Goal: Task Accomplishment & Management: Use online tool/utility

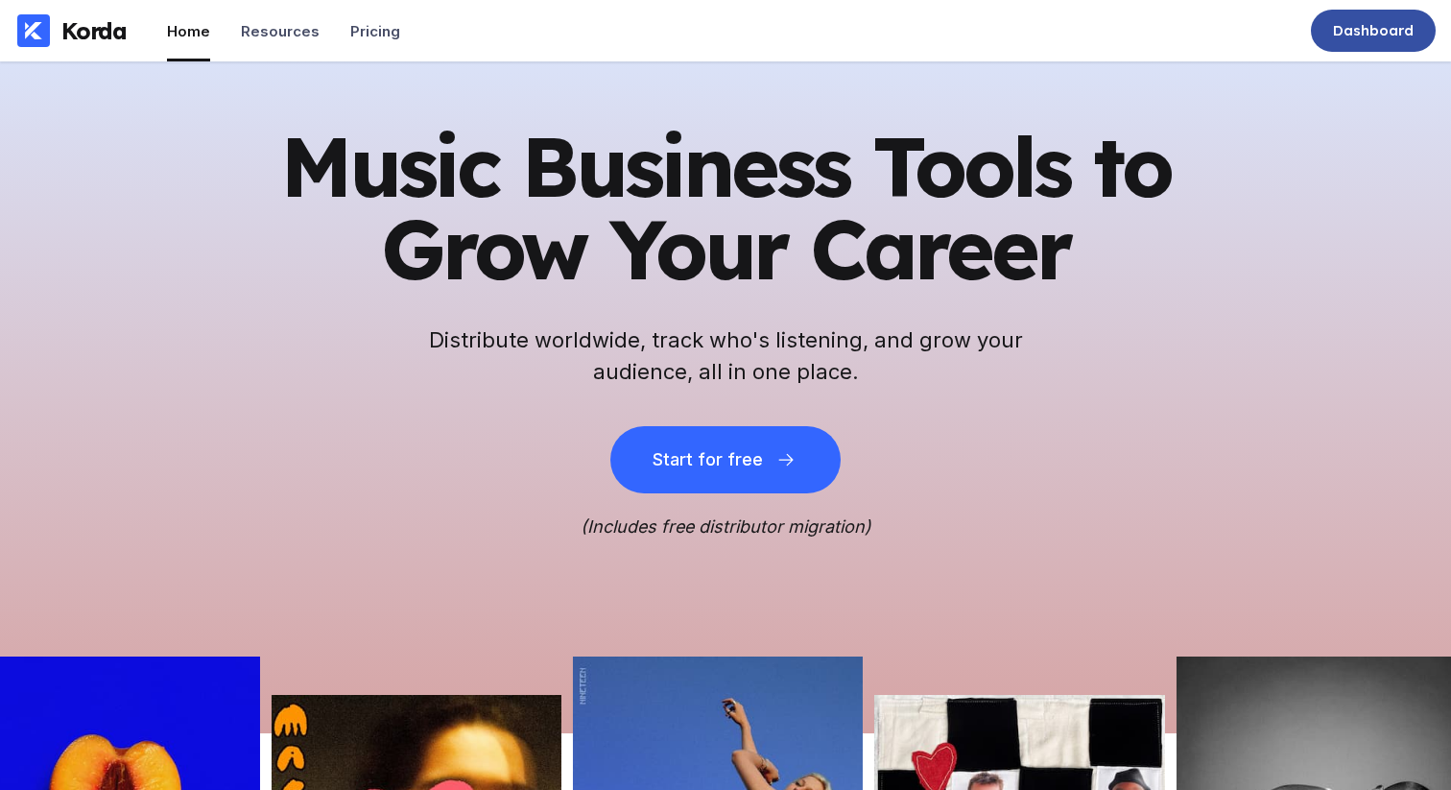
click at [1383, 22] on div "Dashboard" at bounding box center [1373, 30] width 81 height 19
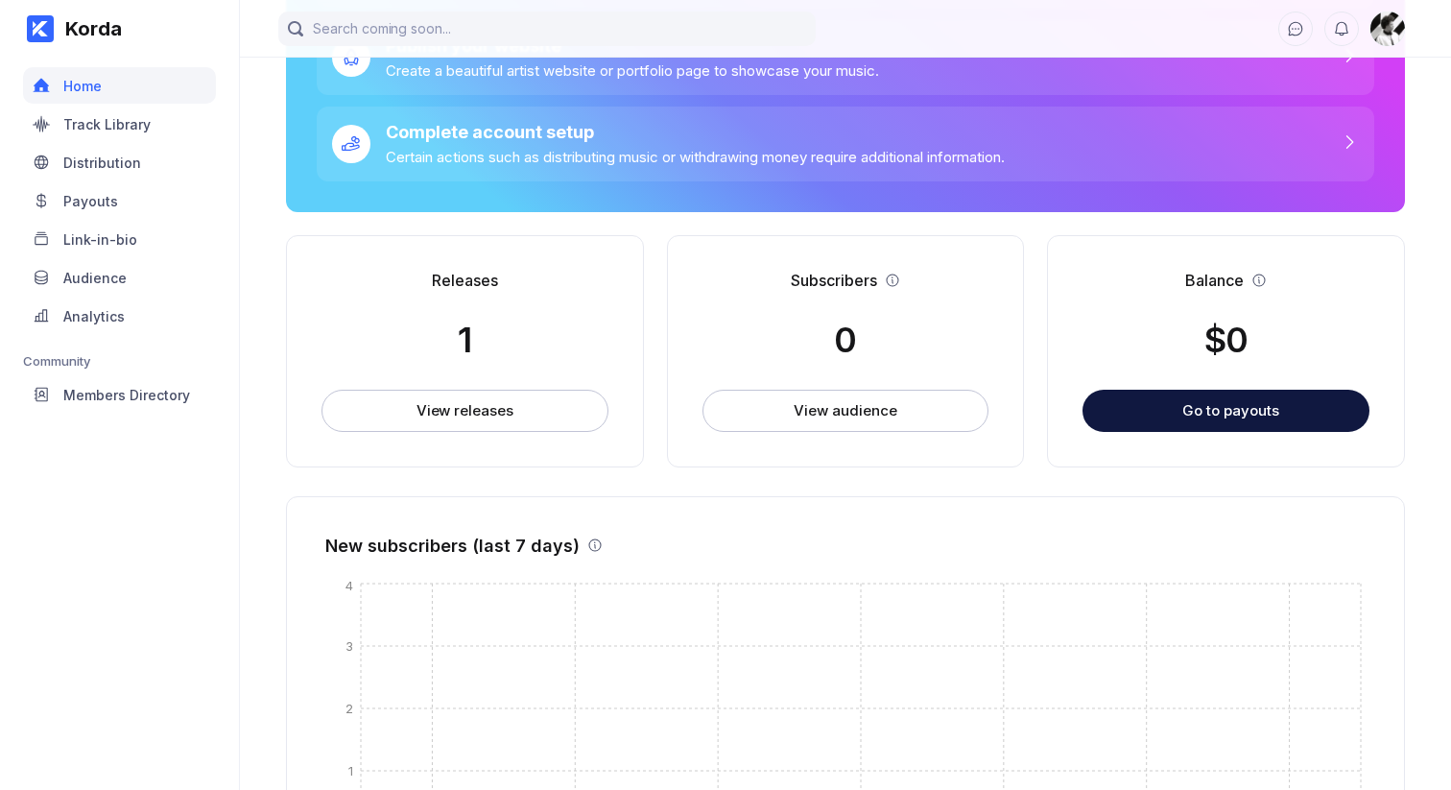
scroll to position [303, 0]
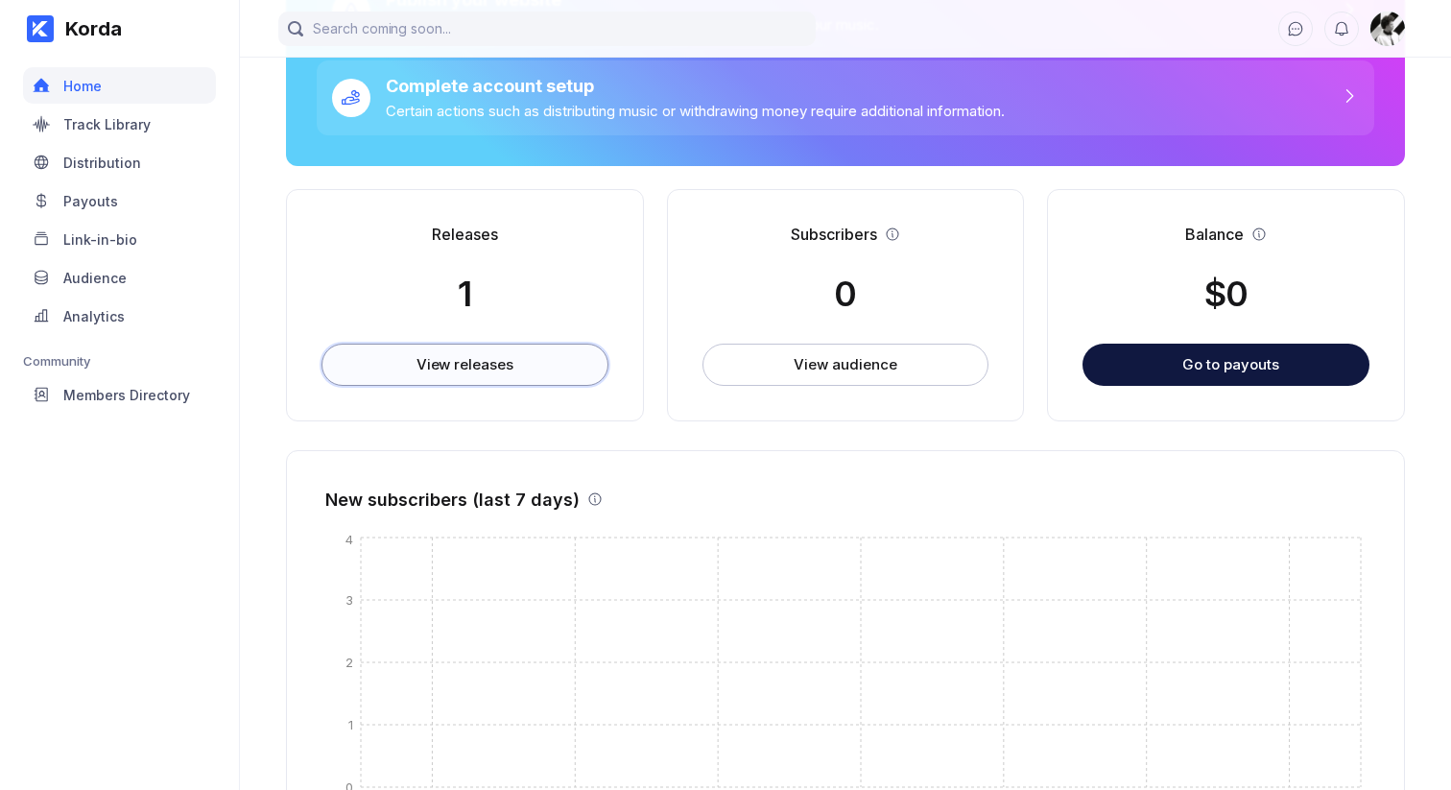
click at [520, 371] on button "View releases" at bounding box center [464, 364] width 287 height 42
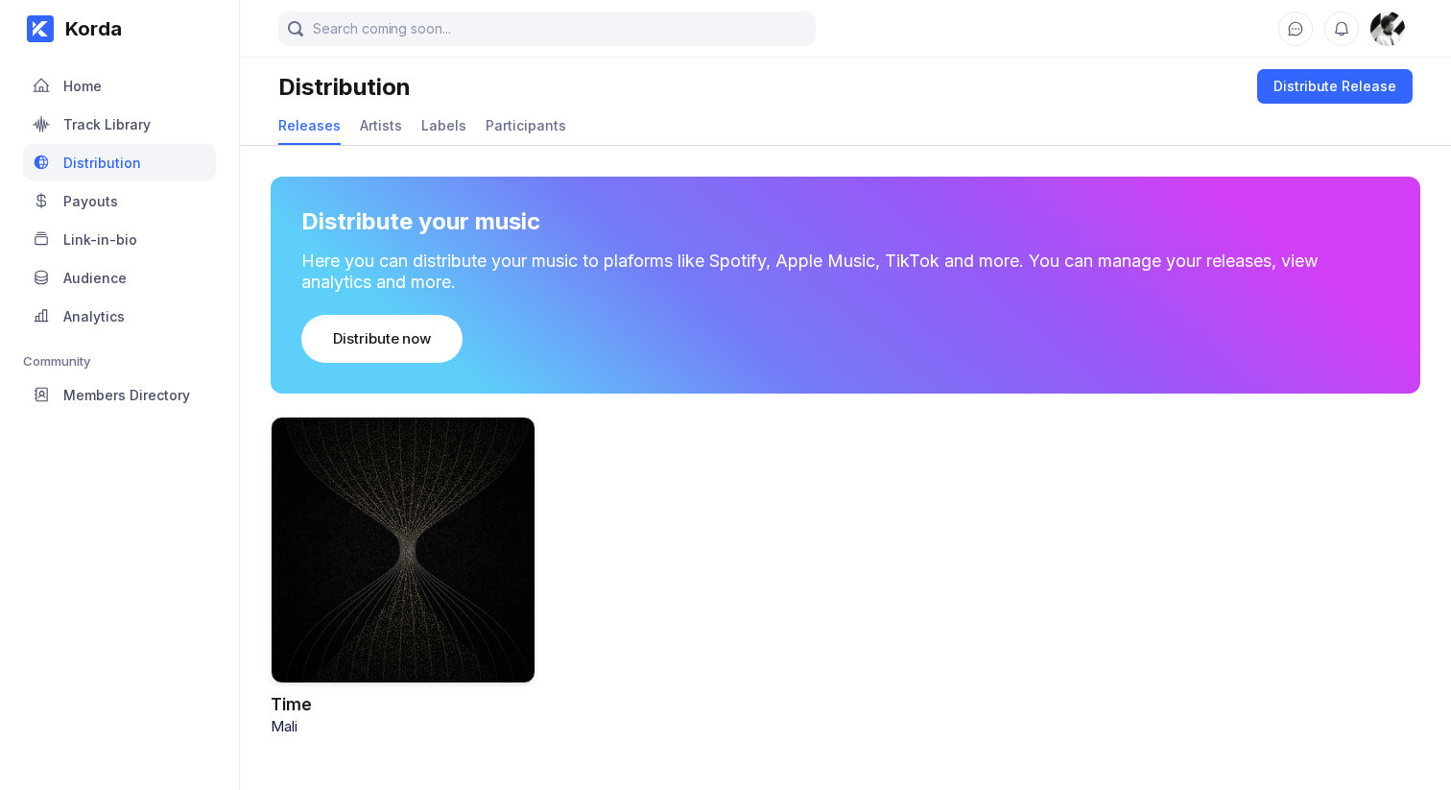
click at [476, 478] on div at bounding box center [403, 549] width 265 height 267
click at [127, 159] on div "Distribution" at bounding box center [102, 162] width 78 height 16
click at [117, 88] on div "Home" at bounding box center [119, 85] width 193 height 36
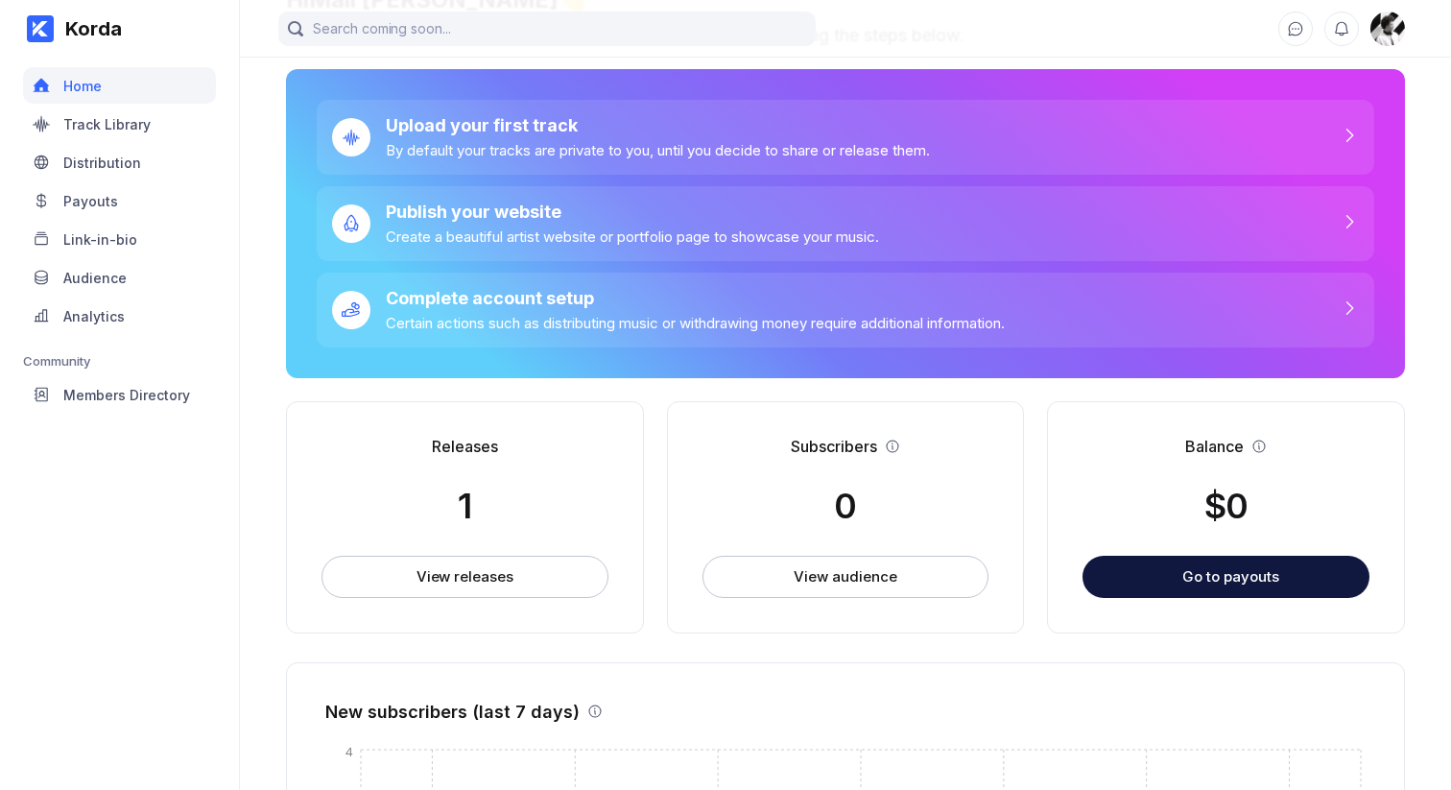
scroll to position [277, 0]
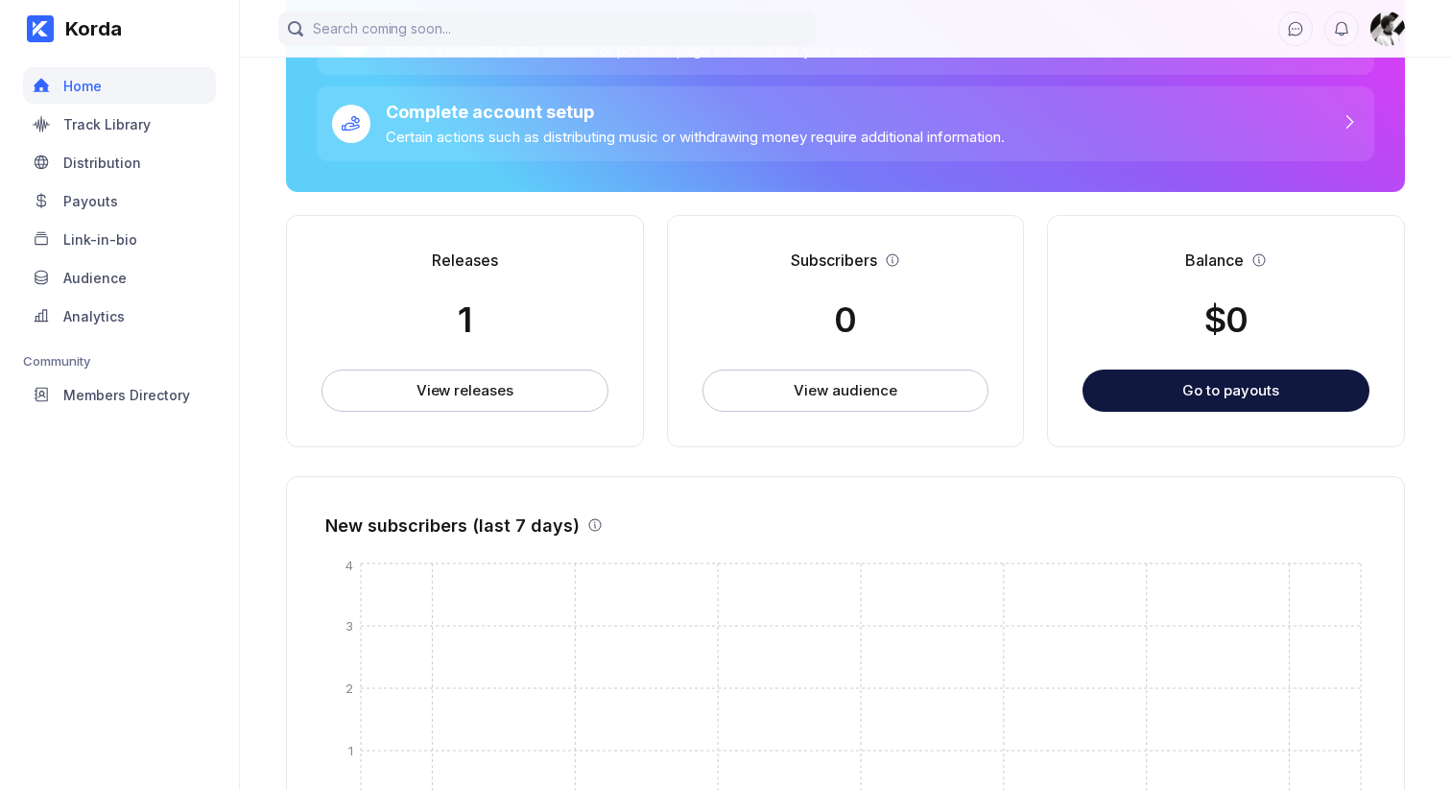
click at [1384, 26] on img at bounding box center [1387, 29] width 35 height 35
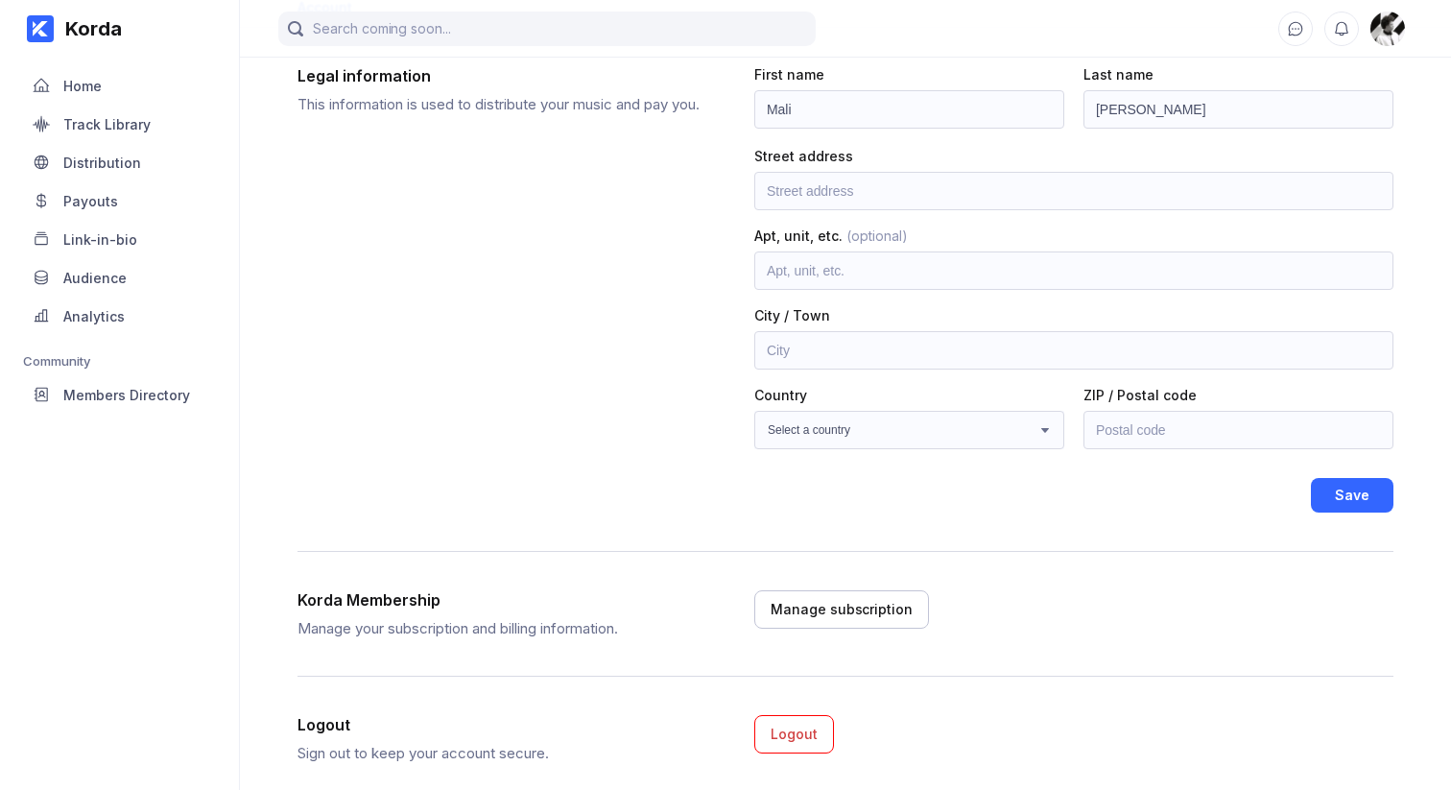
scroll to position [124, 0]
click at [86, 284] on div "Audience" at bounding box center [94, 278] width 63 height 16
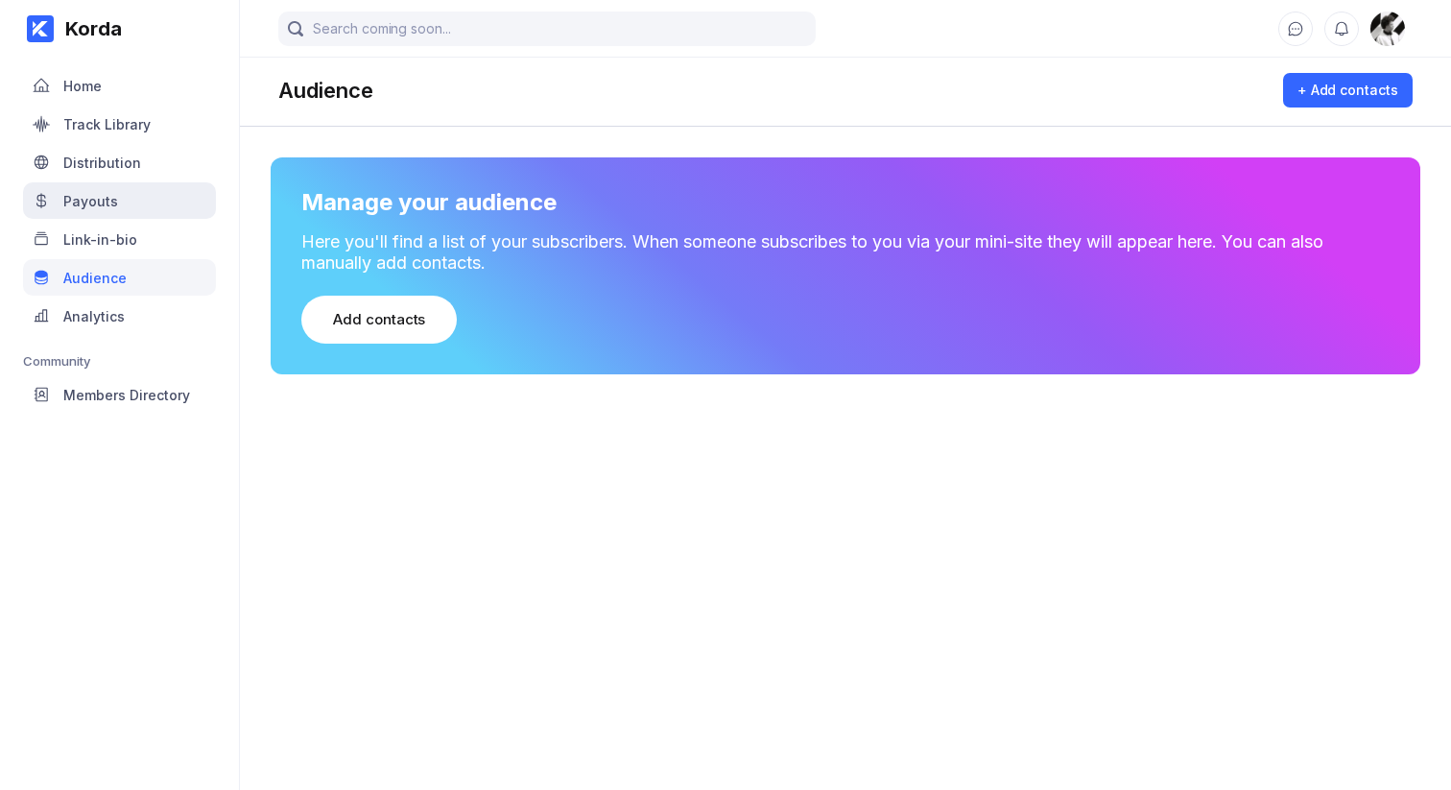
click at [122, 206] on div "Payouts" at bounding box center [119, 200] width 193 height 36
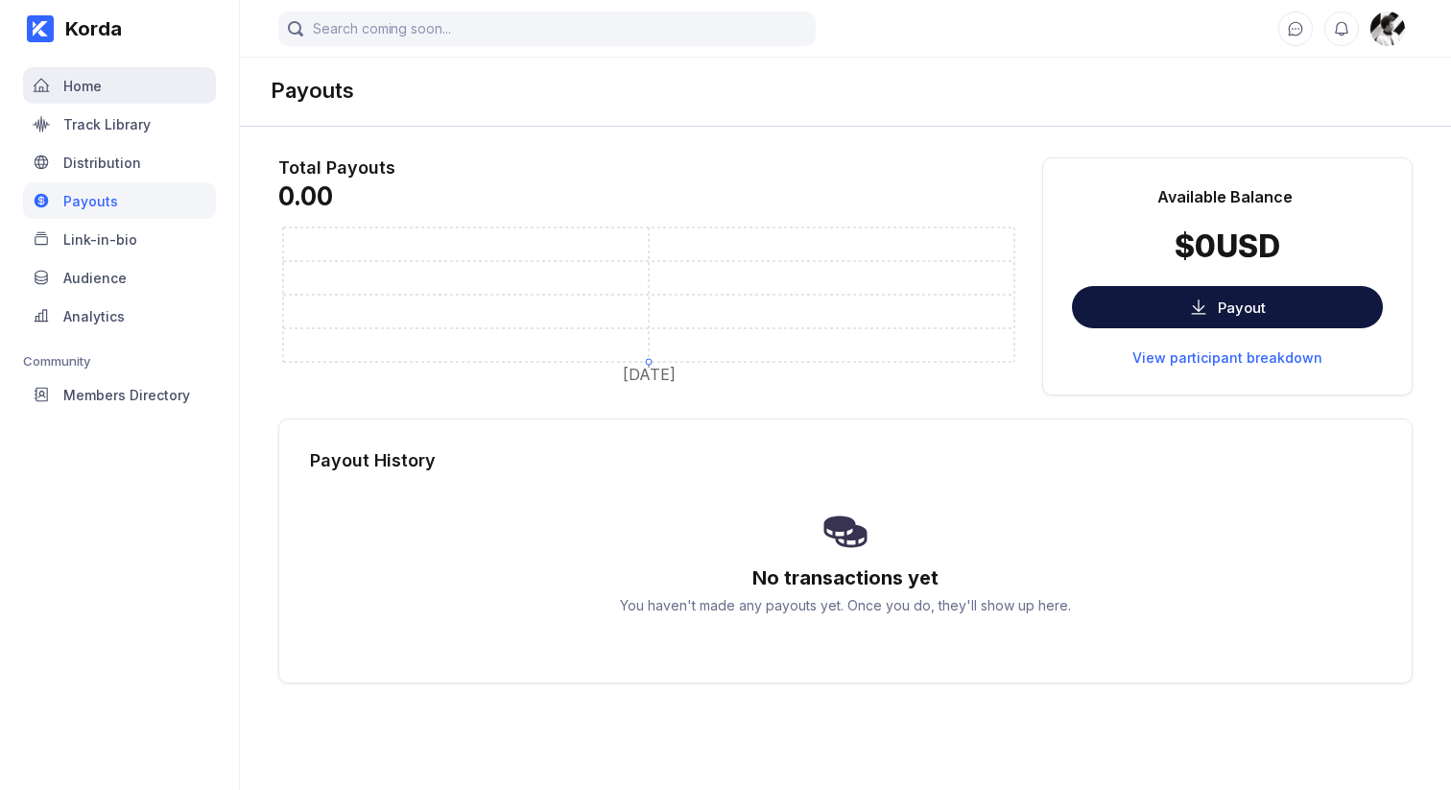
click at [134, 98] on div "Home" at bounding box center [119, 85] width 193 height 36
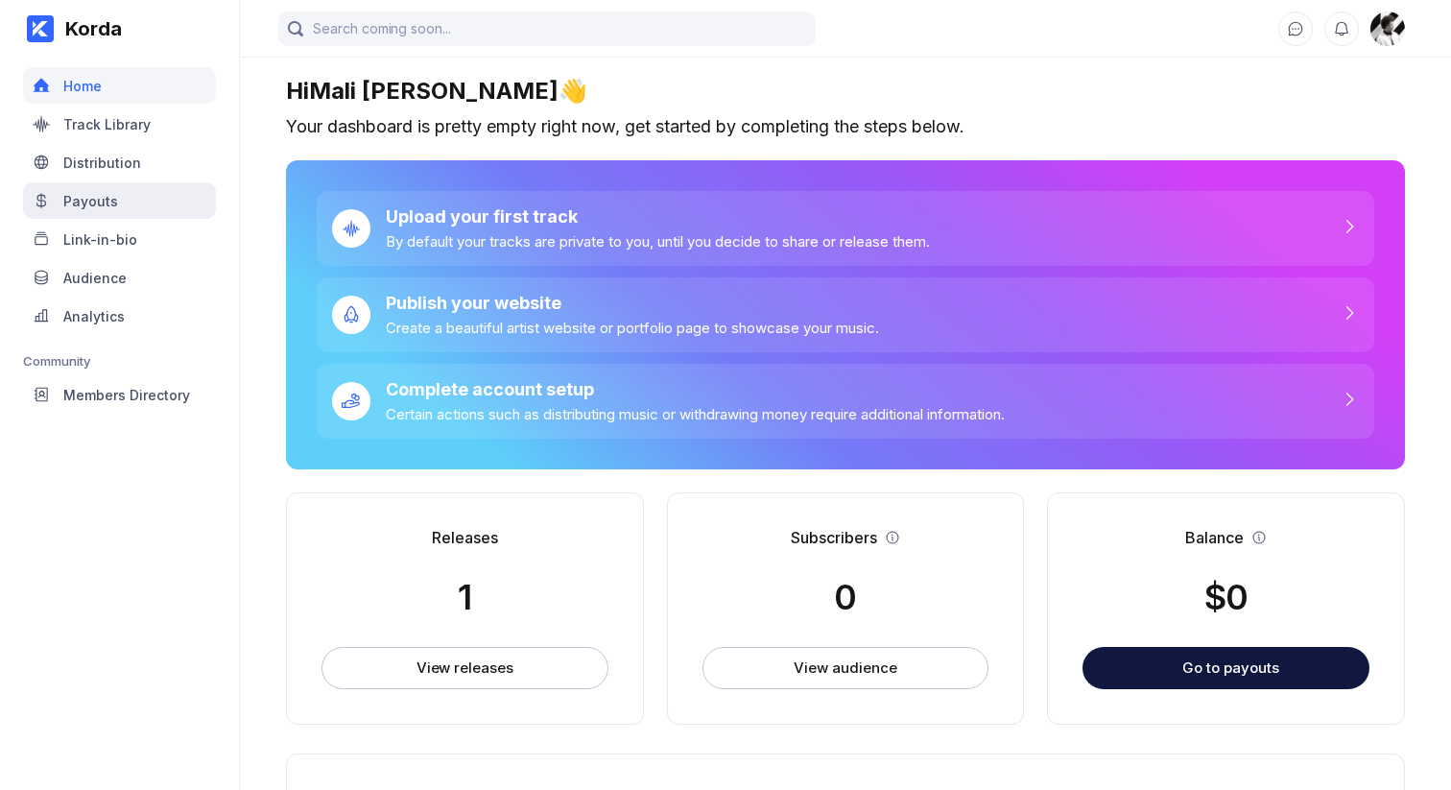
click at [138, 193] on div "Payouts" at bounding box center [119, 200] width 193 height 36
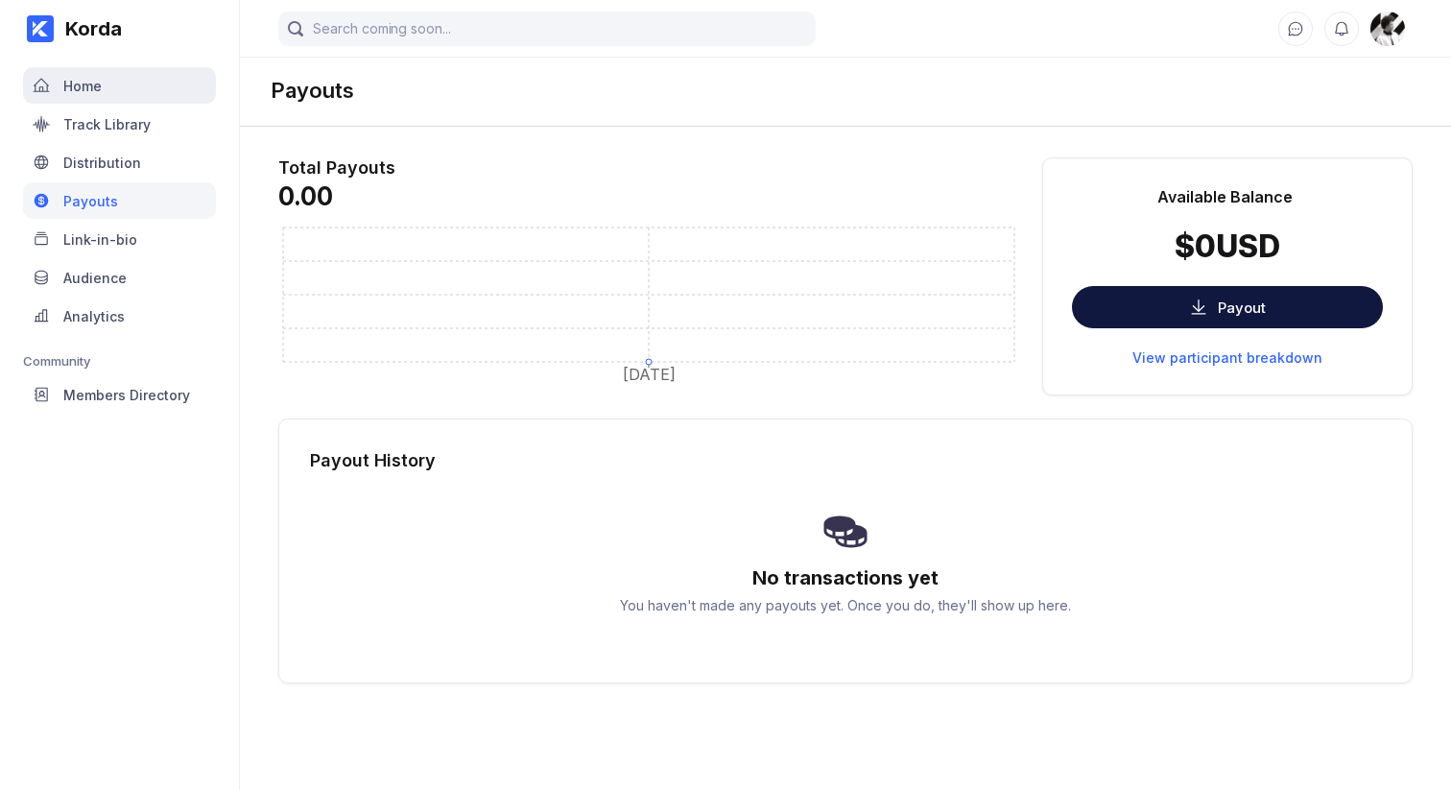
click at [137, 91] on div "Home" at bounding box center [119, 85] width 193 height 36
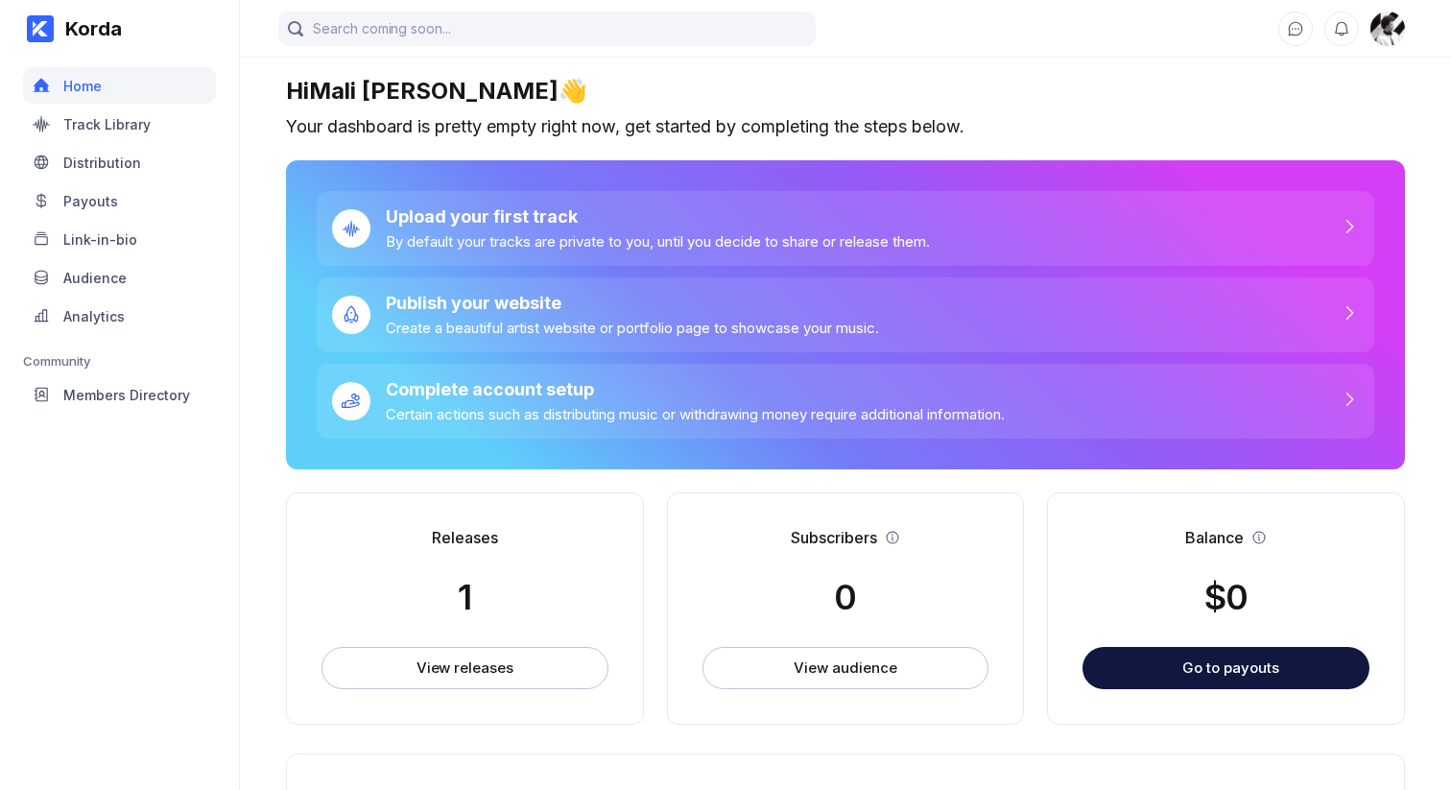
drag, startPoint x: 234, startPoint y: 695, endPoint x: 222, endPoint y: 692, distance: 12.8
click at [233, 695] on div "Korda Home Track Library Distribution Payouts Link-in-bio Audience Analytics Co…" at bounding box center [120, 395] width 240 height 790
click at [266, 66] on main "Hi [PERSON_NAME] 👋 Your dashboard is pretty empty right now, get started by com…" at bounding box center [845, 604] width 1211 height 1209
click at [462, 678] on button "View releases" at bounding box center [464, 668] width 287 height 42
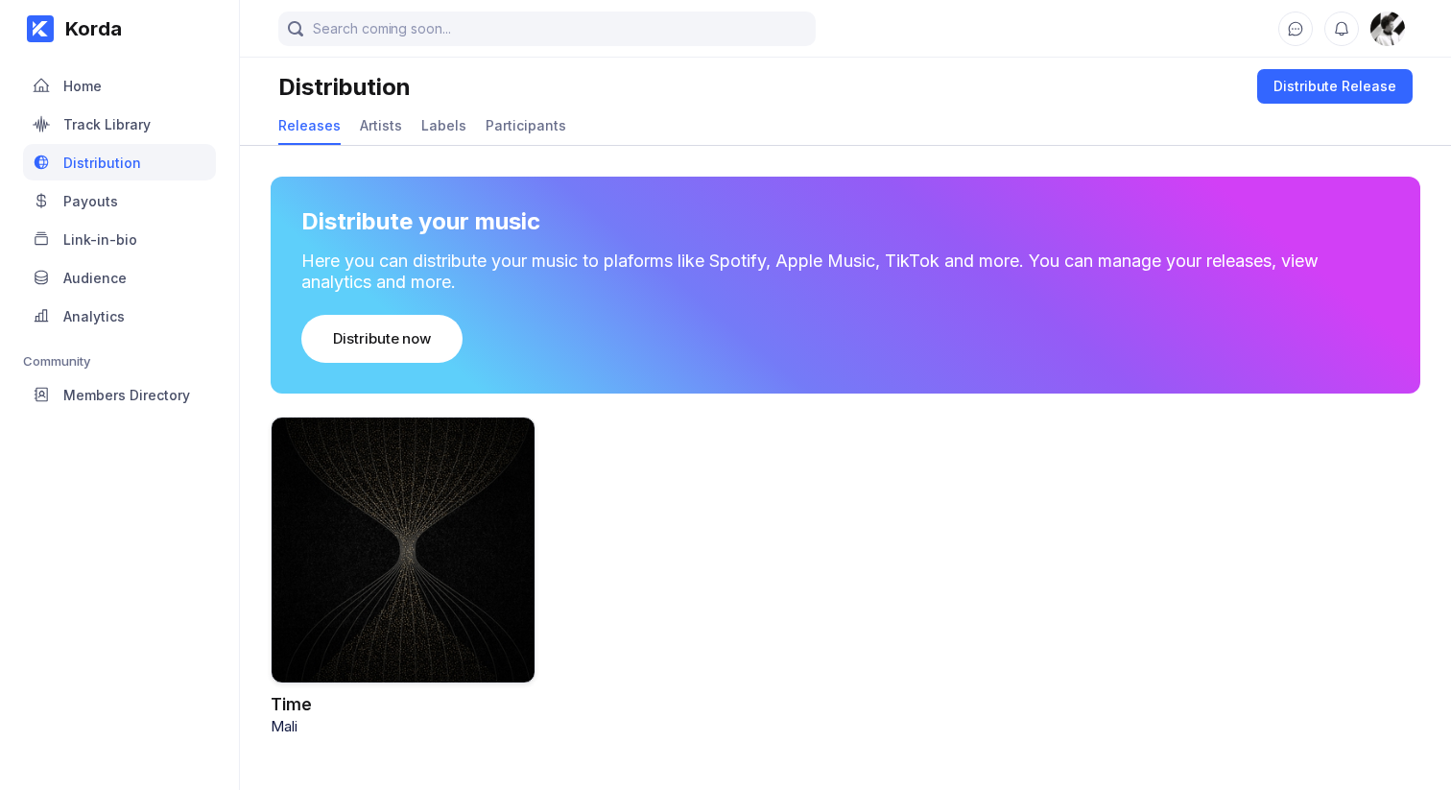
click at [484, 529] on div at bounding box center [403, 549] width 265 height 267
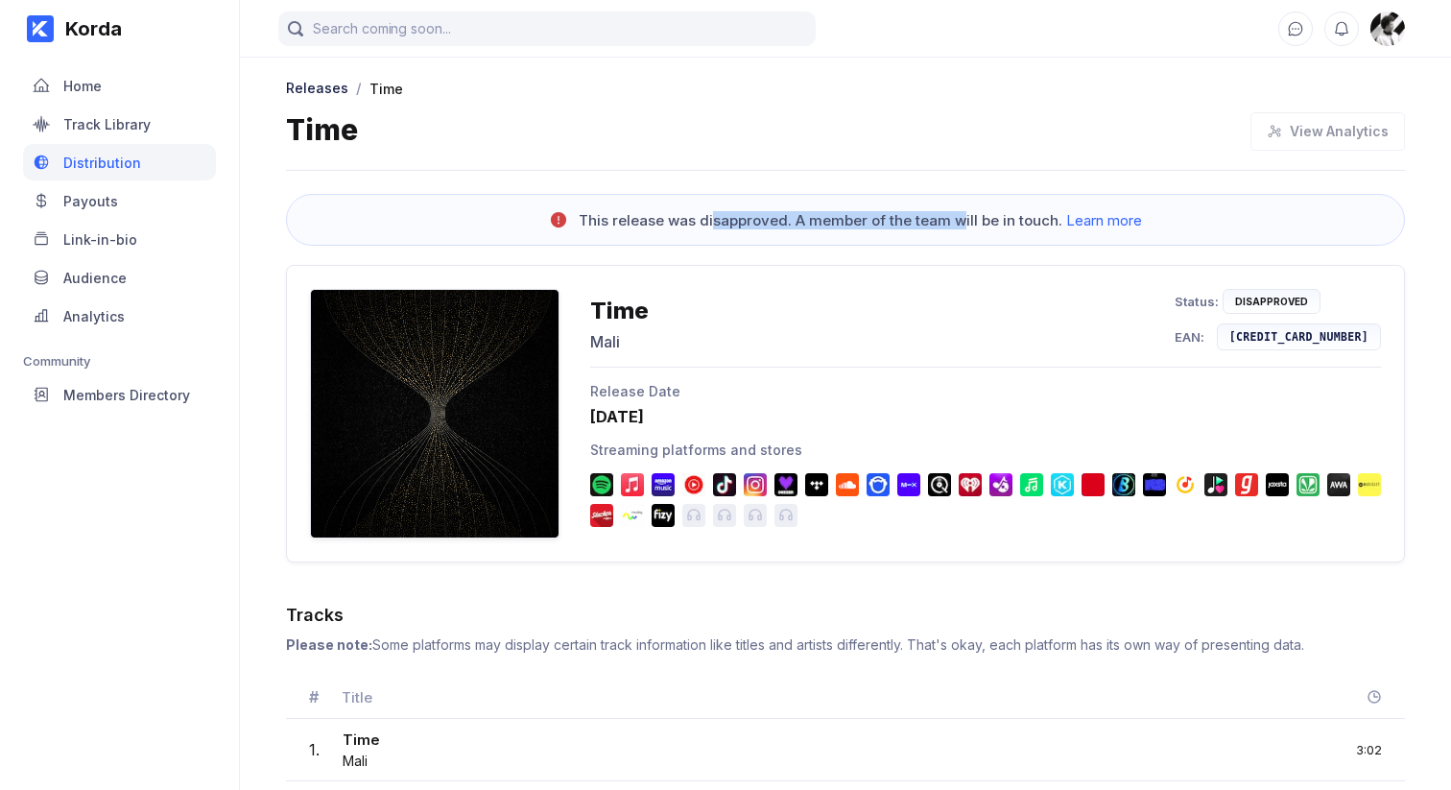
drag, startPoint x: 712, startPoint y: 217, endPoint x: 963, endPoint y: 221, distance: 251.4
click at [963, 221] on div "This release was disapproved. A member of the team will be in touch. Learn more" at bounding box center [860, 220] width 563 height 18
click at [801, 232] on div "This release was disapproved. A member of the team will be in touch. Learn more" at bounding box center [845, 220] width 1119 height 52
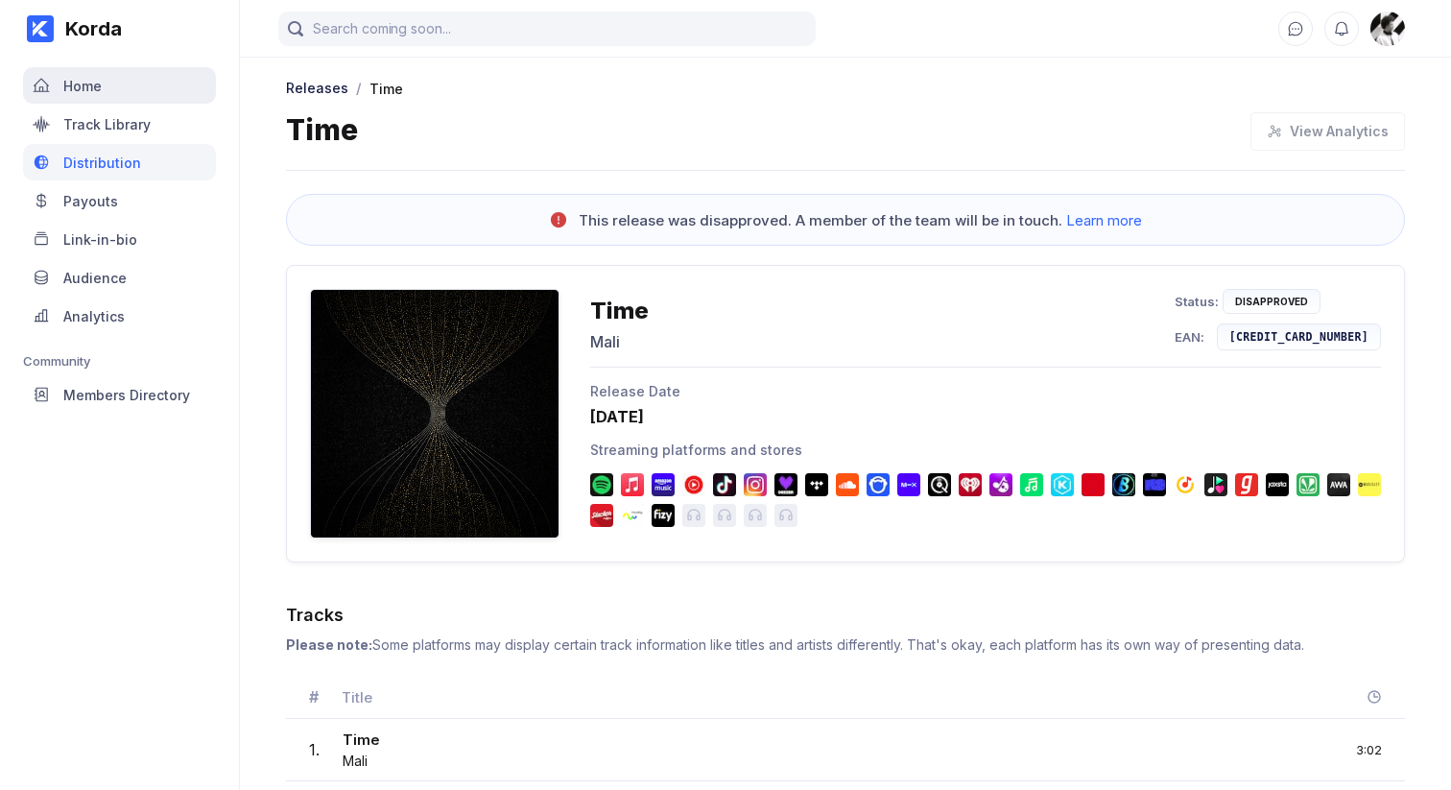
click at [104, 92] on div "Home" at bounding box center [119, 85] width 193 height 36
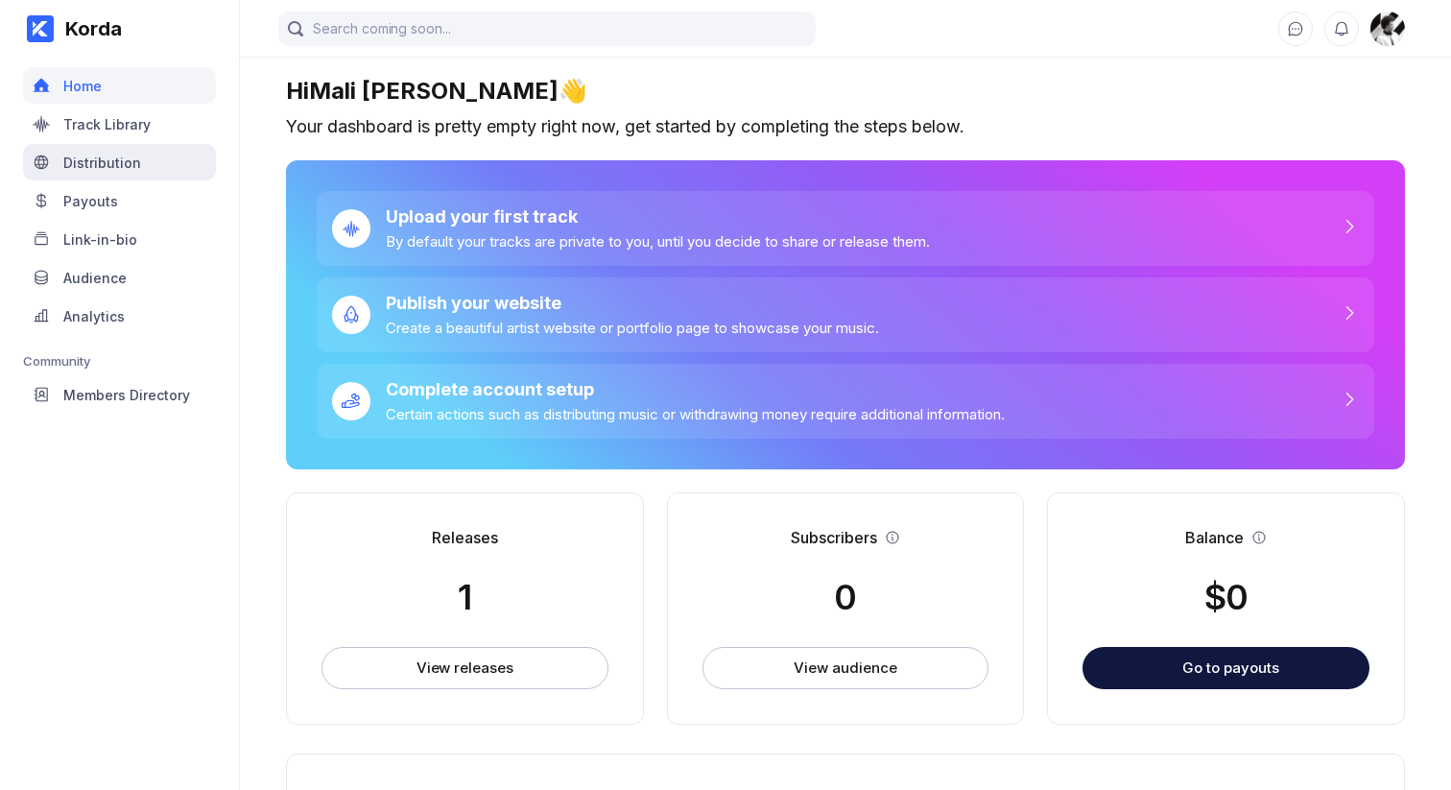
click at [96, 145] on div "Distribution" at bounding box center [119, 162] width 193 height 36
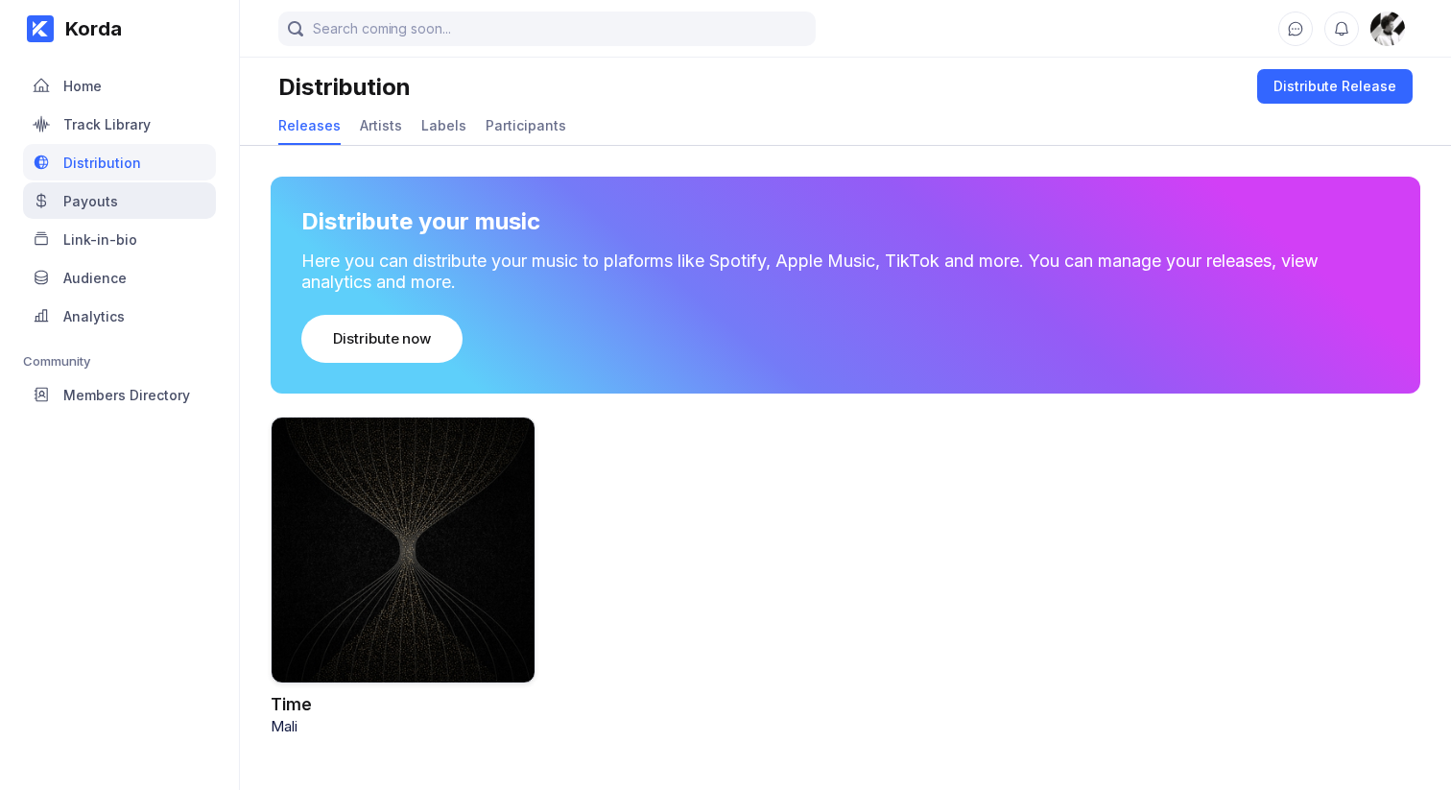
click at [95, 184] on div "Payouts" at bounding box center [119, 200] width 193 height 36
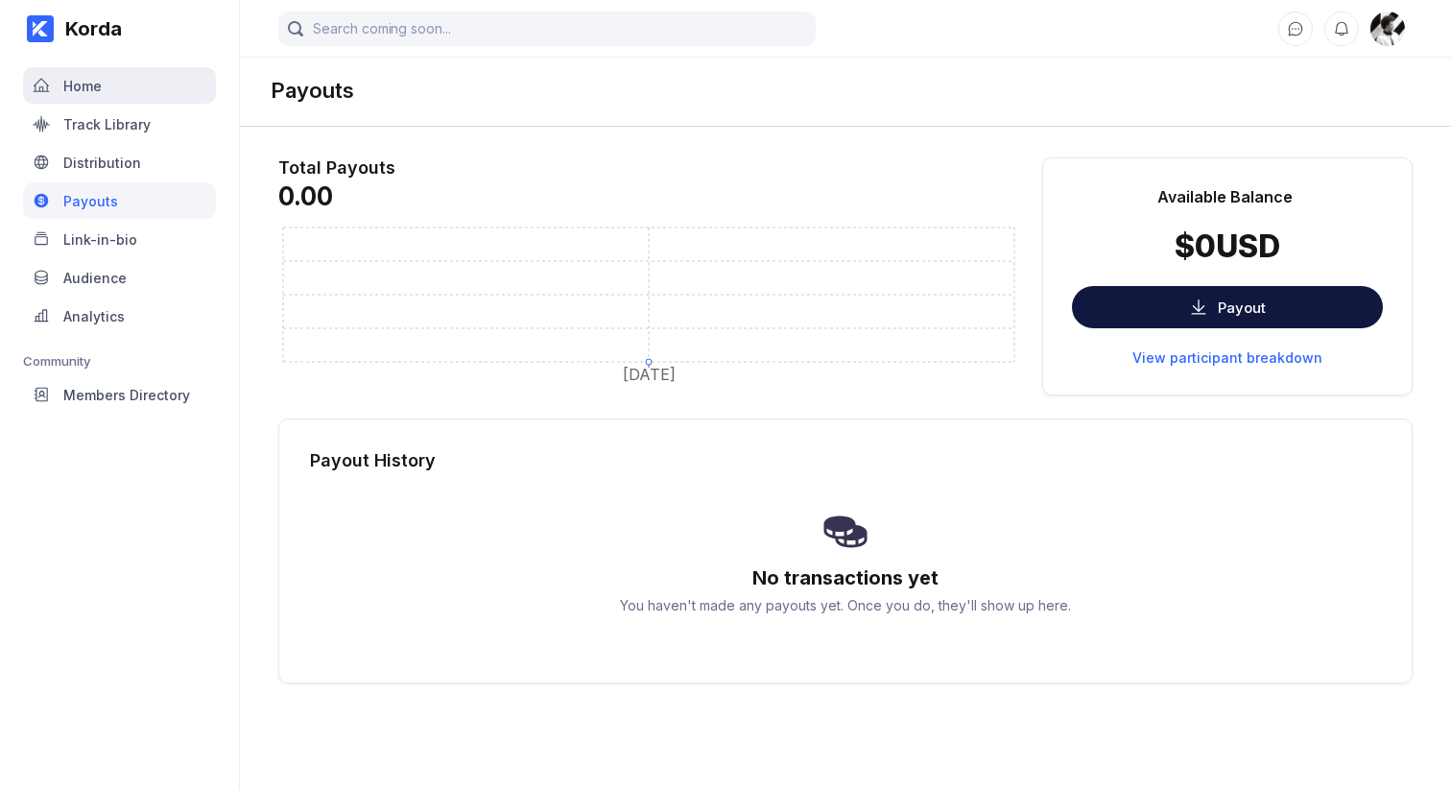
drag, startPoint x: 103, startPoint y: 76, endPoint x: 104, endPoint y: 86, distance: 10.6
click at [103, 76] on div "Home" at bounding box center [119, 85] width 193 height 36
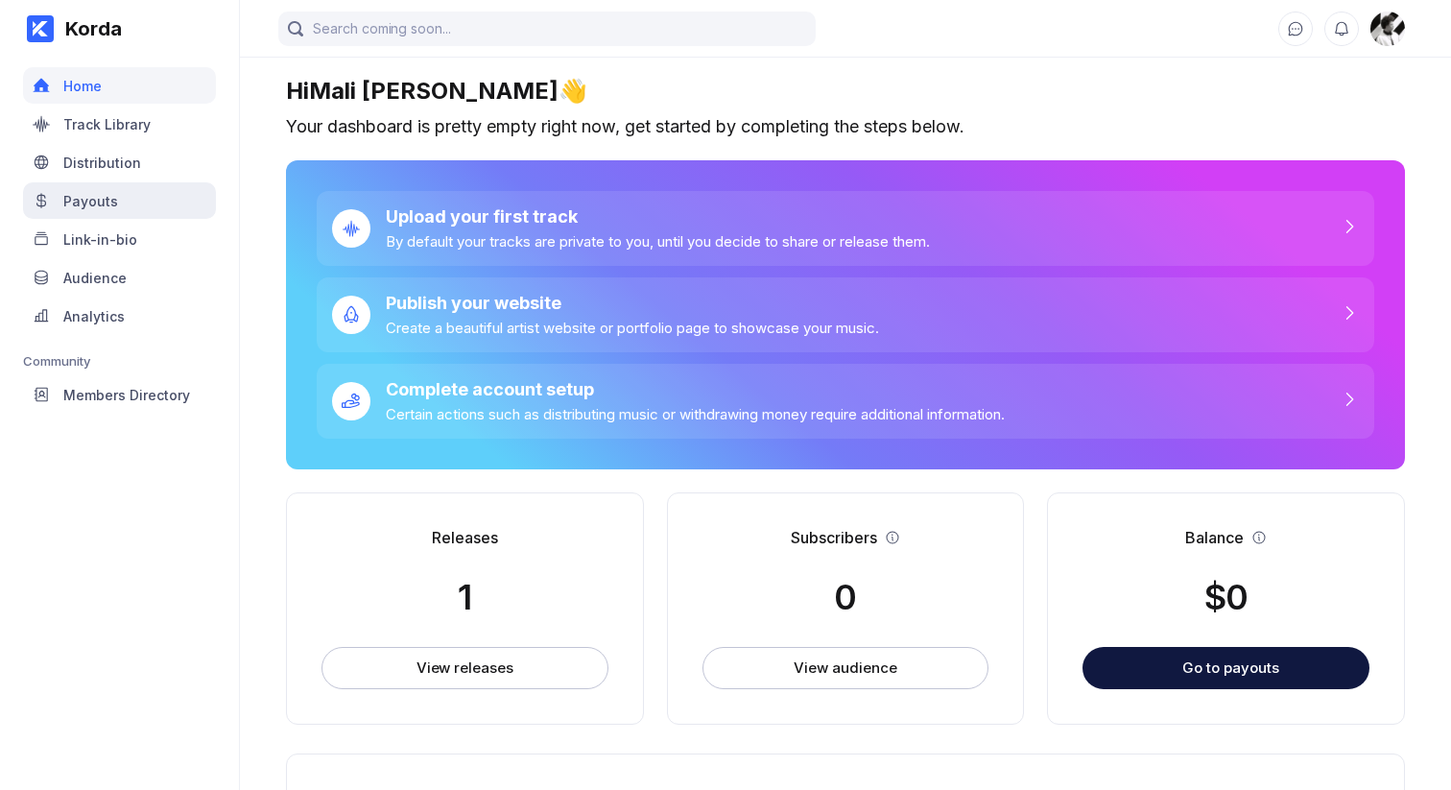
click at [107, 187] on div "Payouts" at bounding box center [119, 200] width 193 height 36
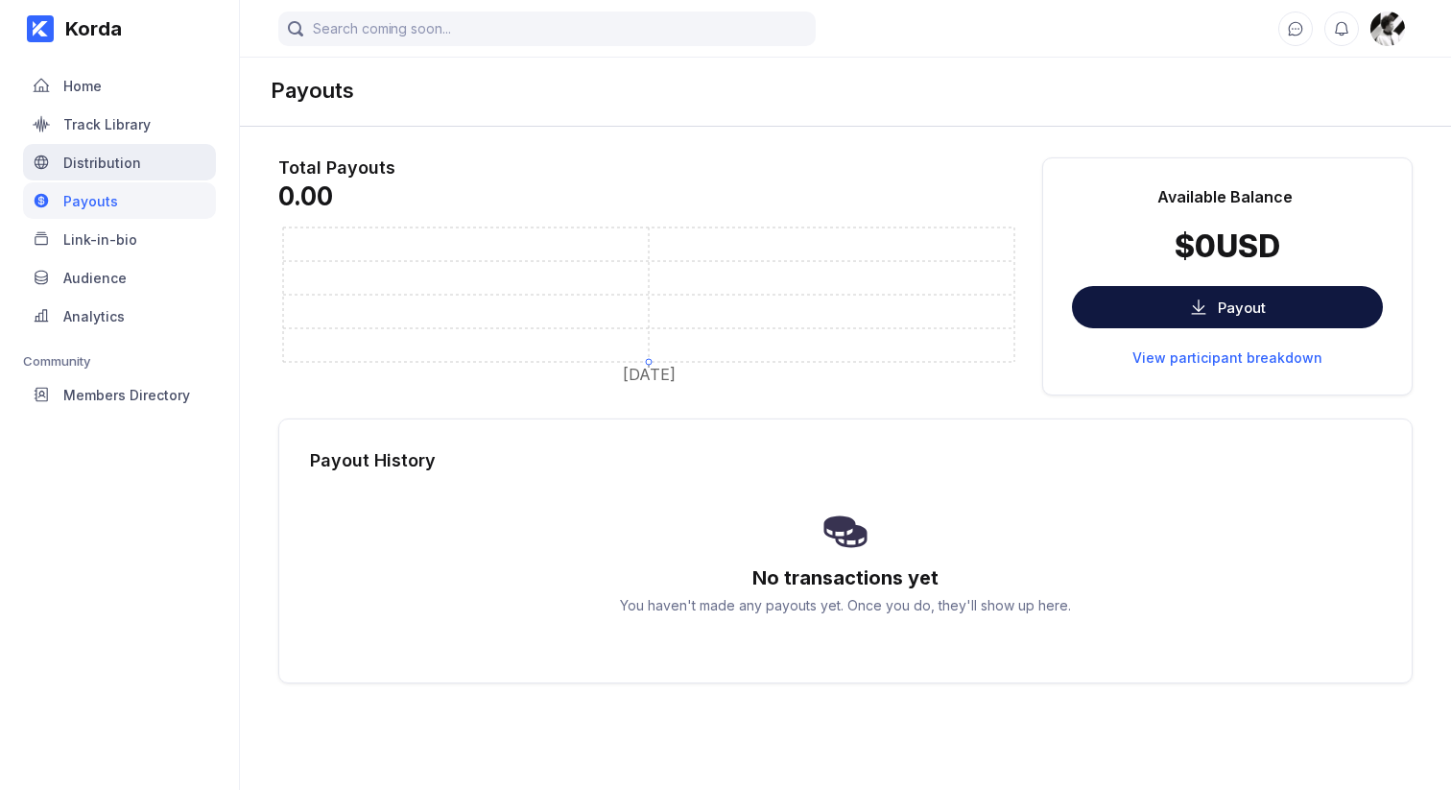
click at [112, 169] on div "Distribution" at bounding box center [102, 162] width 78 height 16
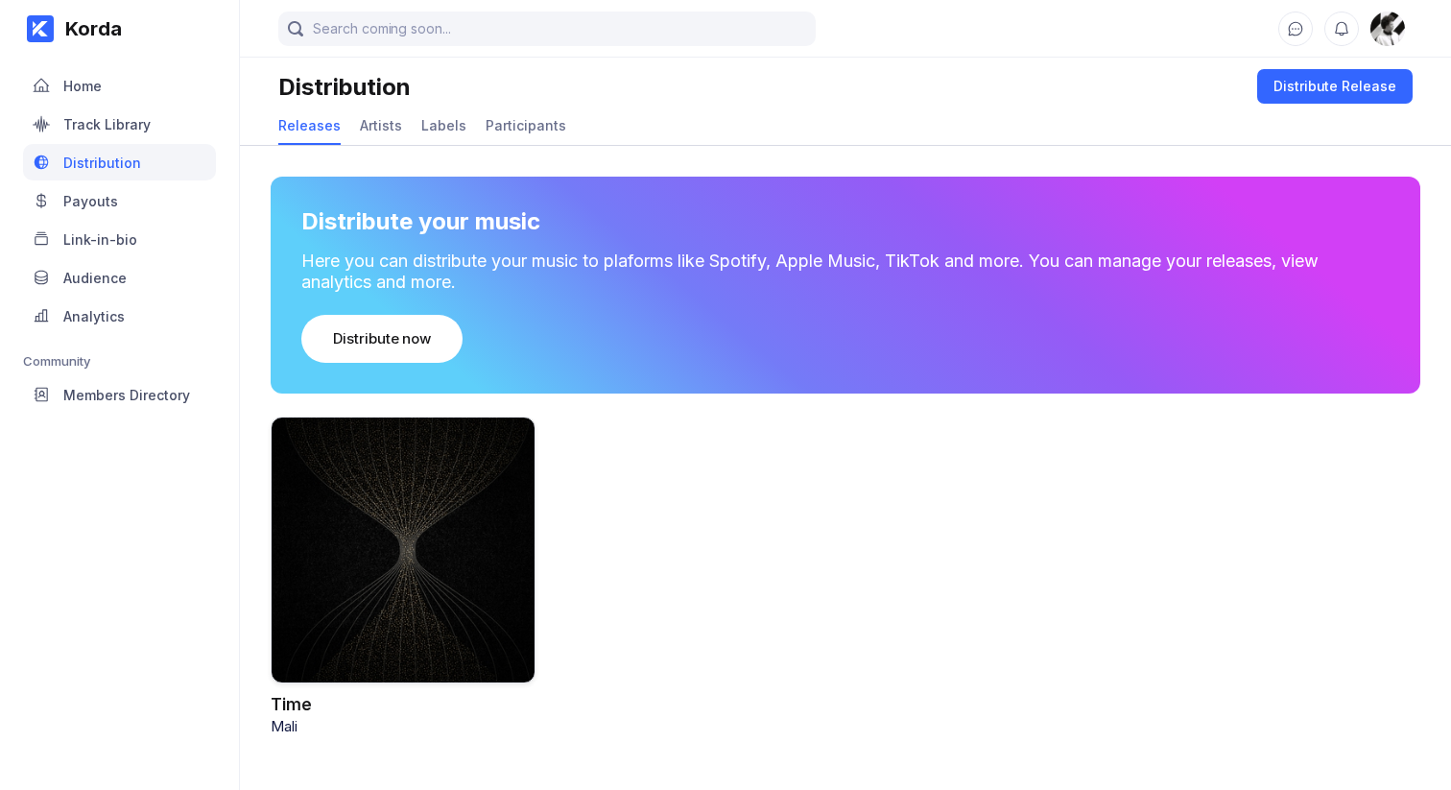
click at [121, 188] on div "Payouts" at bounding box center [119, 200] width 193 height 36
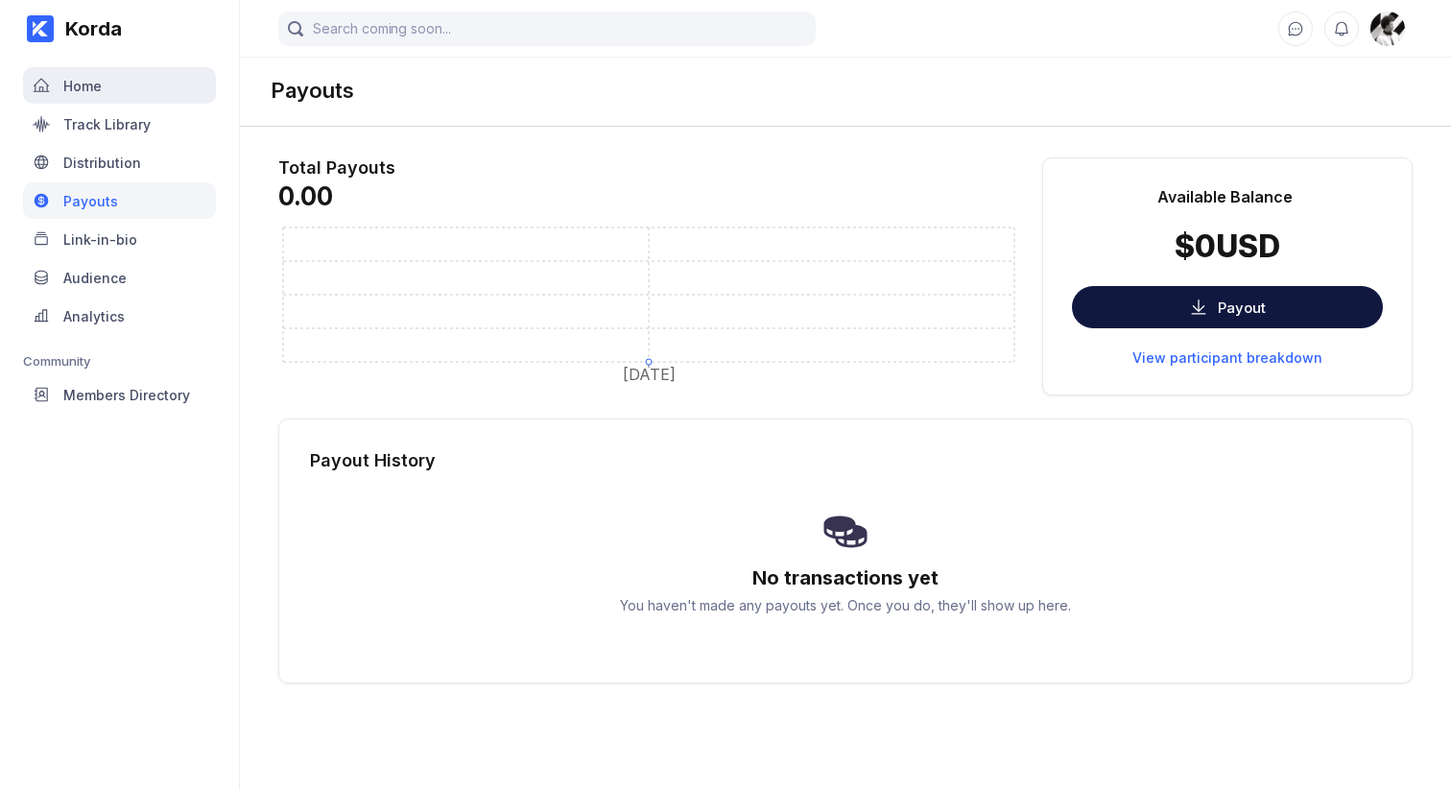
click at [119, 95] on div "Home" at bounding box center [119, 85] width 193 height 36
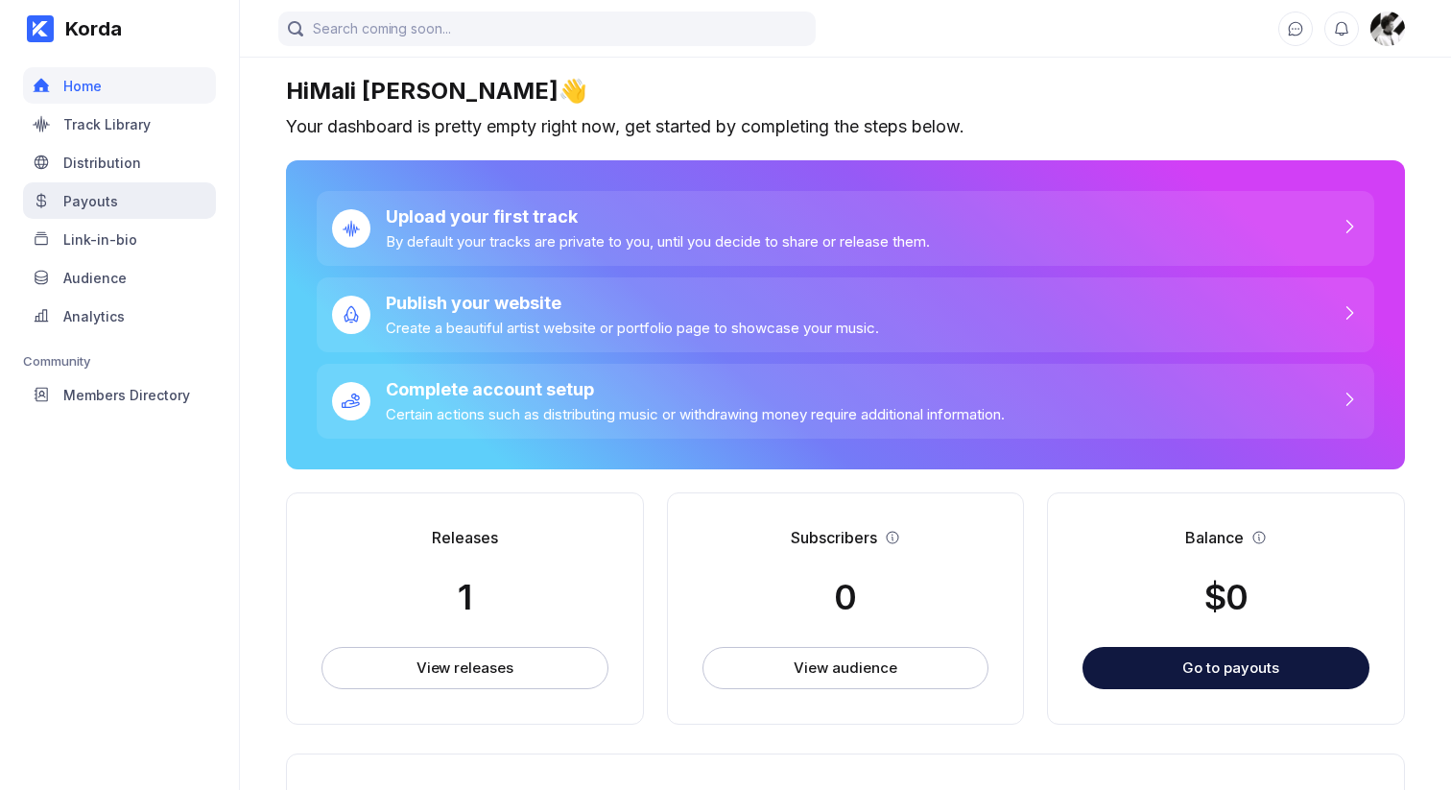
click at [105, 185] on div "Payouts" at bounding box center [119, 200] width 193 height 36
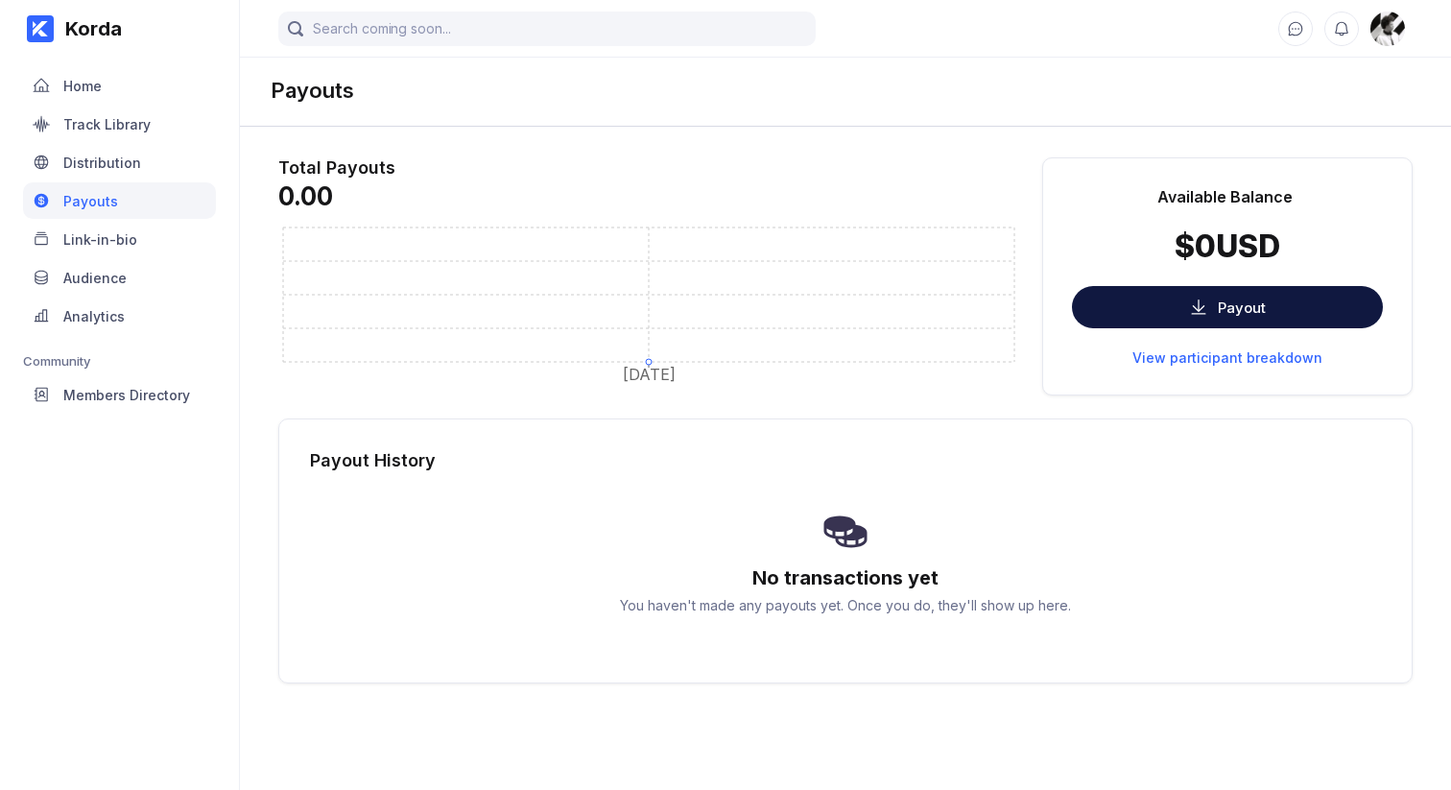
click at [105, 167] on div "Distribution" at bounding box center [102, 162] width 78 height 16
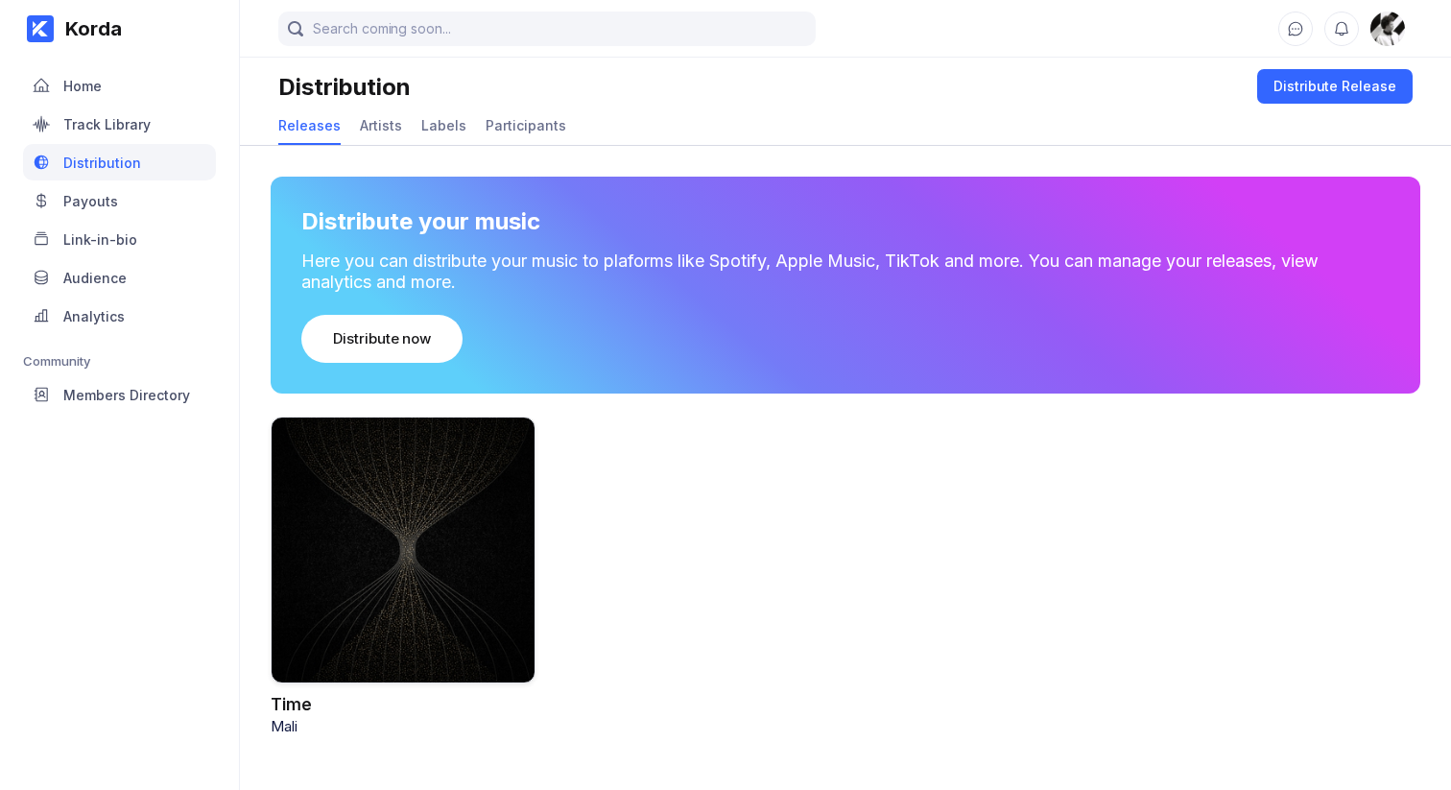
click at [109, 187] on div "Payouts" at bounding box center [119, 200] width 193 height 36
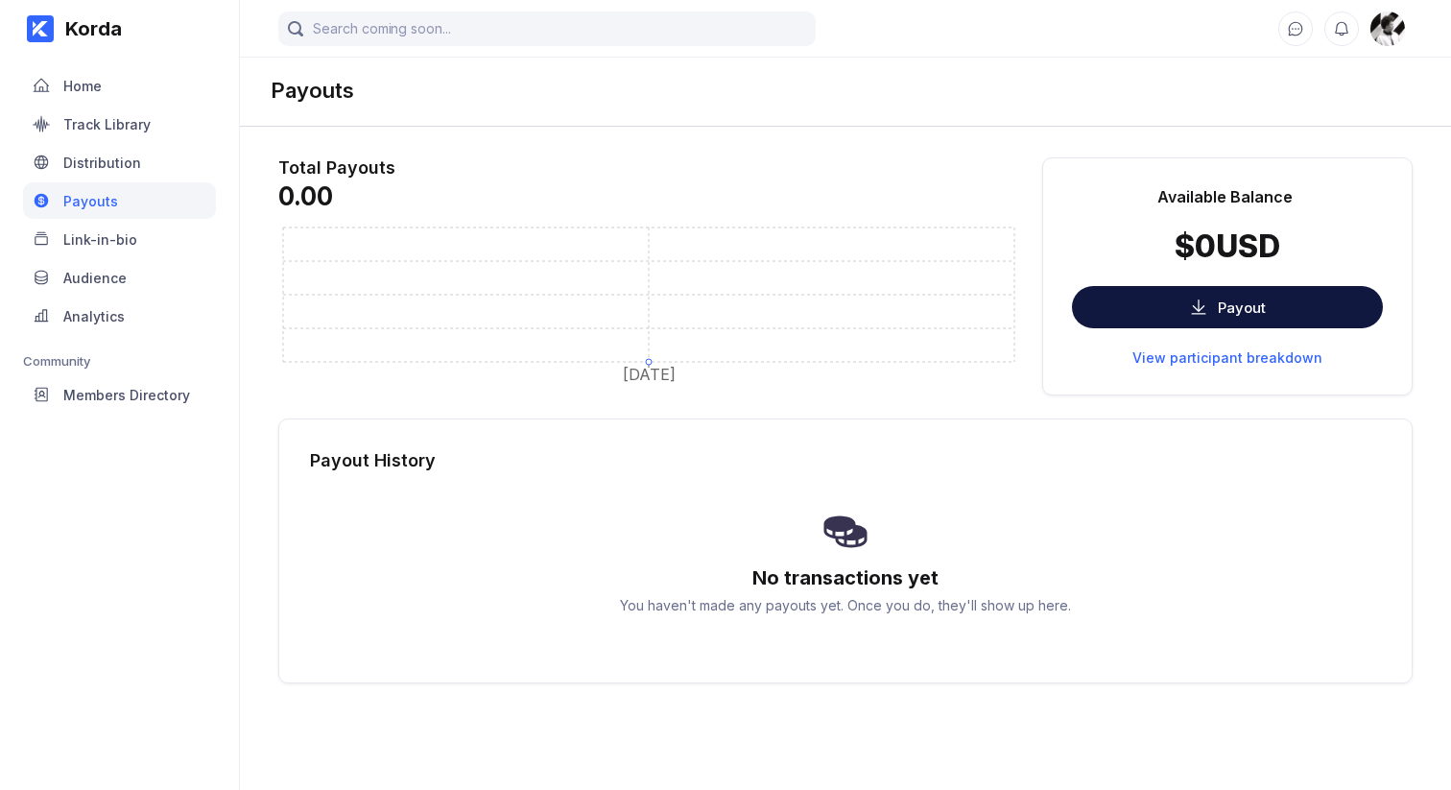
click at [109, 225] on div "Link-in-bio" at bounding box center [119, 239] width 193 height 36
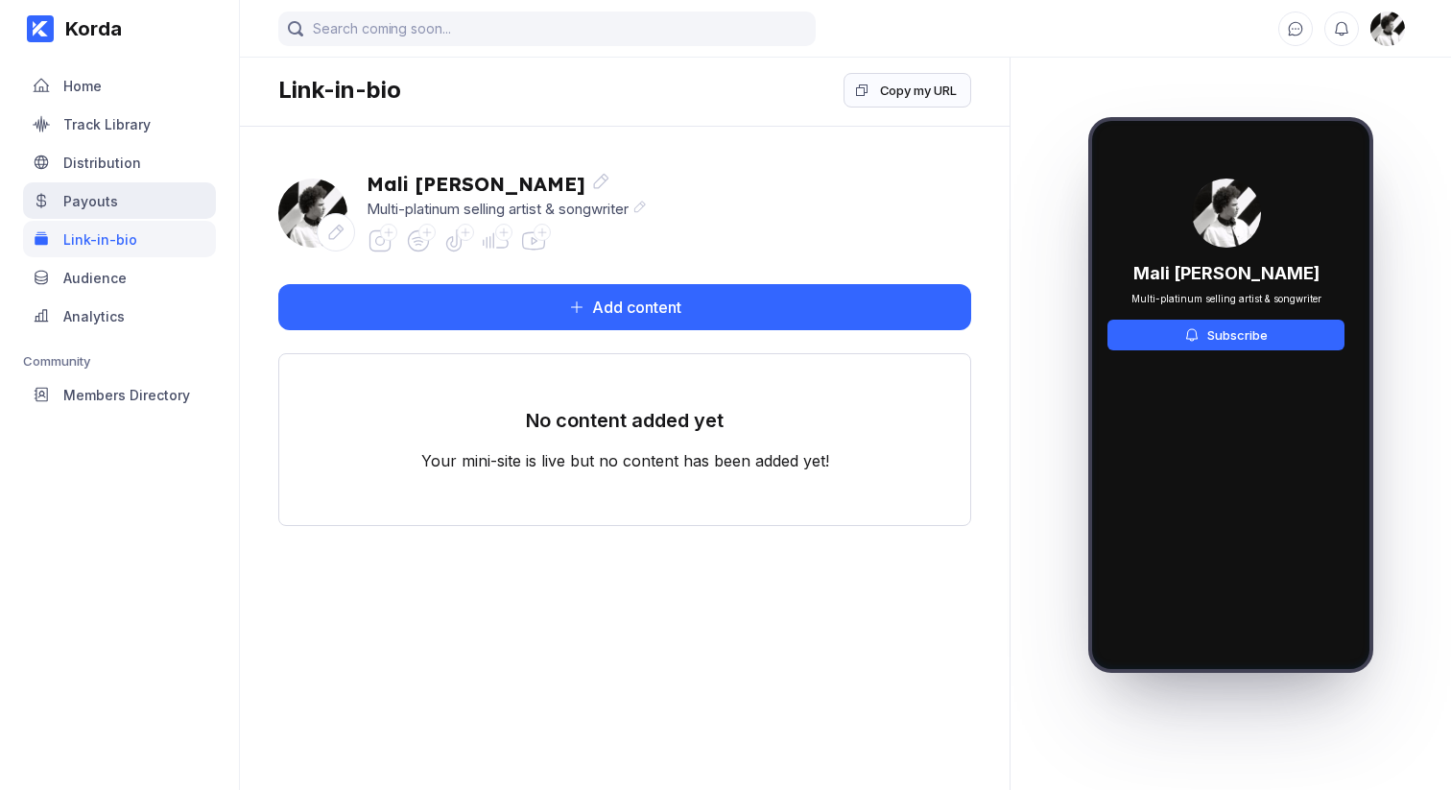
click at [113, 203] on div "Payouts" at bounding box center [90, 201] width 55 height 16
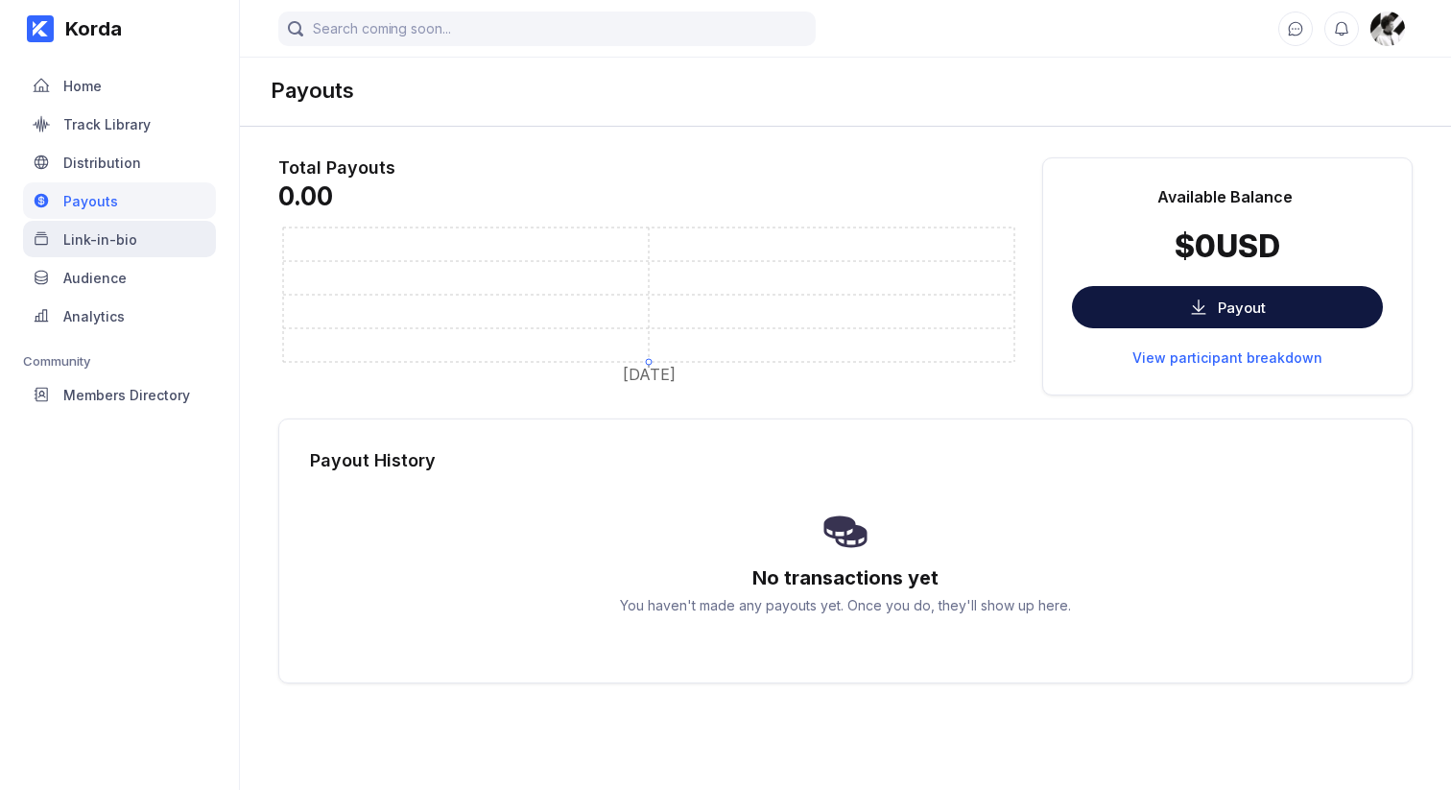
click at [109, 226] on div "Link-in-bio" at bounding box center [119, 239] width 193 height 36
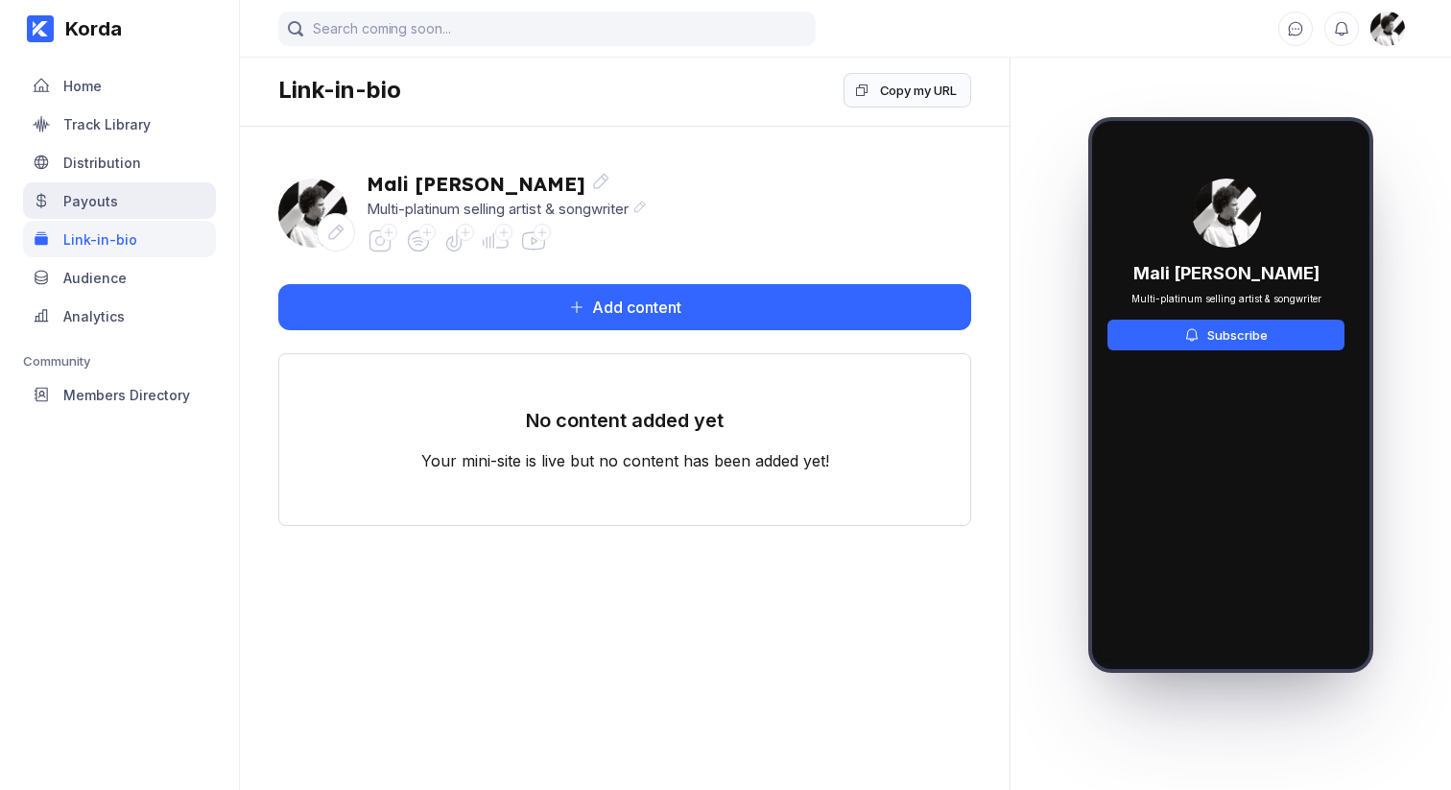
click at [86, 186] on div "Payouts" at bounding box center [119, 200] width 193 height 36
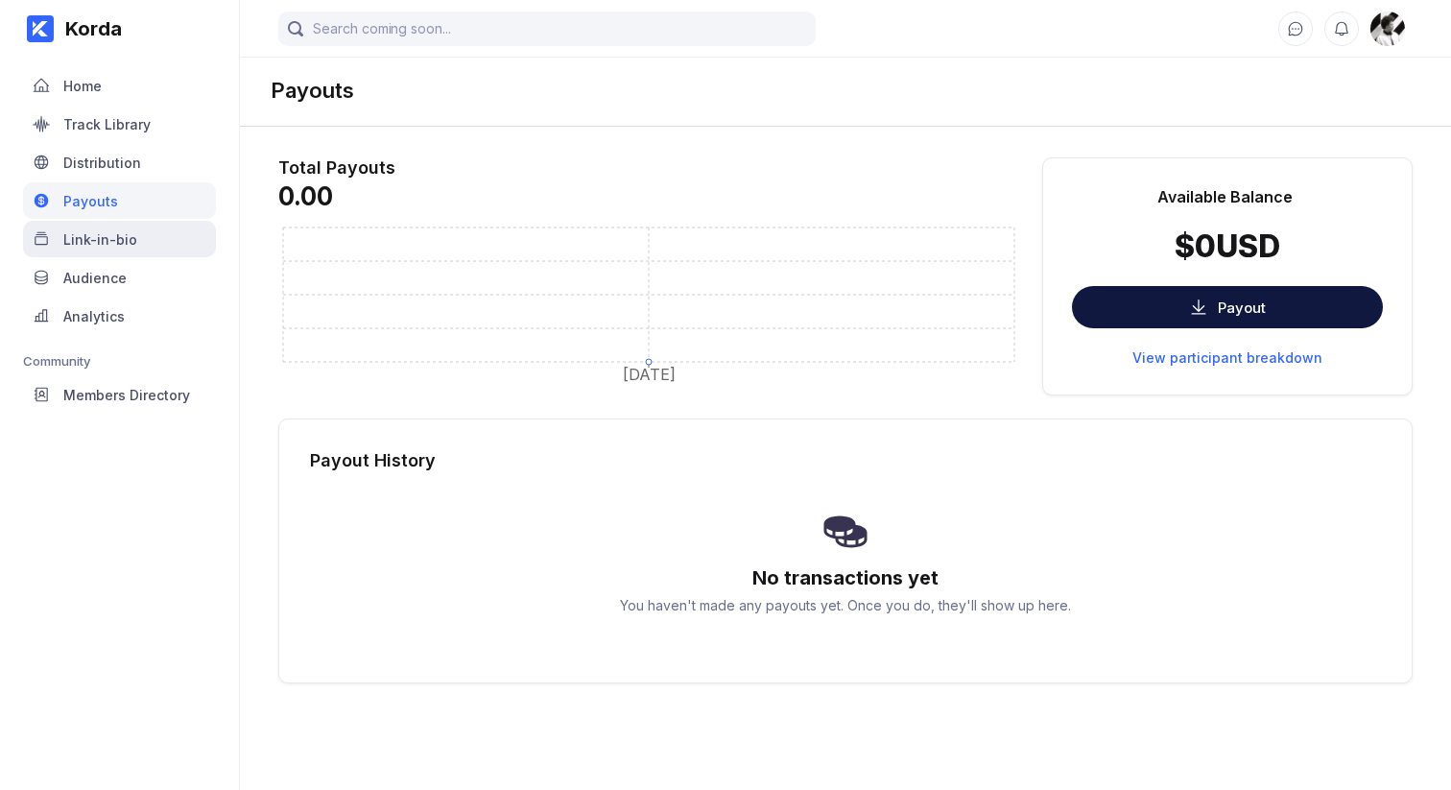
click at [99, 248] on div "Link-in-bio" at bounding box center [119, 239] width 193 height 36
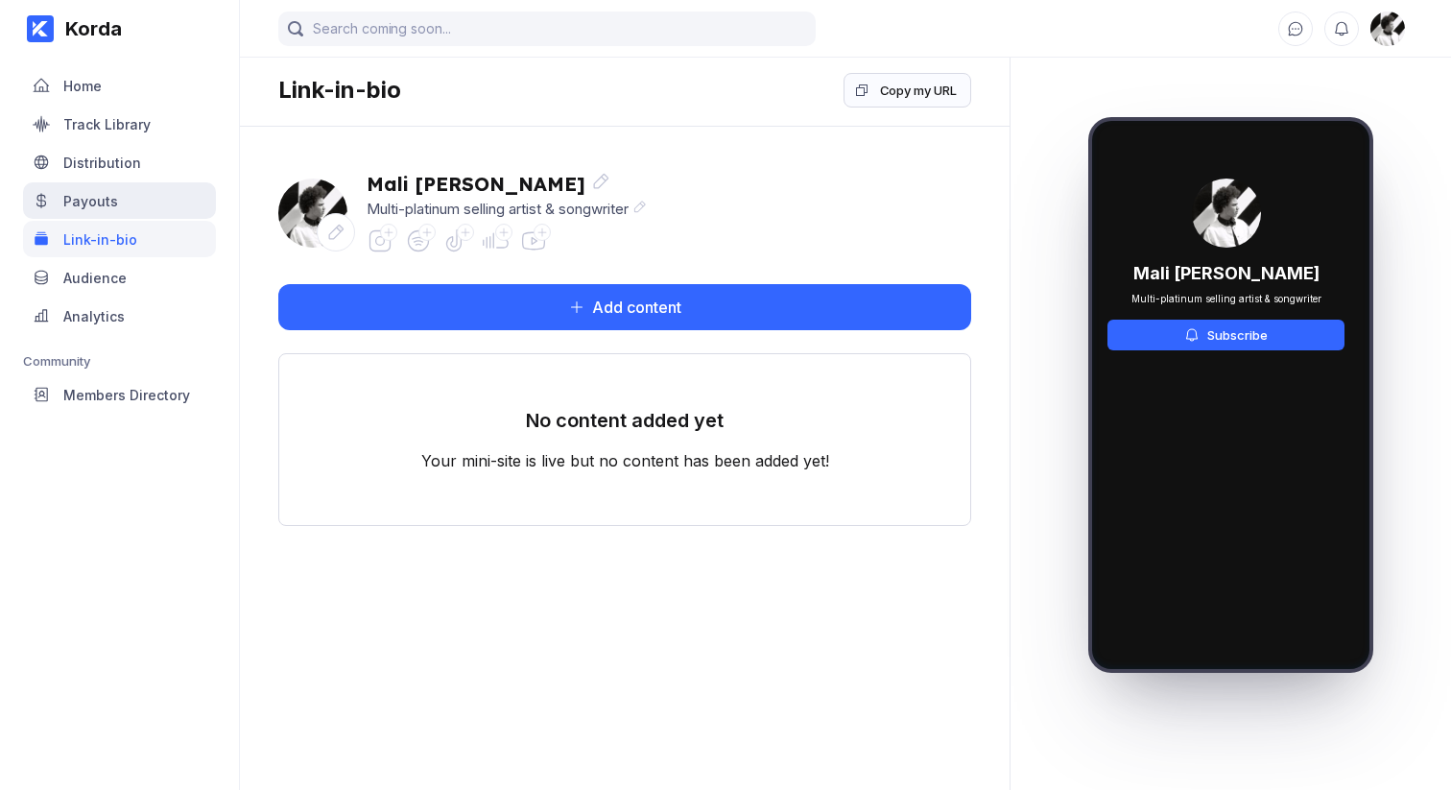
click at [99, 204] on div "Payouts" at bounding box center [90, 201] width 55 height 16
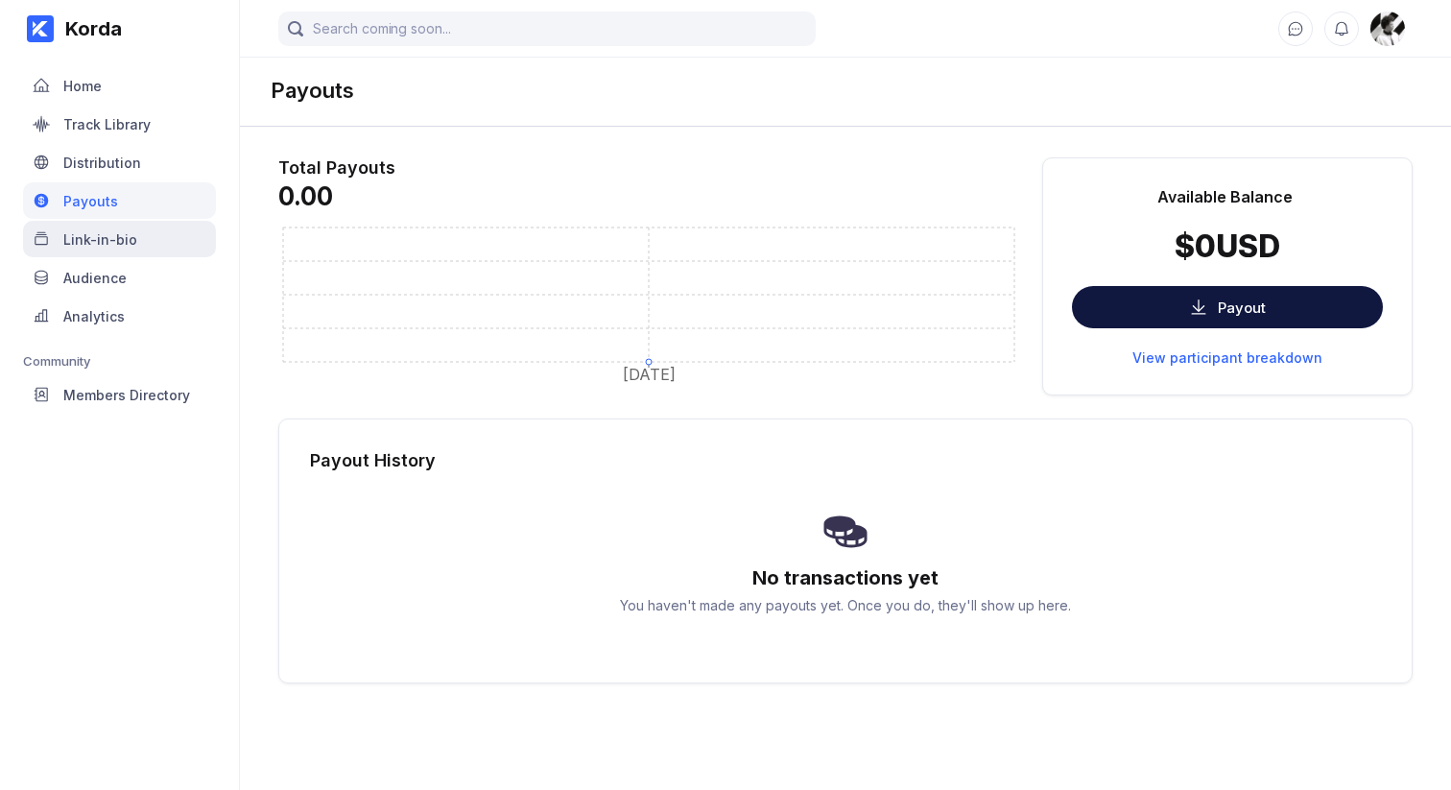
click at [102, 228] on div "Link-in-bio" at bounding box center [119, 239] width 193 height 36
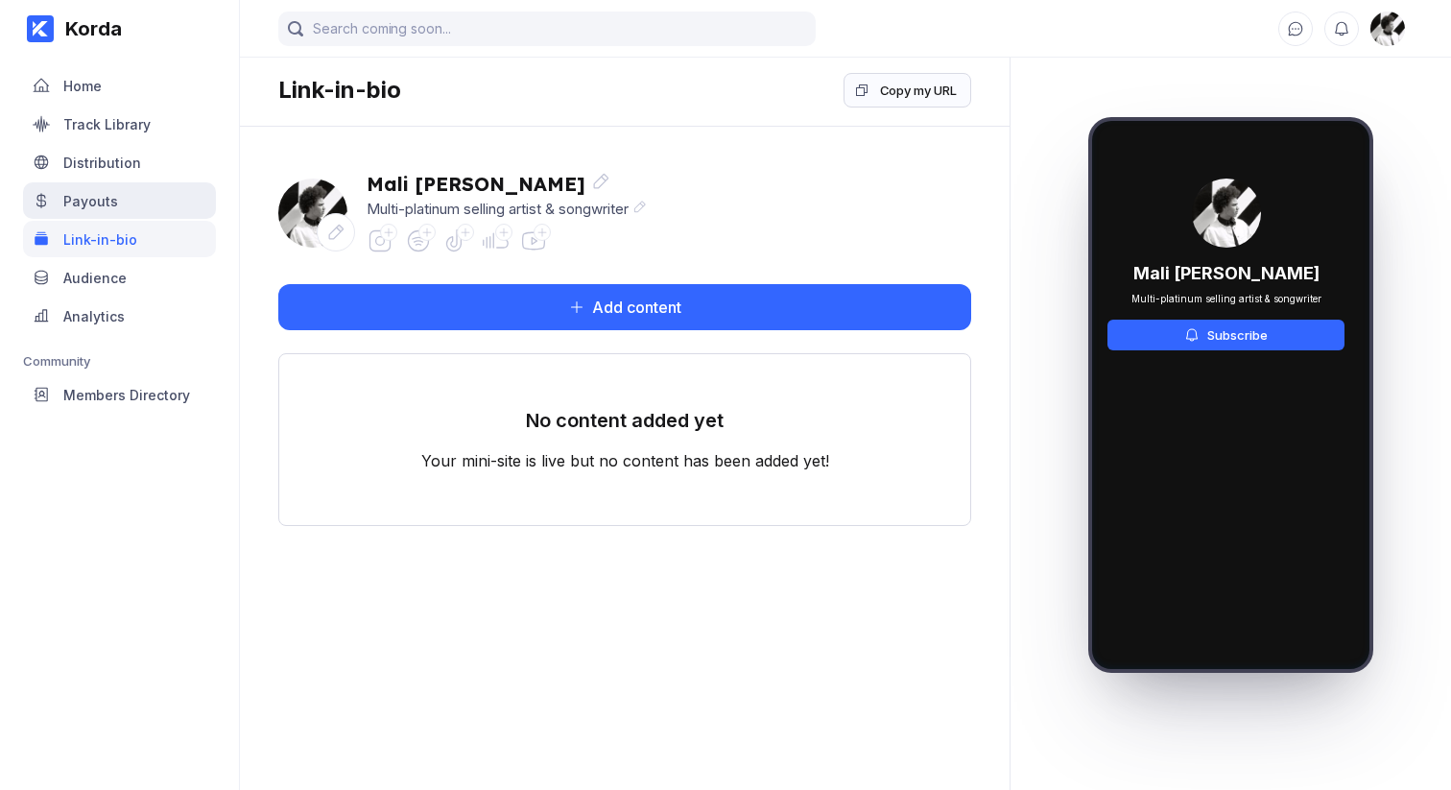
click at [99, 199] on div "Payouts" at bounding box center [90, 201] width 55 height 16
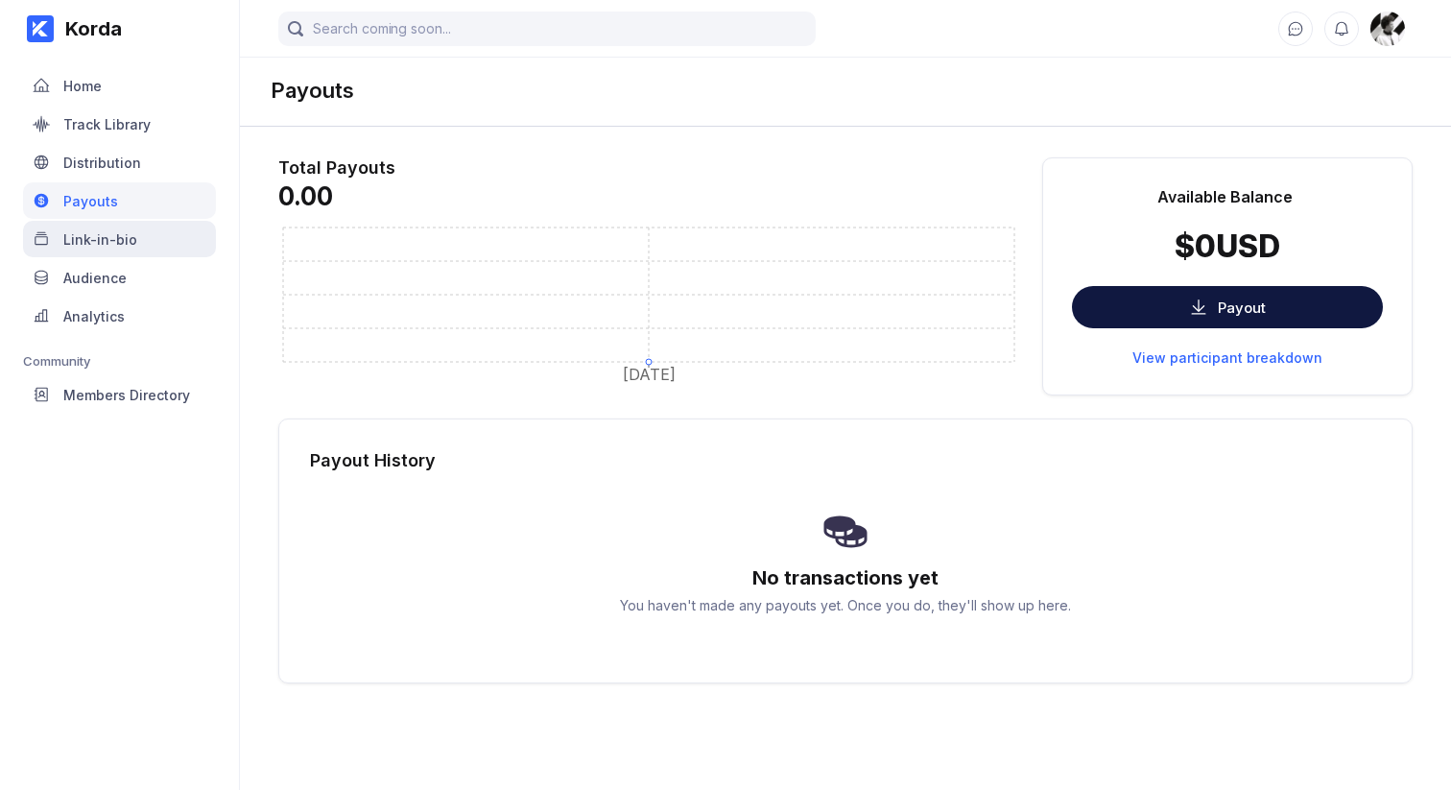
click at [96, 225] on div "Link-in-bio" at bounding box center [119, 239] width 193 height 36
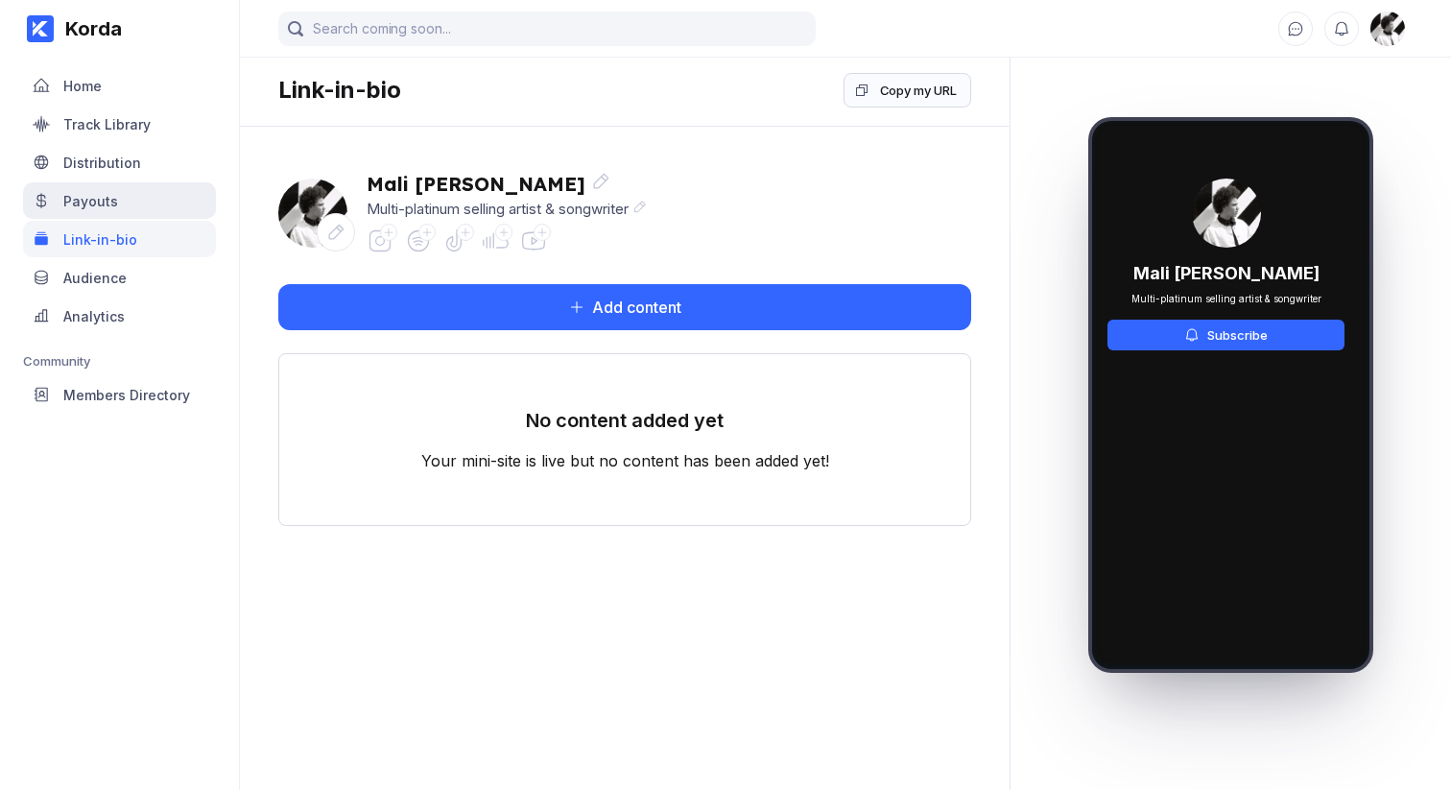
click at [88, 210] on div "Payouts" at bounding box center [119, 200] width 193 height 36
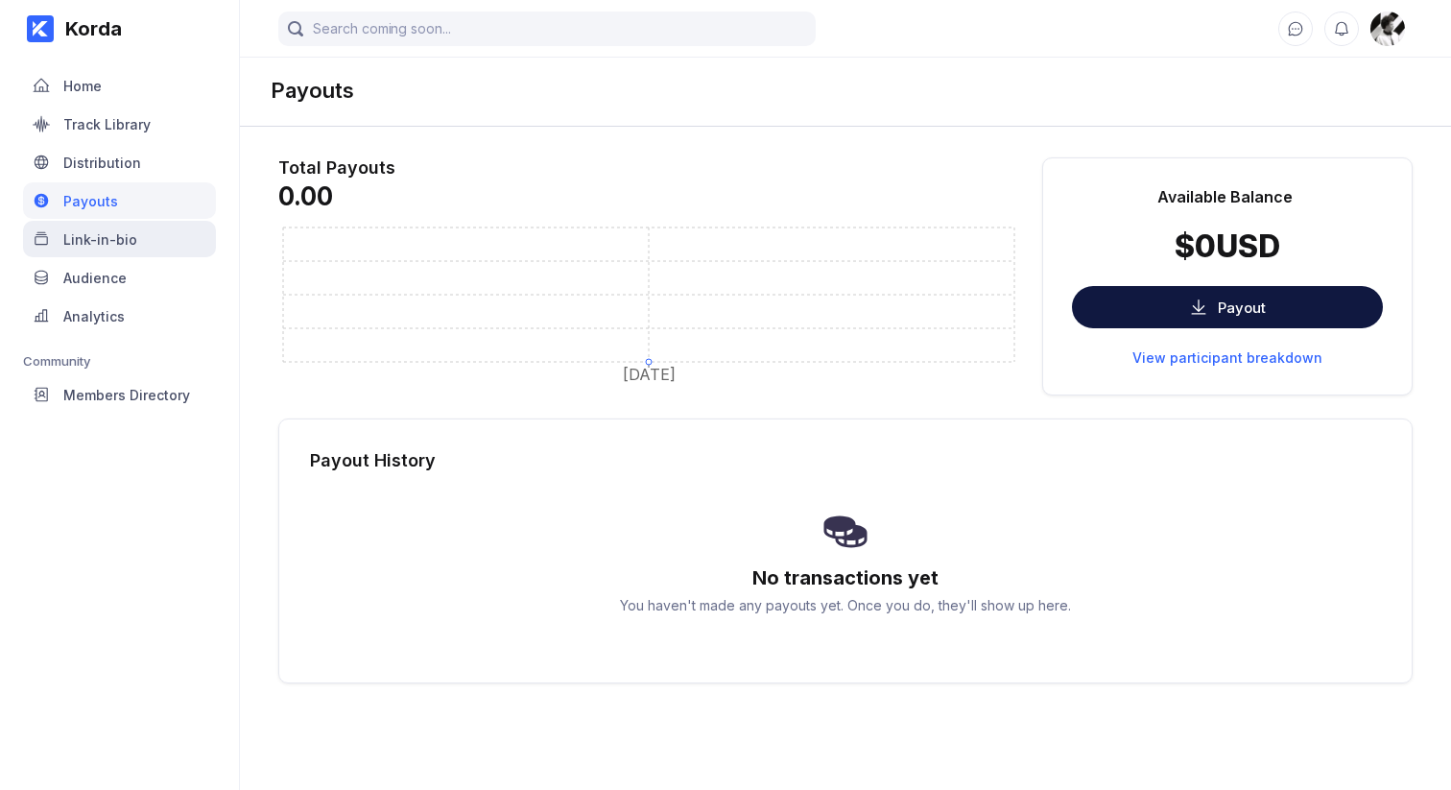
click at [100, 225] on div "Link-in-bio" at bounding box center [119, 239] width 193 height 36
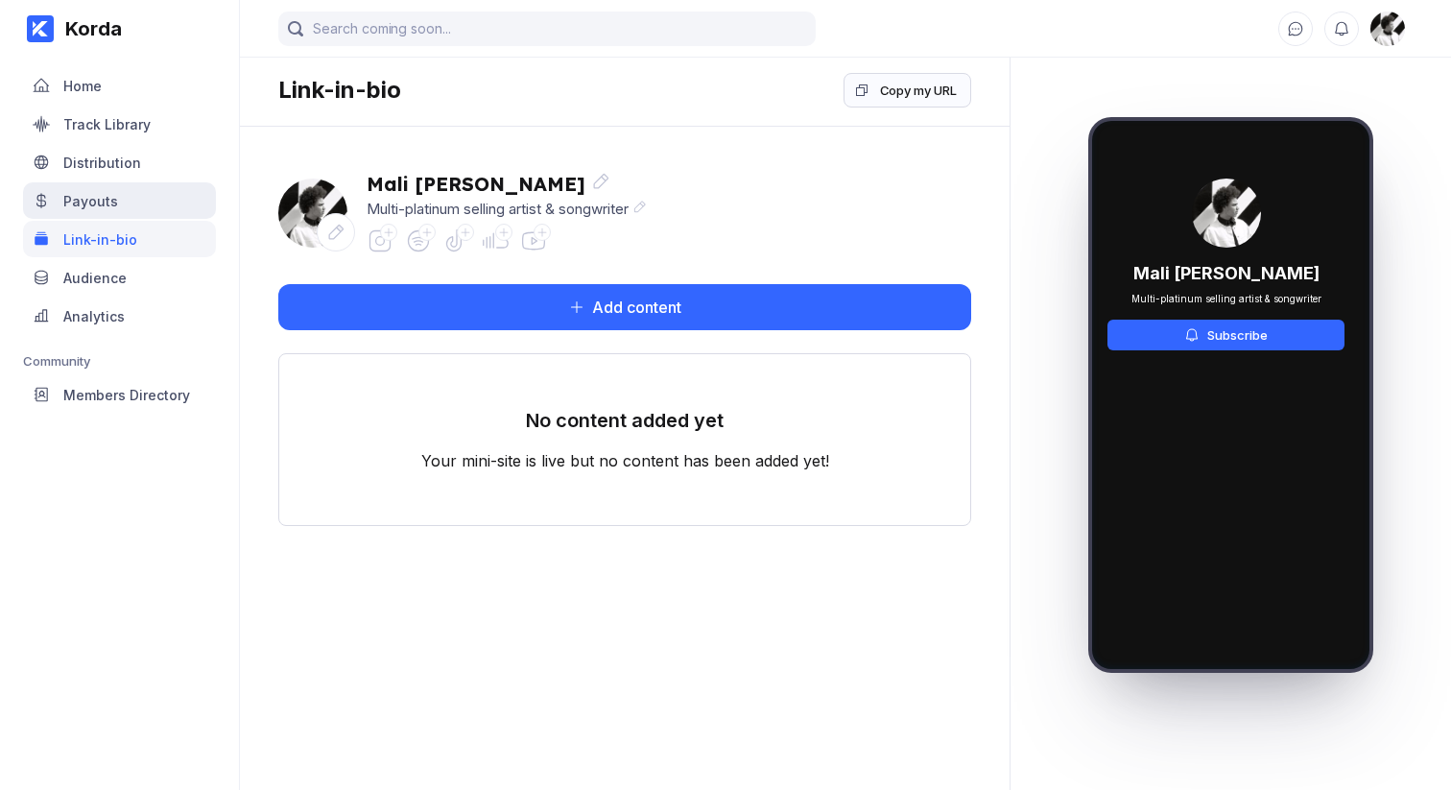
click at [73, 214] on div "Payouts" at bounding box center [119, 200] width 193 height 36
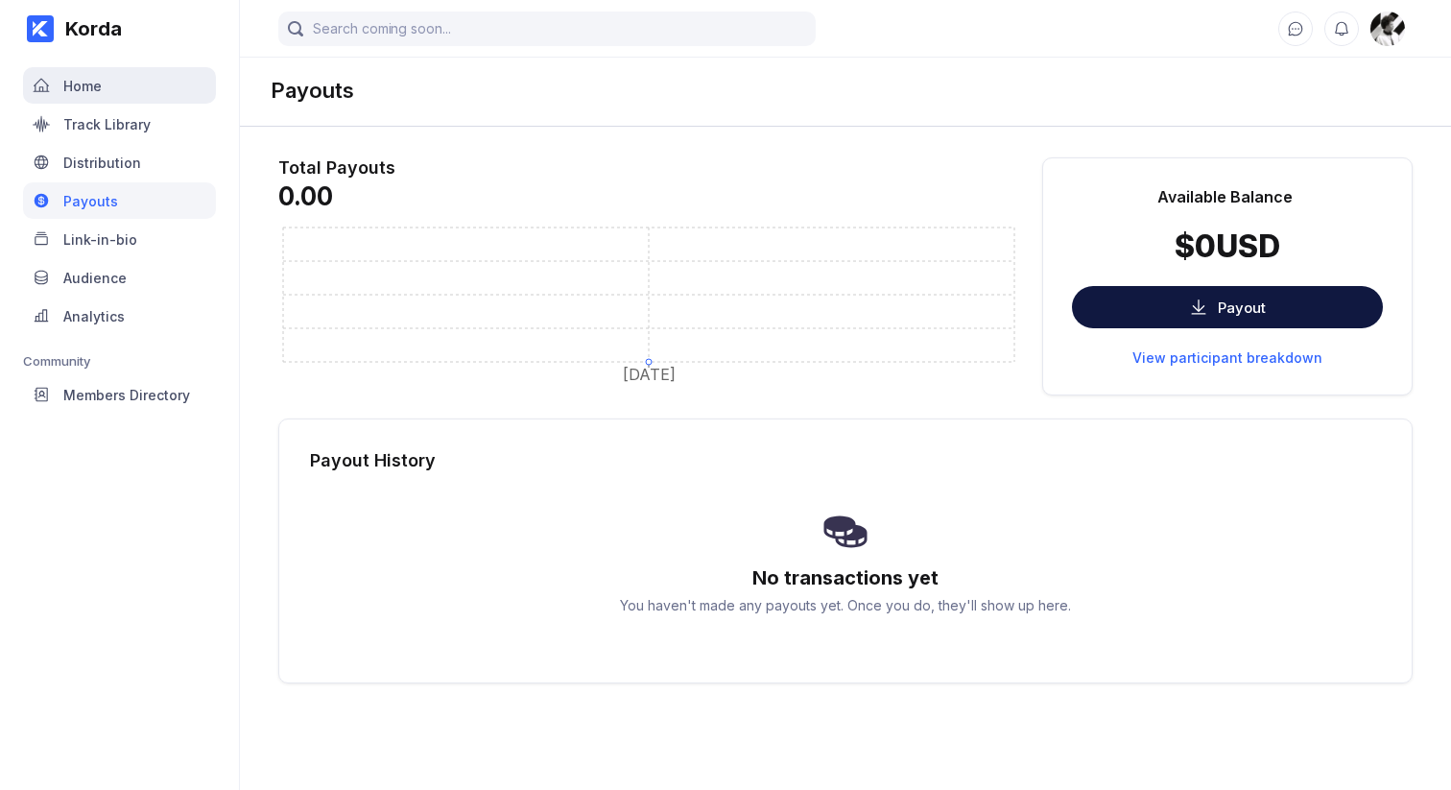
click at [128, 70] on div "Home" at bounding box center [119, 85] width 193 height 36
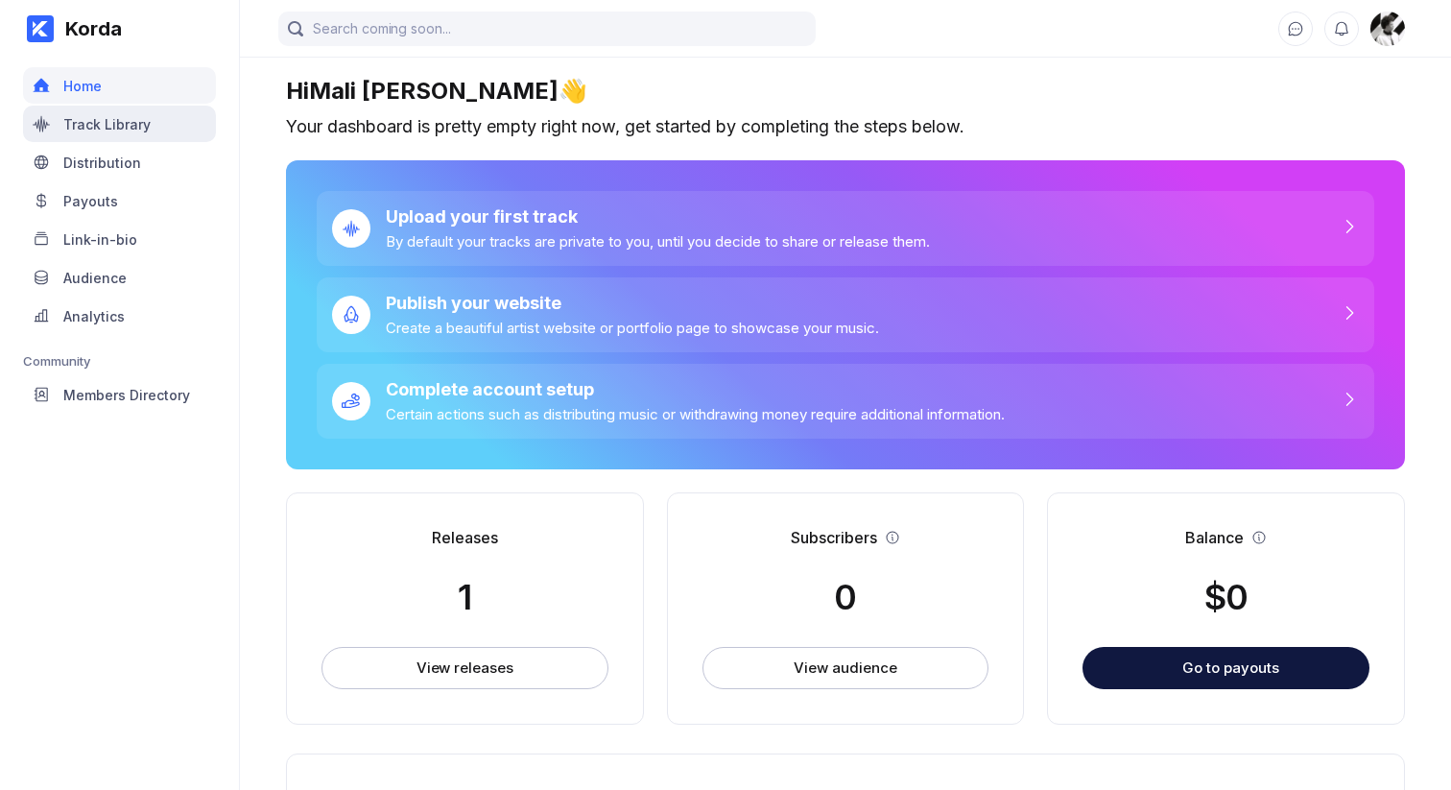
click at [98, 121] on div "Track Library" at bounding box center [106, 124] width 87 height 16
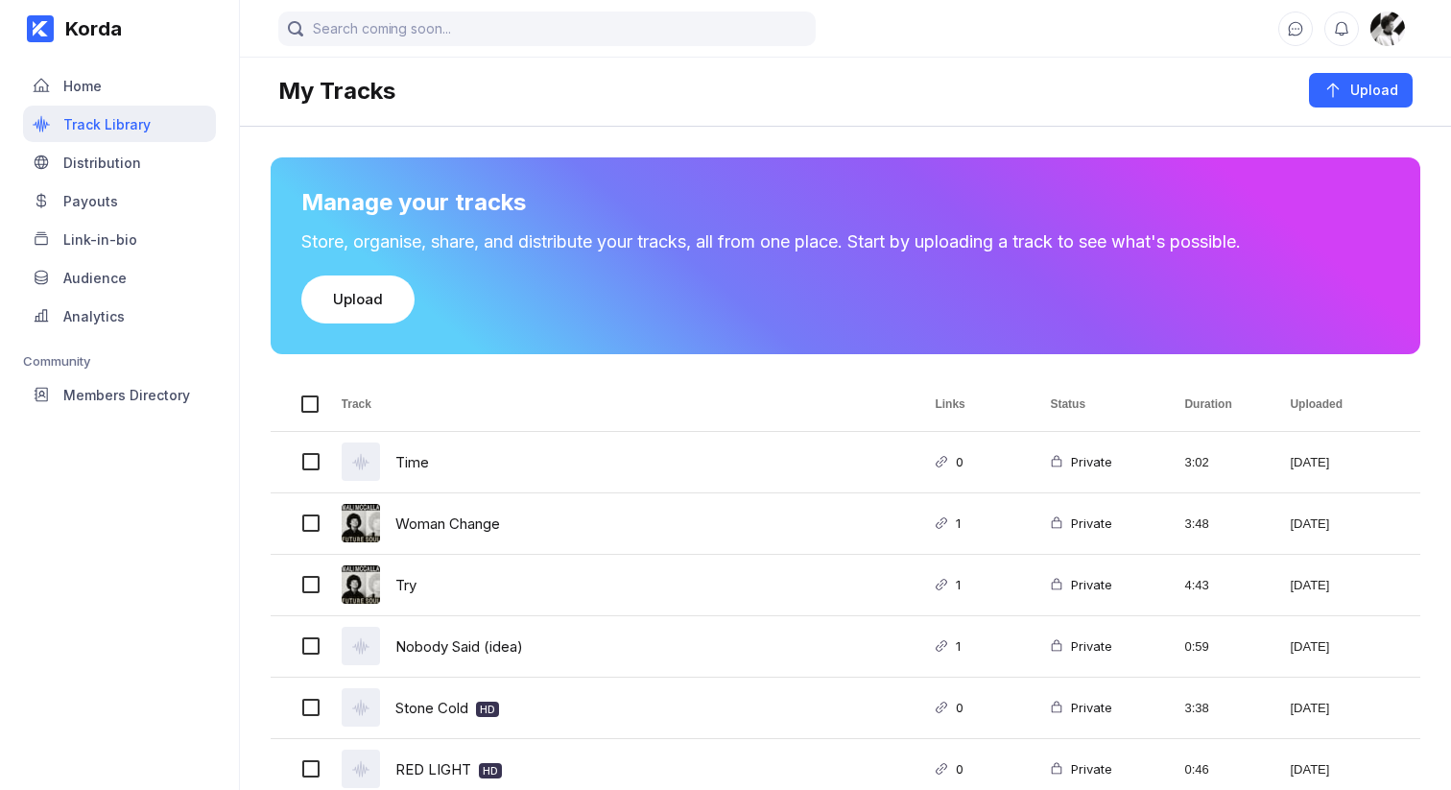
click at [95, 140] on div "Track Library" at bounding box center [119, 124] width 193 height 36
click at [101, 99] on div "Home" at bounding box center [119, 85] width 193 height 36
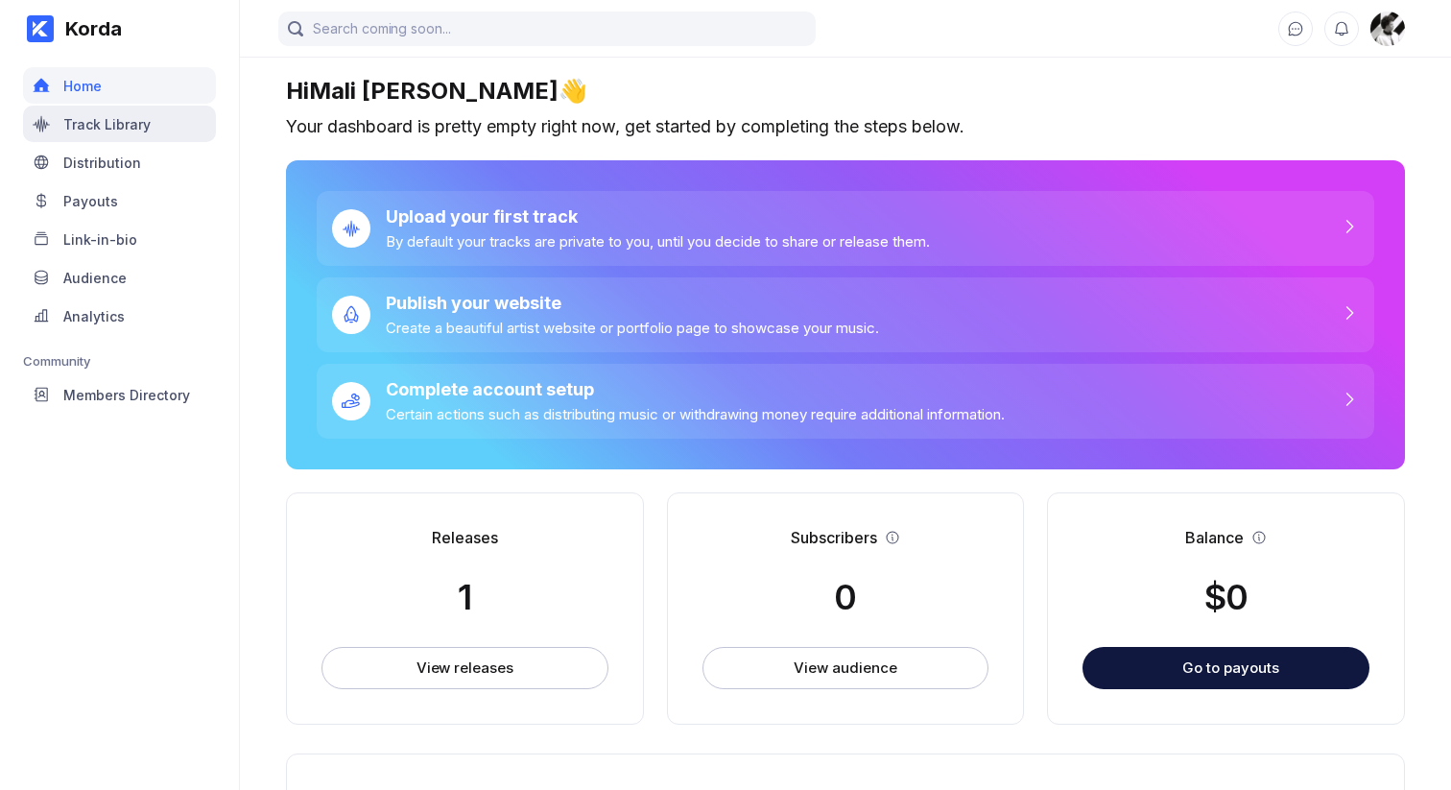
click at [98, 119] on div "Track Library" at bounding box center [106, 124] width 87 height 16
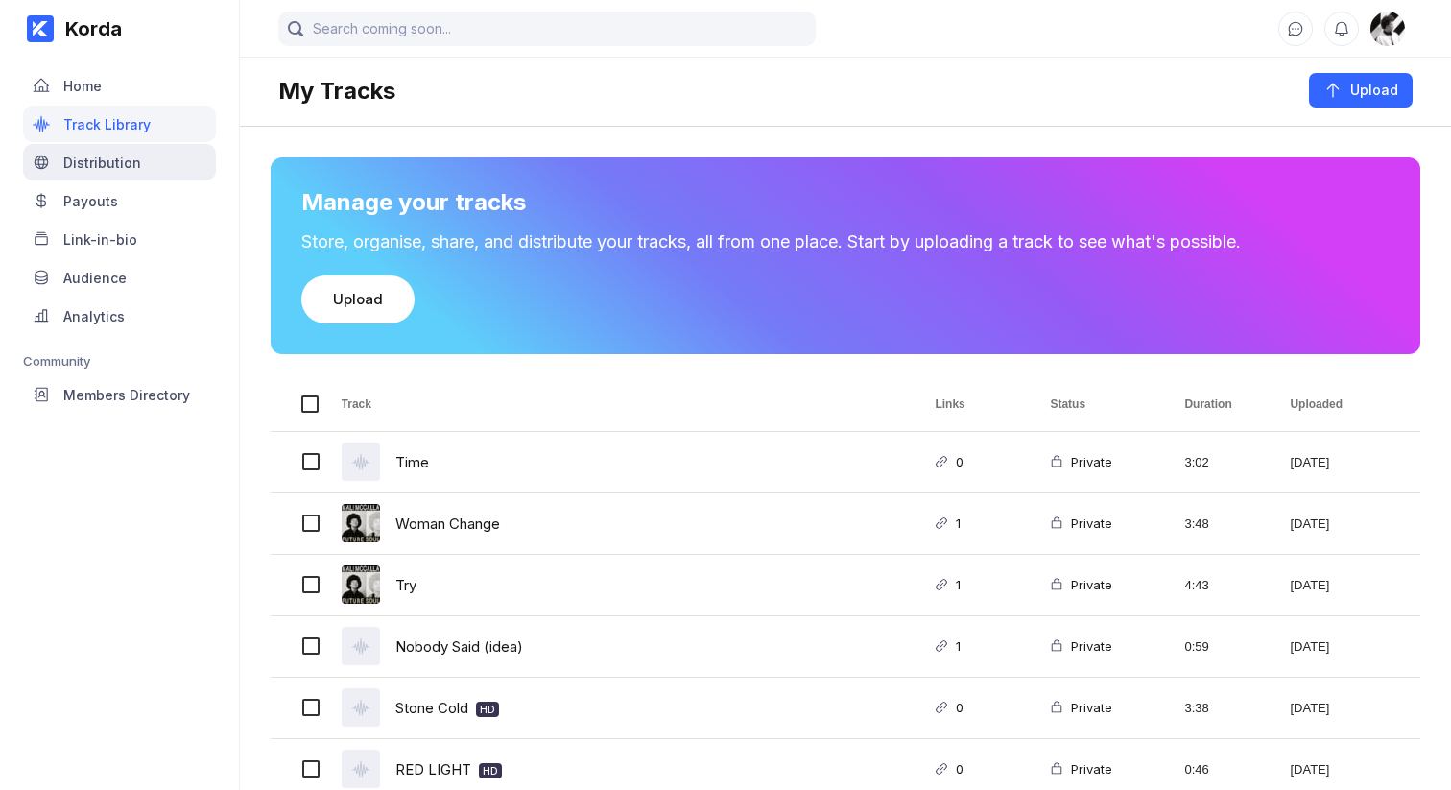
click at [93, 162] on div "Distribution" at bounding box center [102, 162] width 78 height 16
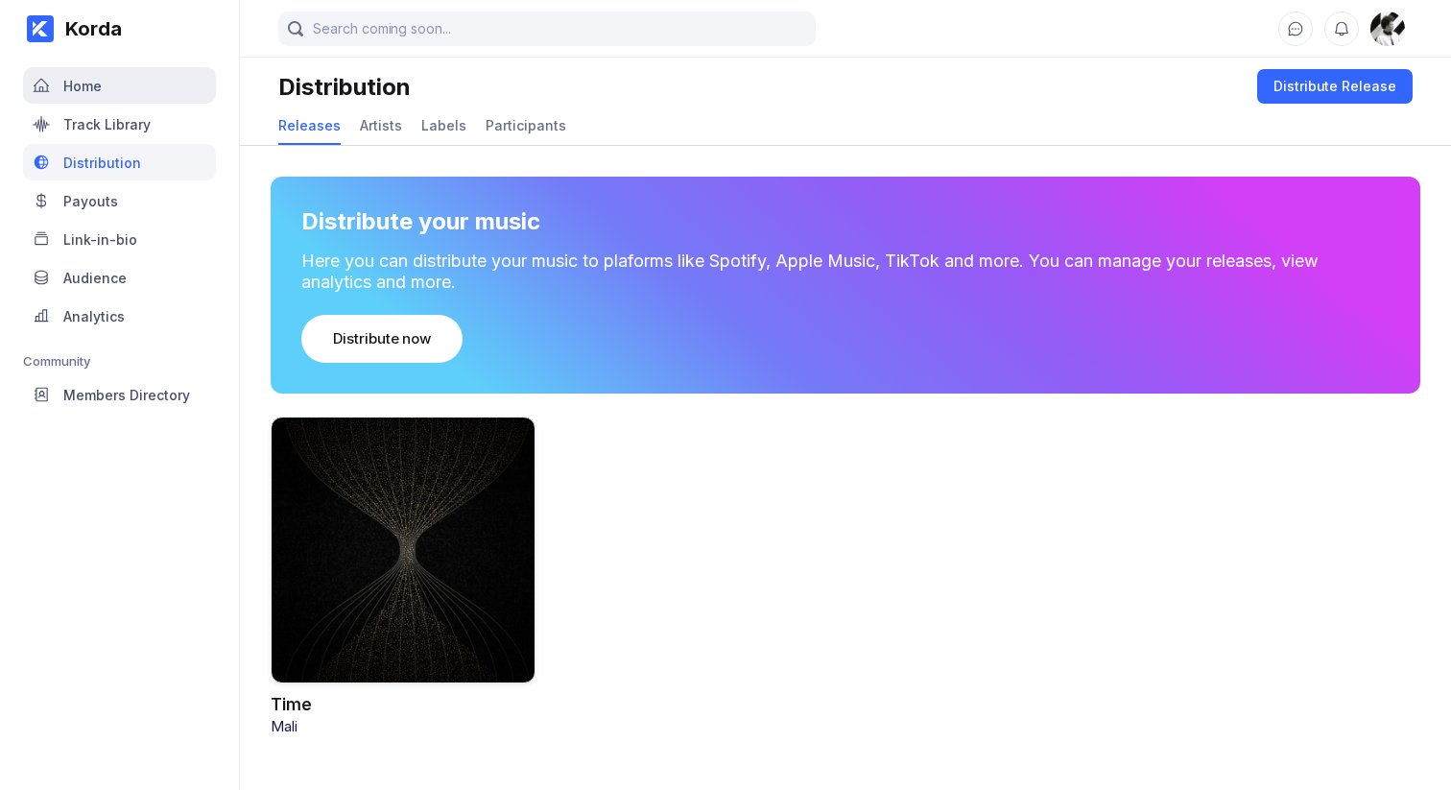
click at [90, 95] on div "Home" at bounding box center [119, 85] width 193 height 36
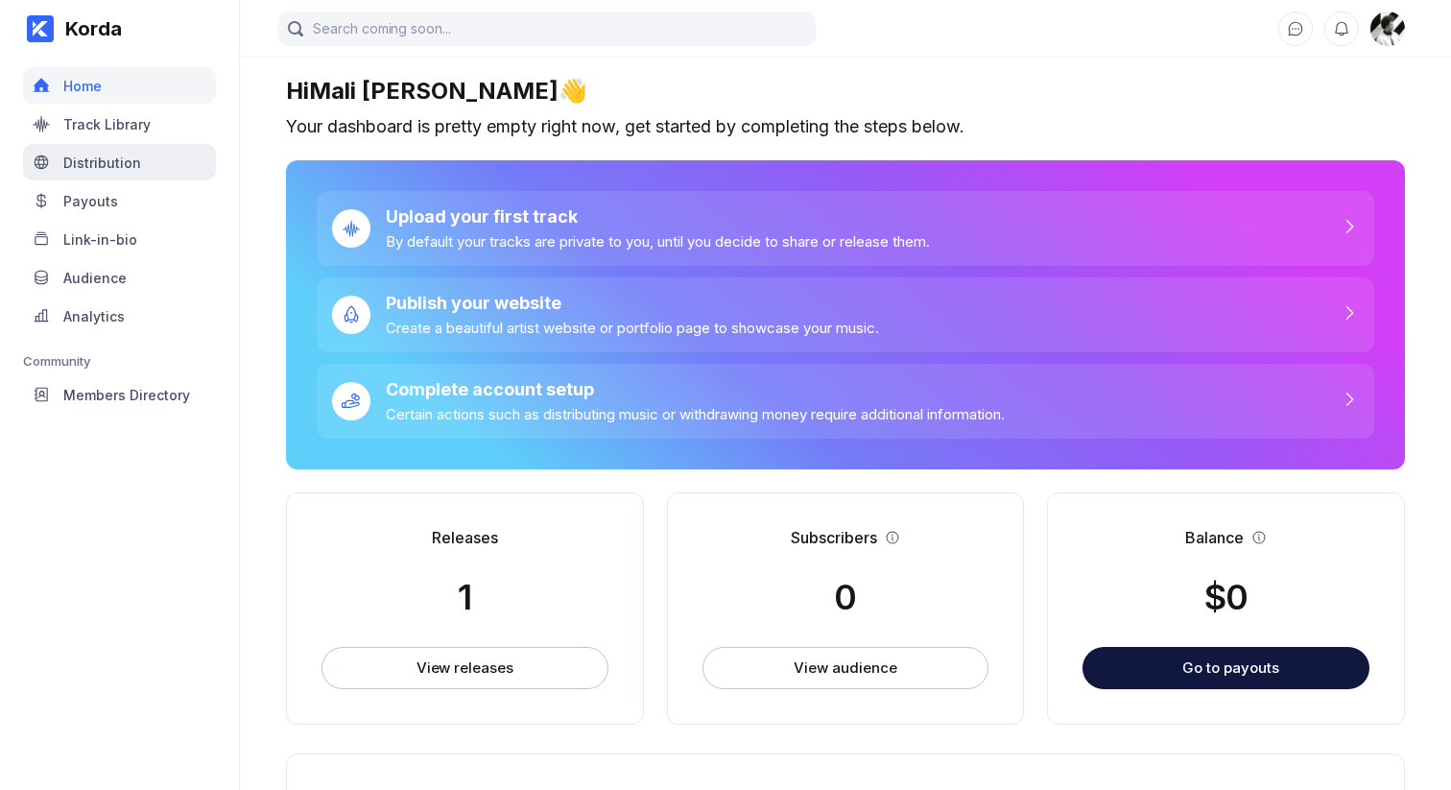
click at [70, 175] on div "Distribution" at bounding box center [119, 162] width 193 height 36
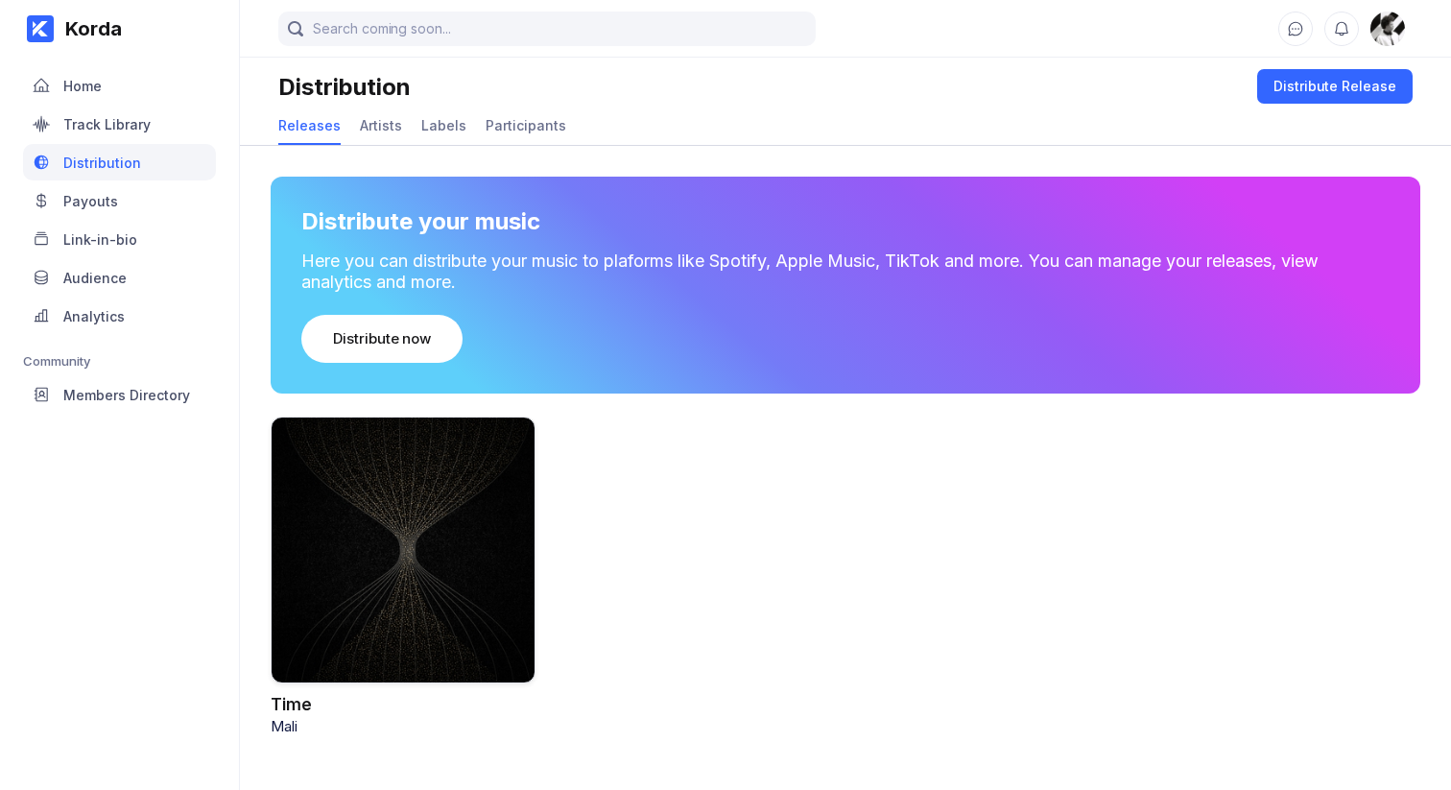
click at [74, 200] on div "Payouts" at bounding box center [90, 201] width 55 height 16
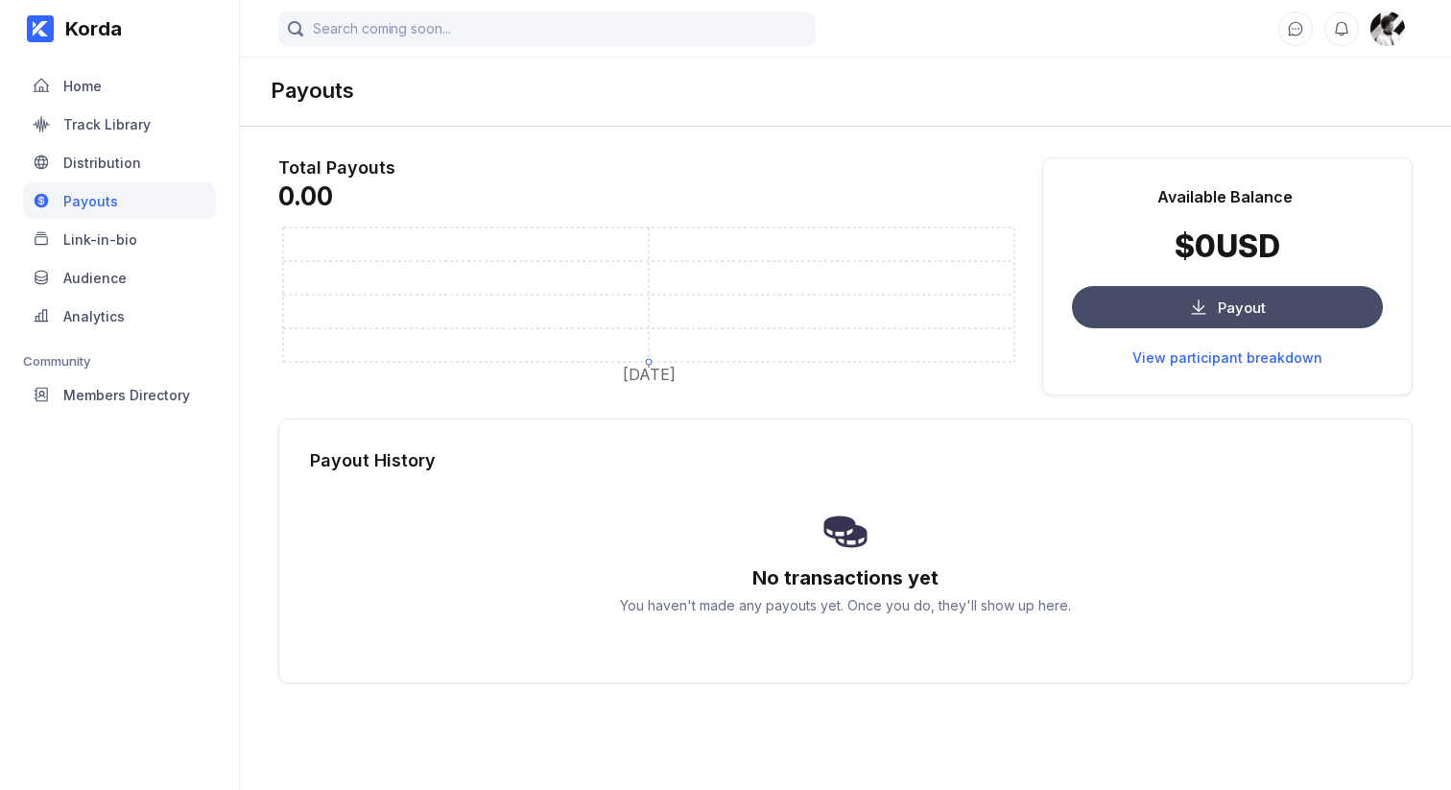
click at [1195, 294] on button "Payout" at bounding box center [1227, 307] width 311 height 42
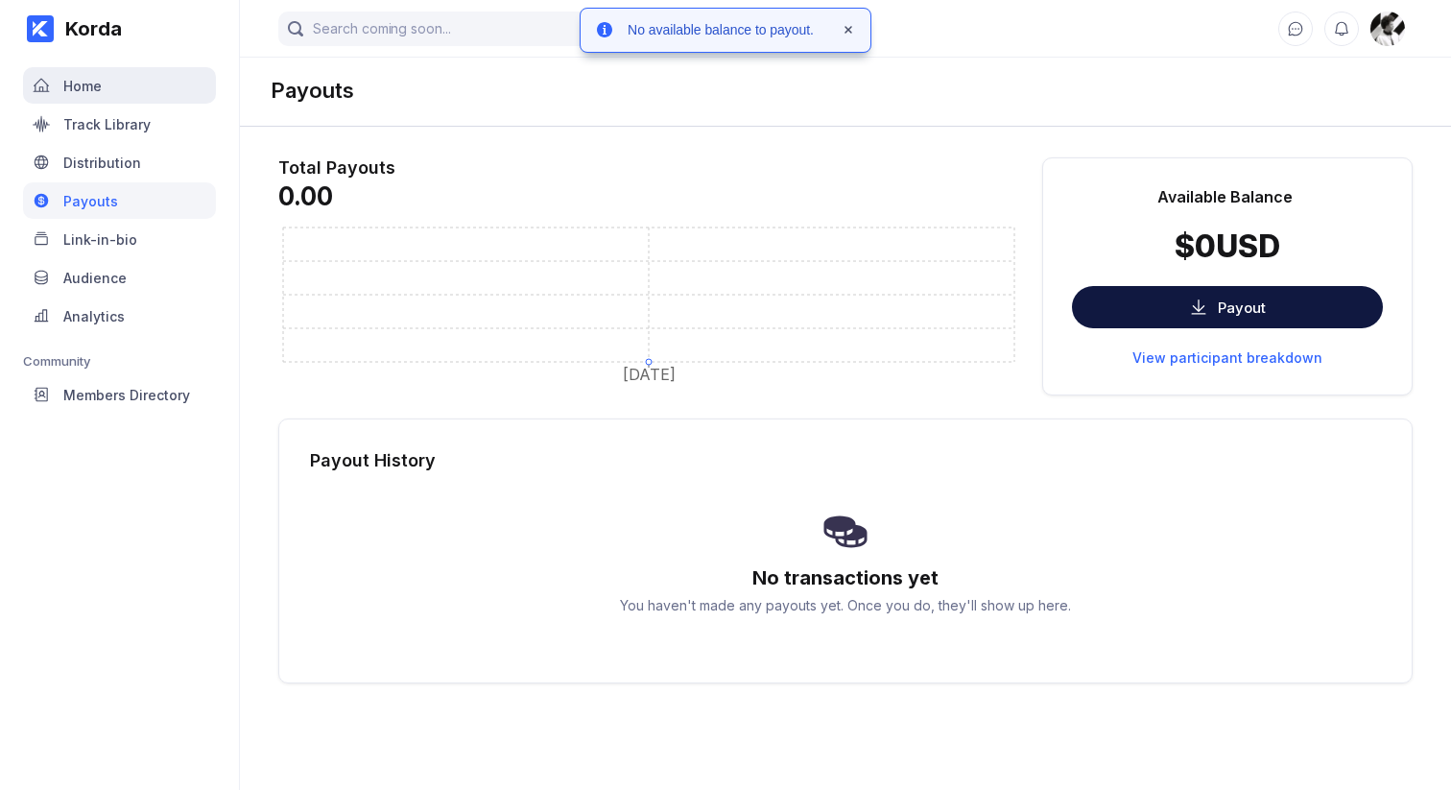
click at [166, 82] on div "Home" at bounding box center [119, 85] width 193 height 36
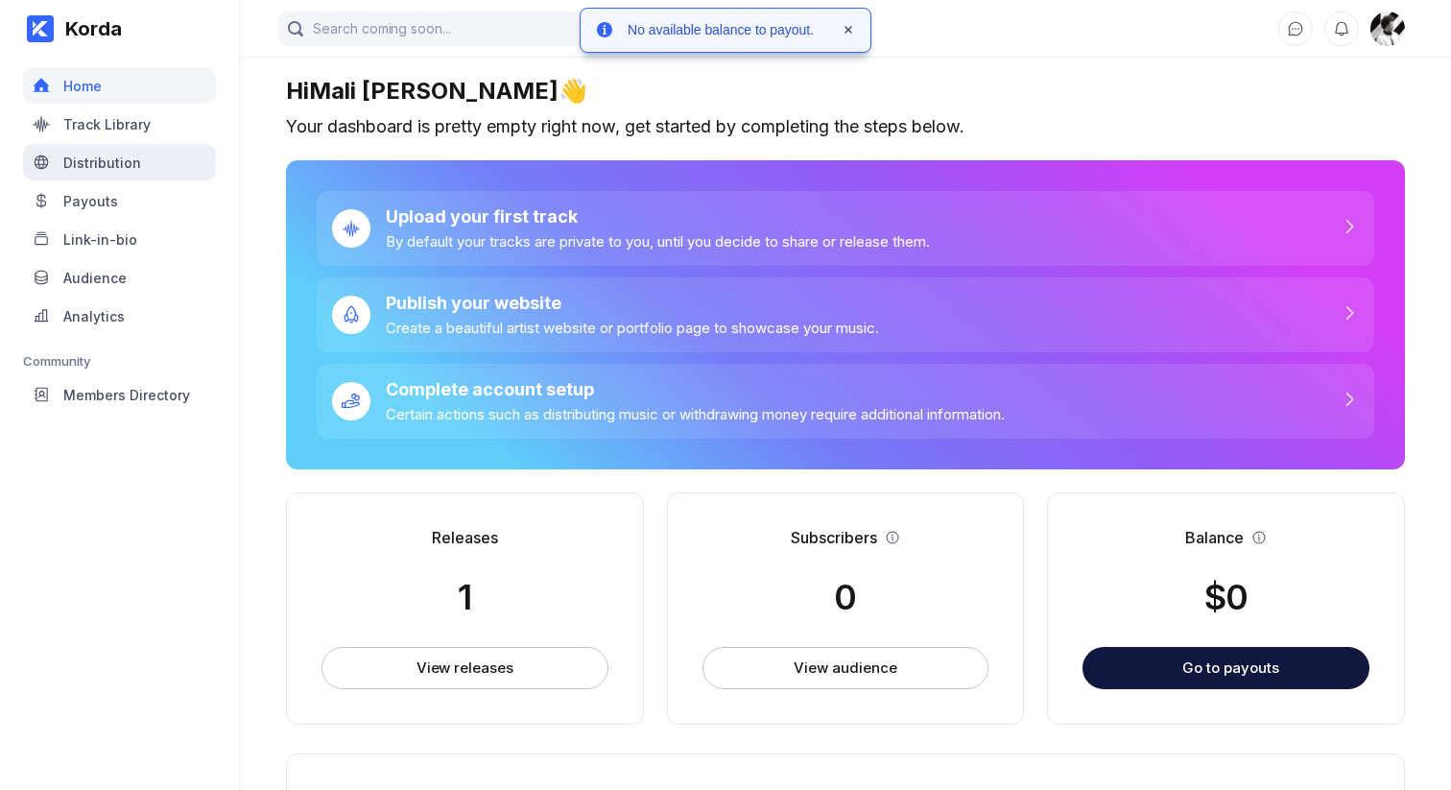
click at [115, 157] on div "Distribution" at bounding box center [102, 162] width 78 height 16
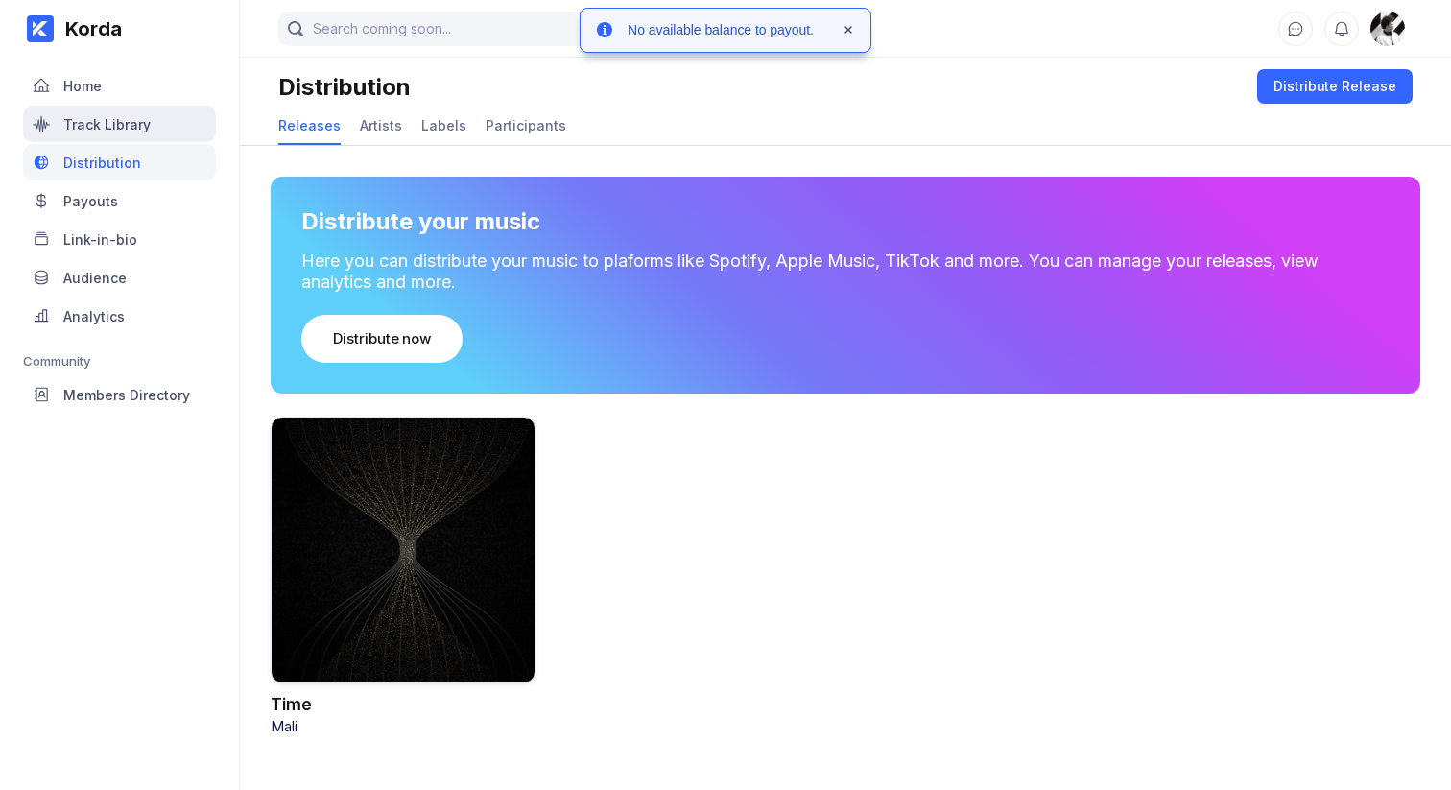
click at [125, 124] on div "Track Library" at bounding box center [106, 124] width 87 height 16
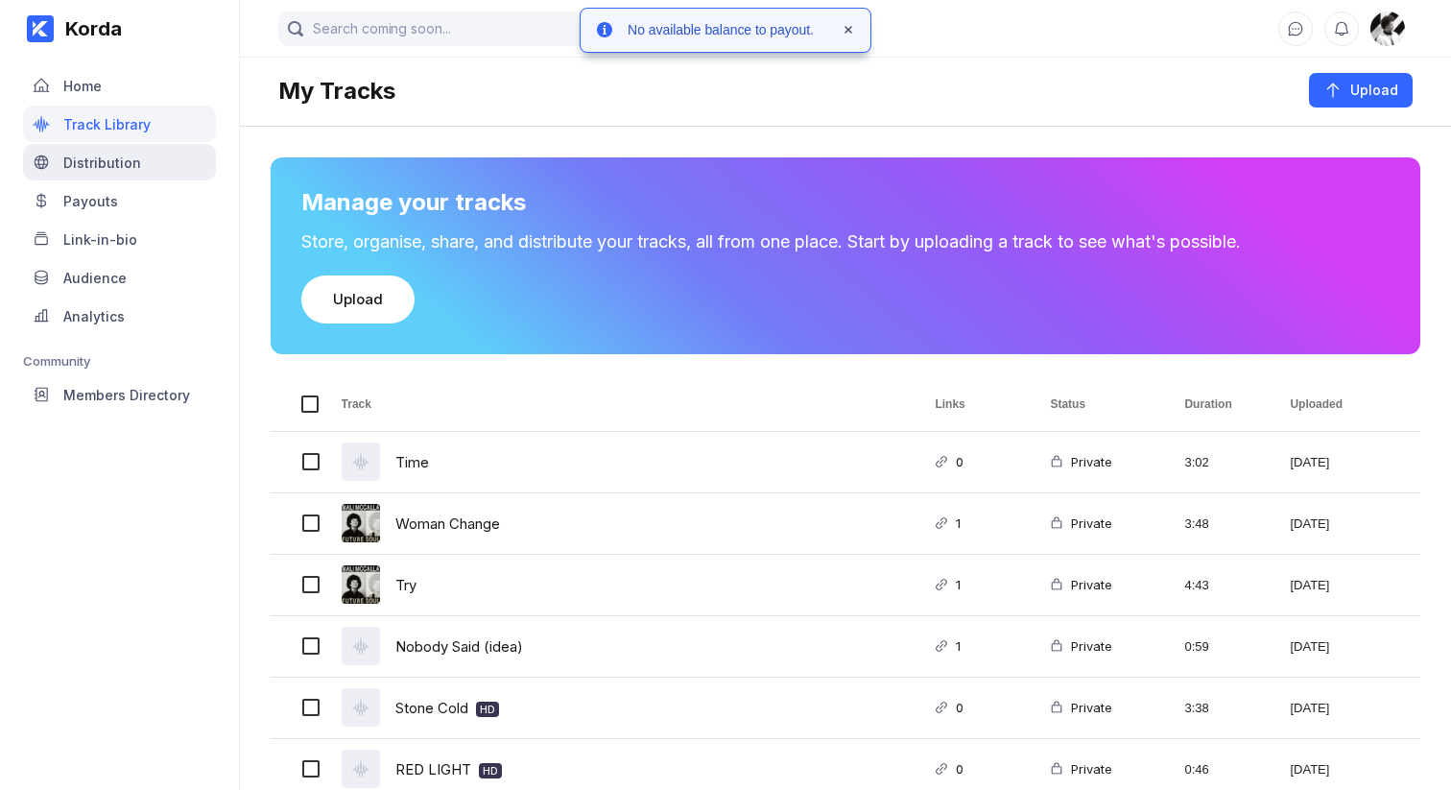
click at [121, 154] on div "Distribution" at bounding box center [102, 162] width 78 height 16
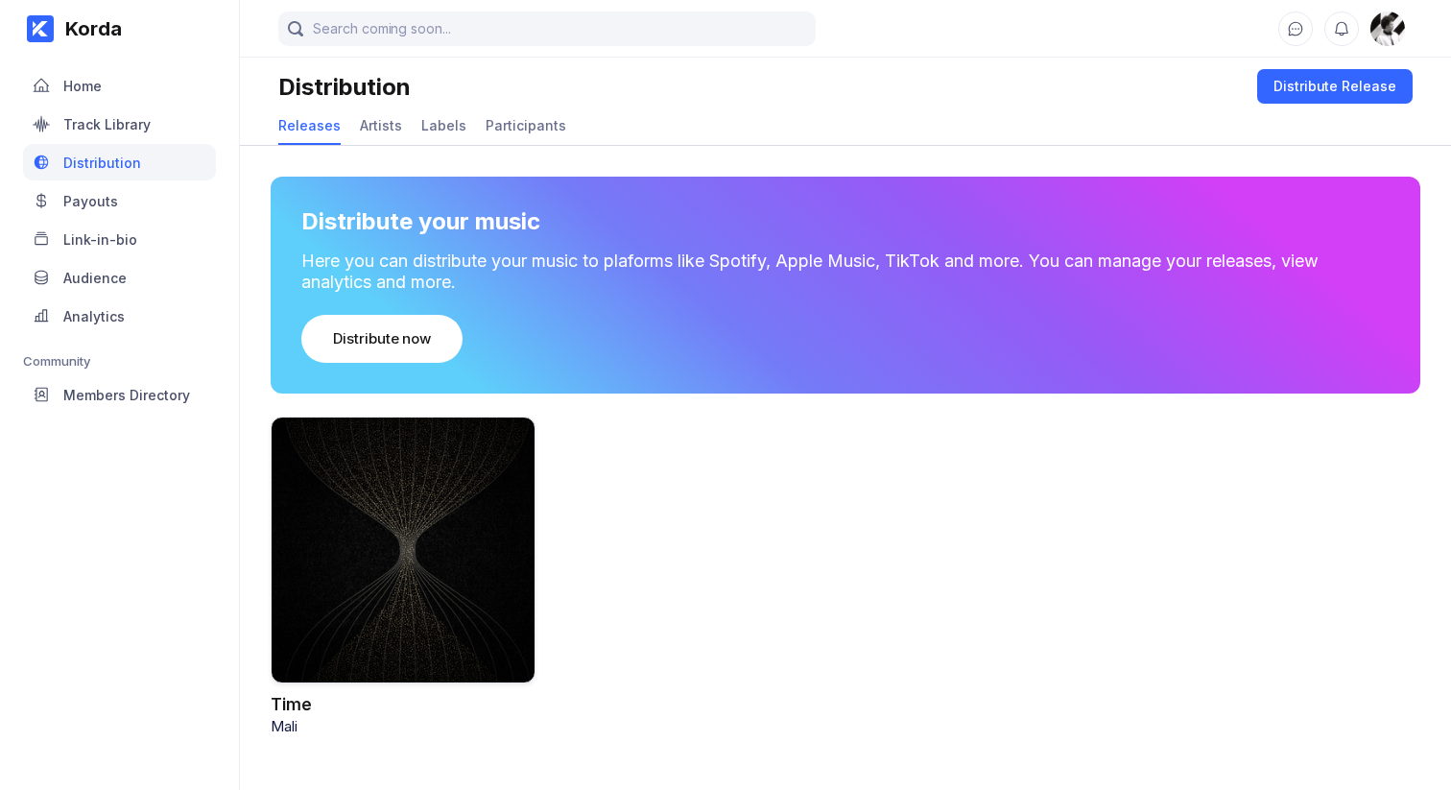
click at [526, 461] on div at bounding box center [403, 549] width 265 height 267
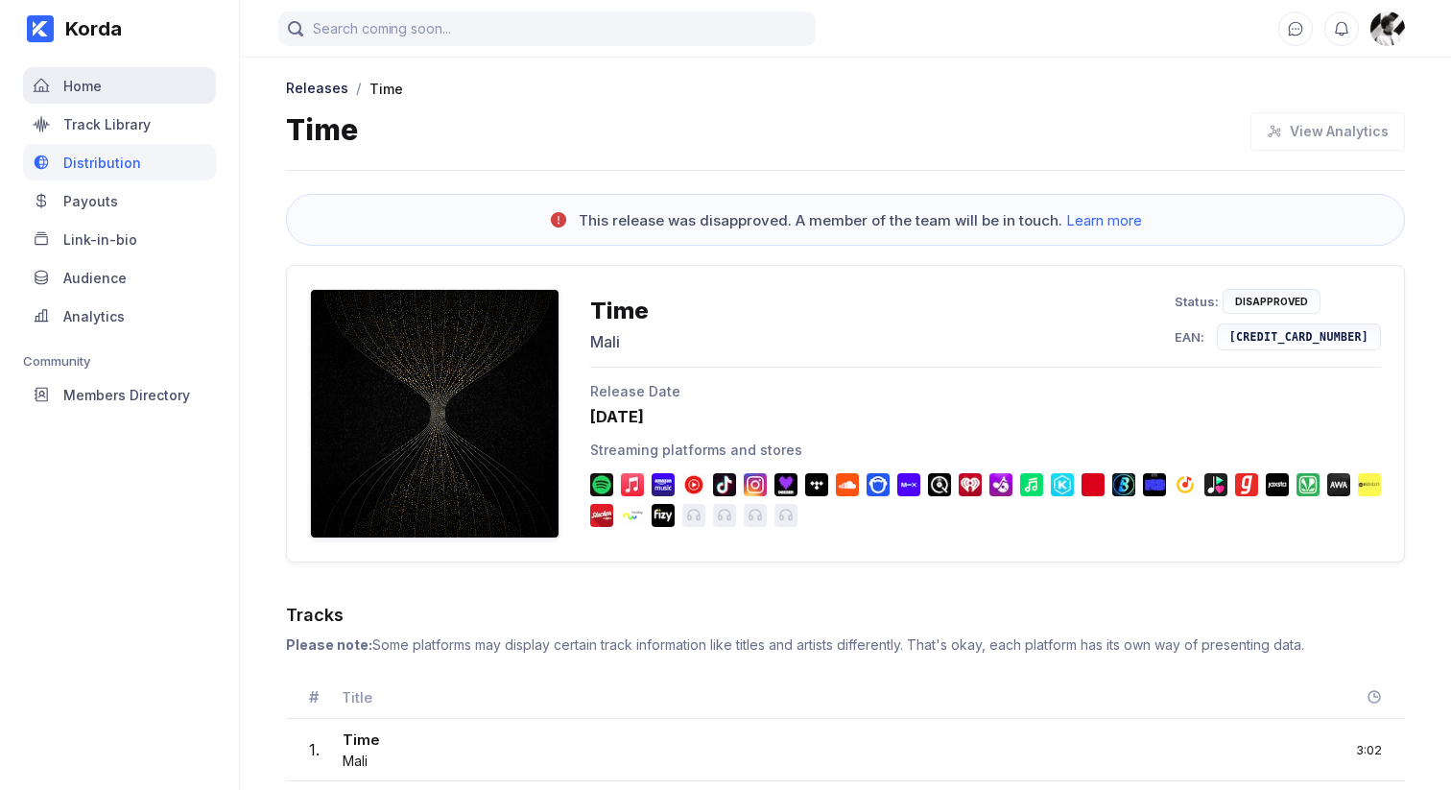
click at [117, 81] on div "Home" at bounding box center [119, 85] width 193 height 36
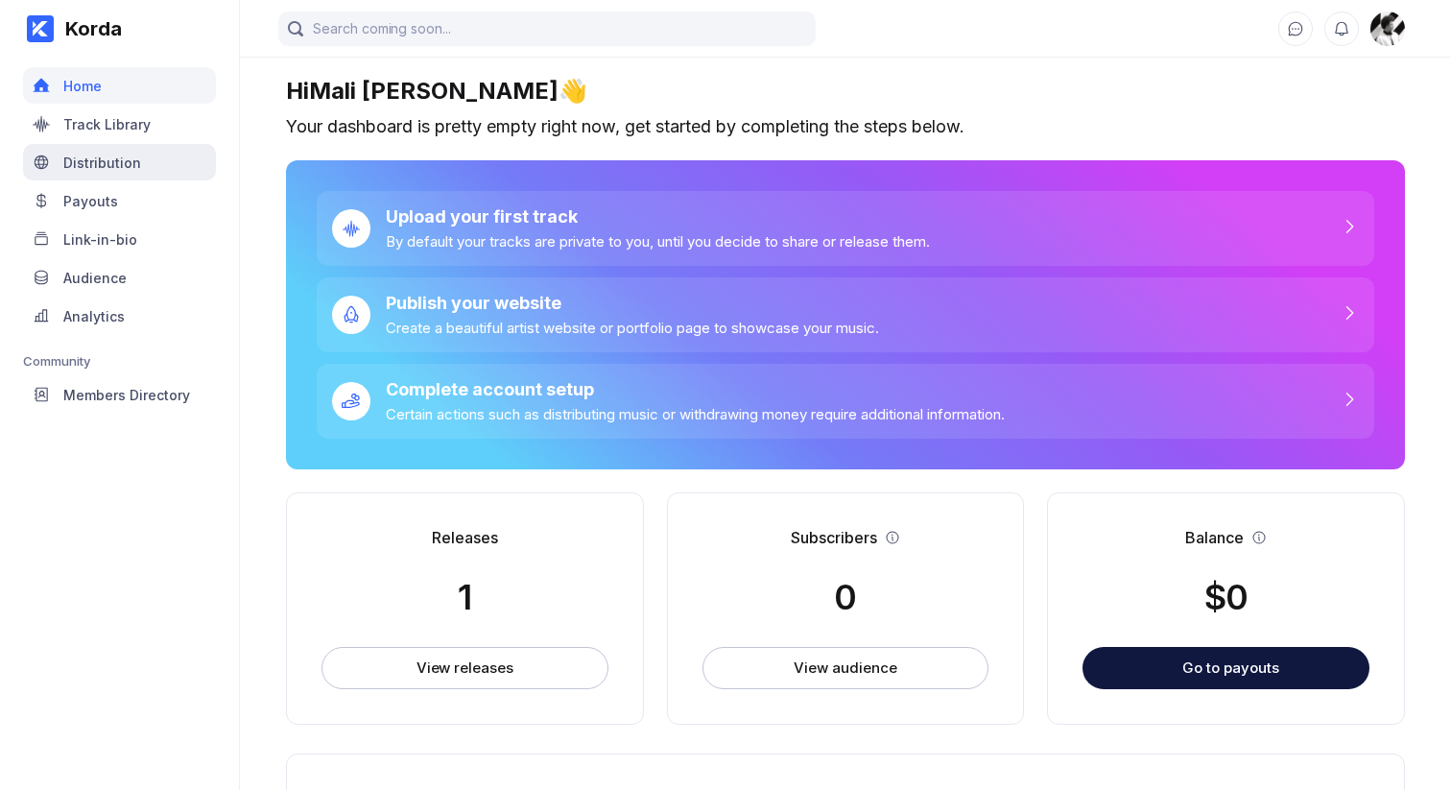
click at [103, 156] on div "Distribution" at bounding box center [102, 162] width 78 height 16
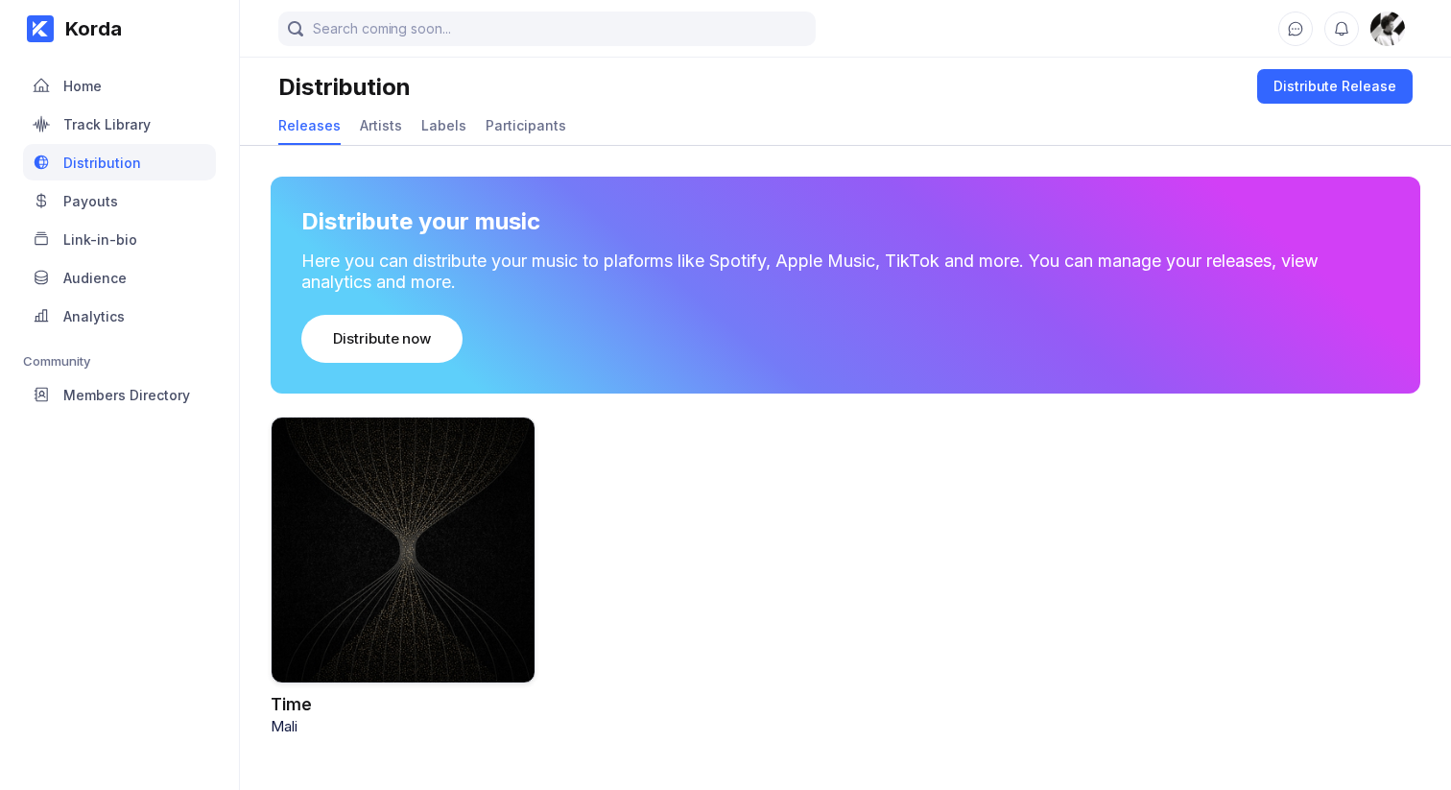
click at [1215, 654] on div "Time Mali" at bounding box center [845, 575] width 1211 height 319
click at [1449, 755] on div "Korda Home Track Library Distribution Payouts Link-in-bio Audience Analytics Co…" at bounding box center [725, 395] width 1451 height 790
click at [48, 98] on div "Home" at bounding box center [119, 85] width 193 height 36
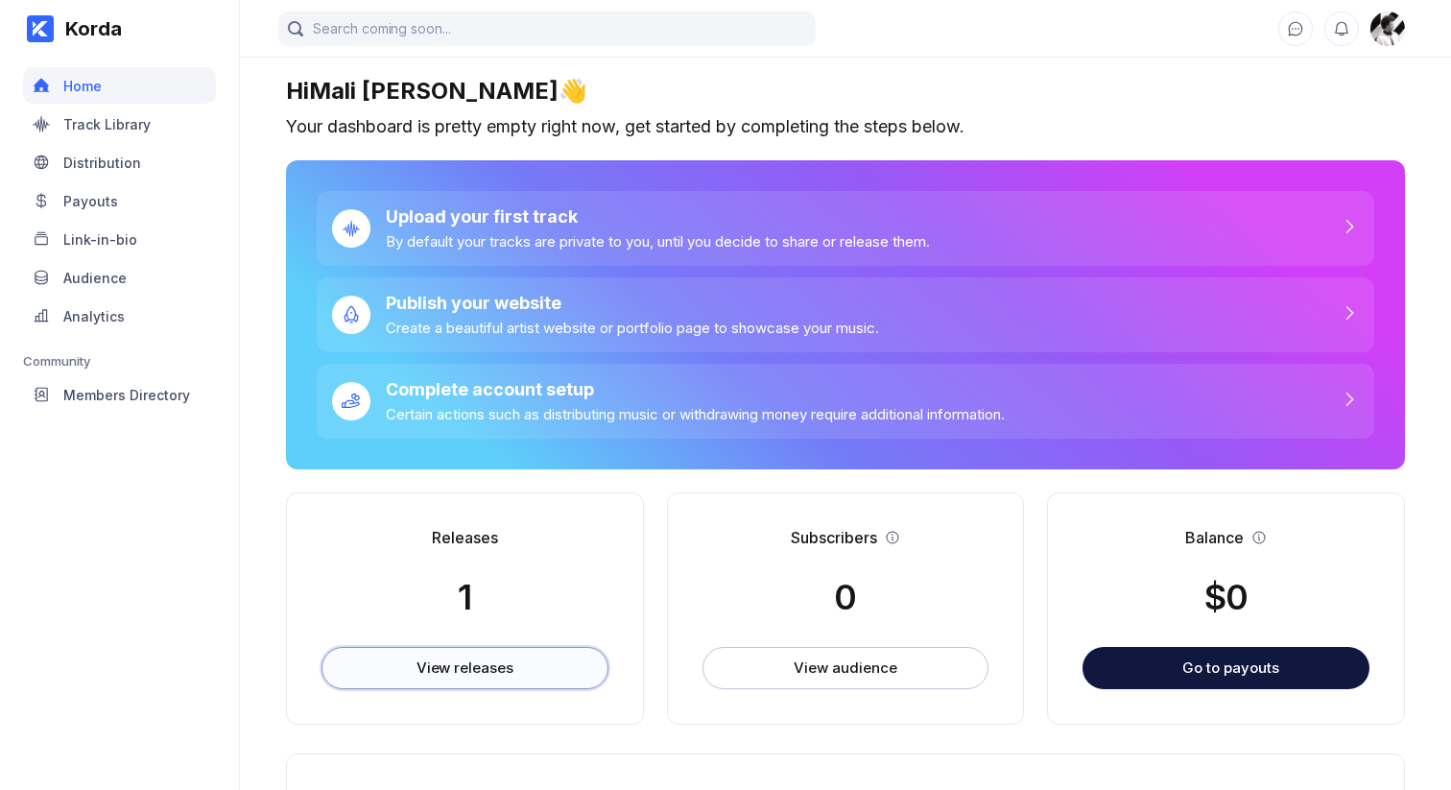
click at [499, 675] on div "View releases" at bounding box center [464, 667] width 97 height 19
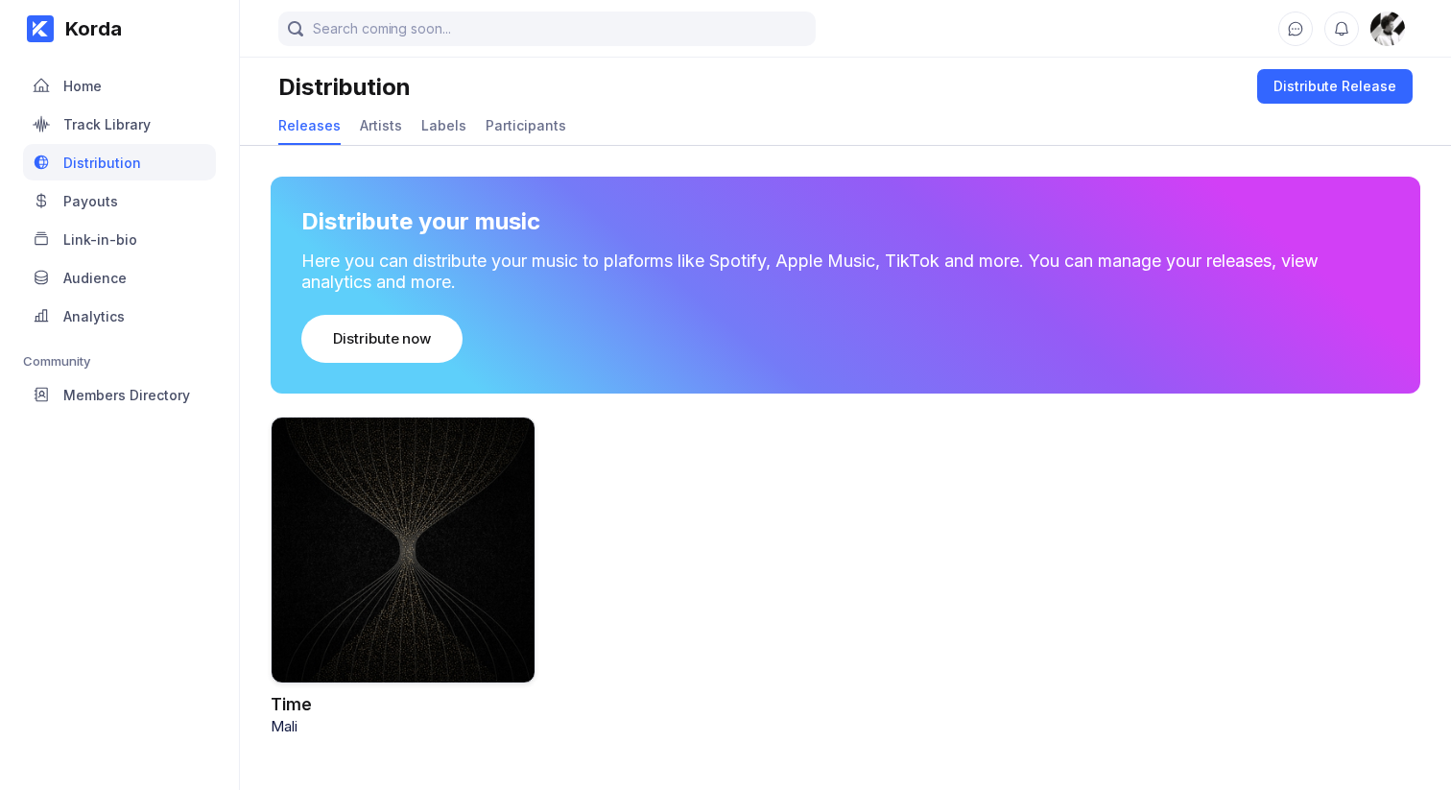
click at [475, 591] on div at bounding box center [403, 549] width 265 height 267
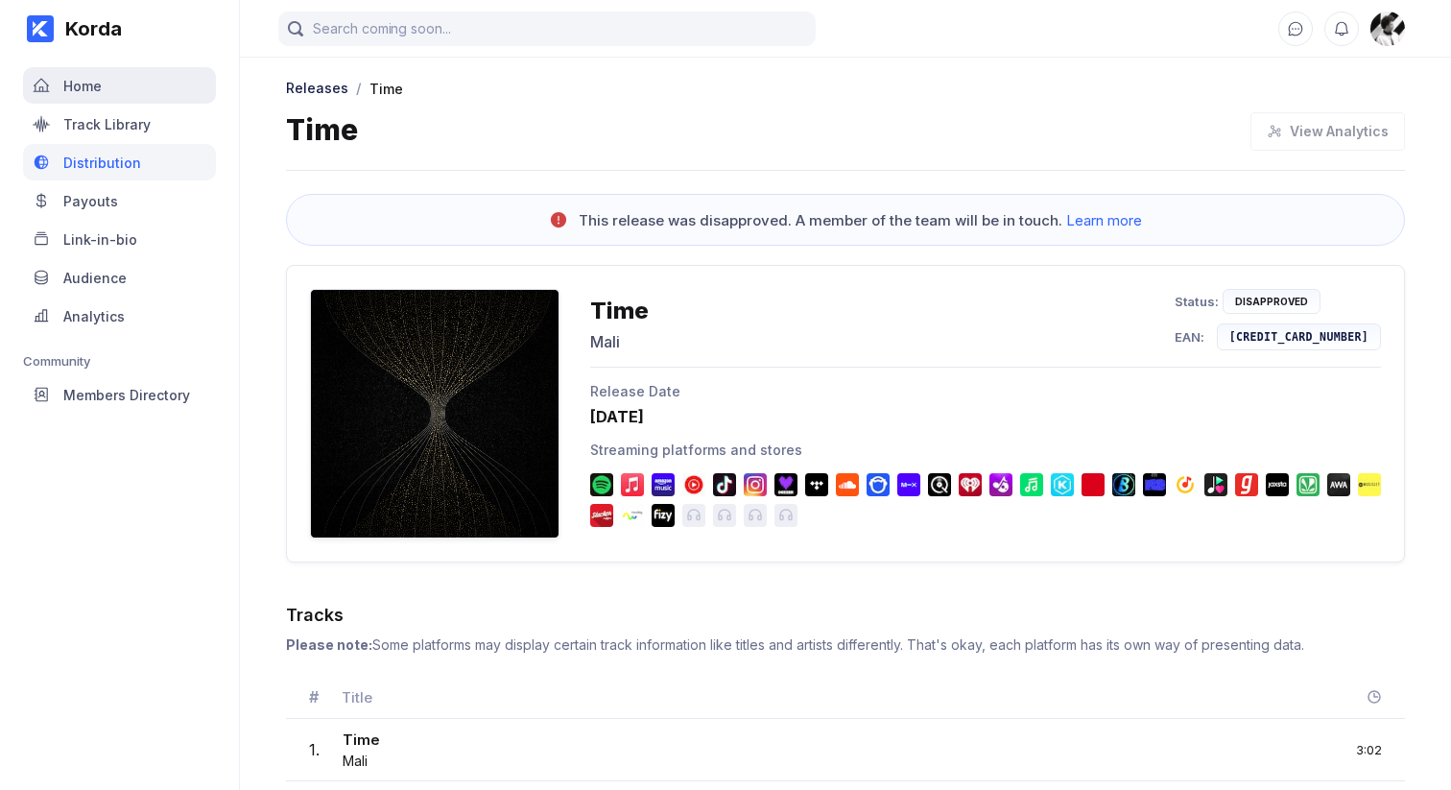
click at [90, 86] on div "Home" at bounding box center [82, 86] width 38 height 16
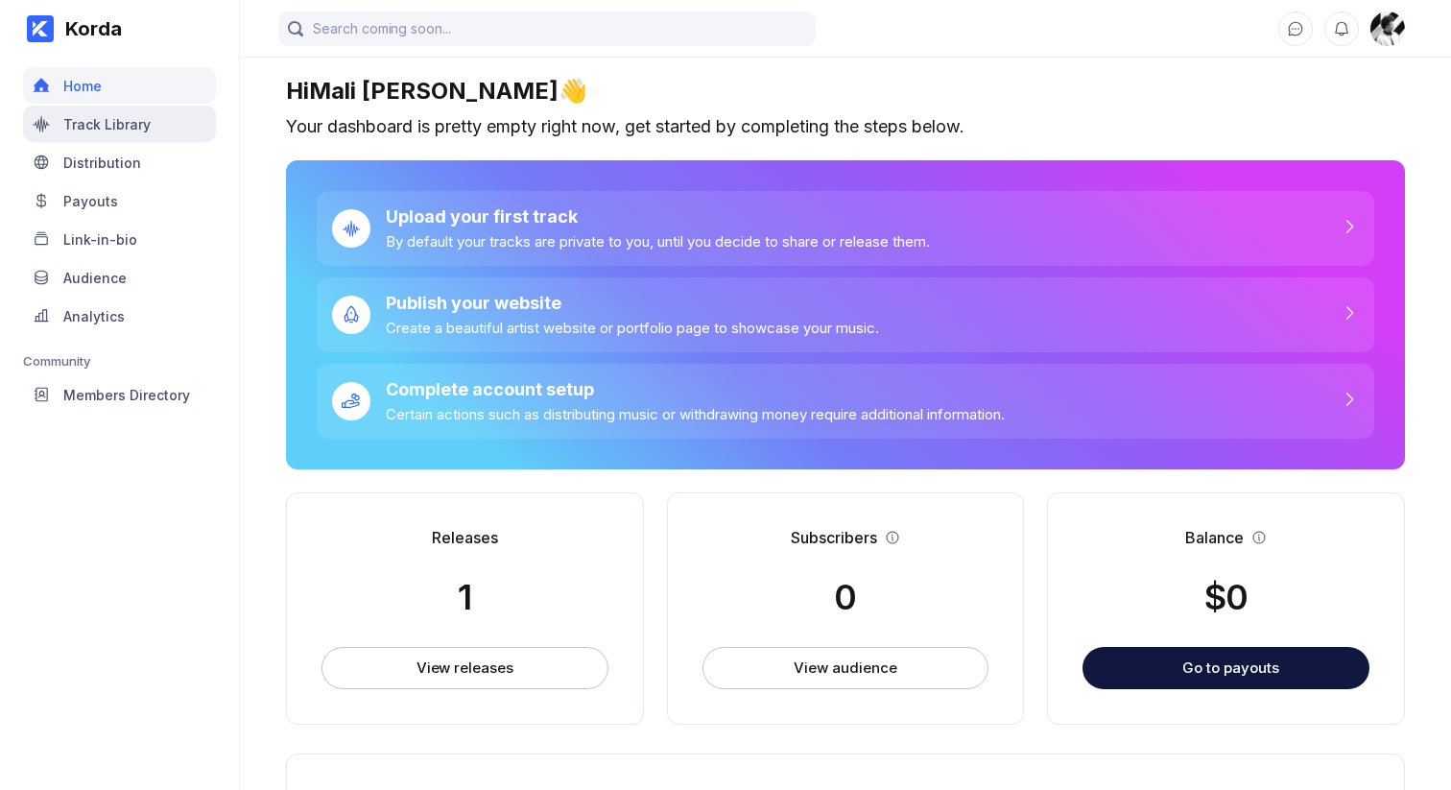
click at [90, 109] on div "Track Library" at bounding box center [119, 124] width 193 height 36
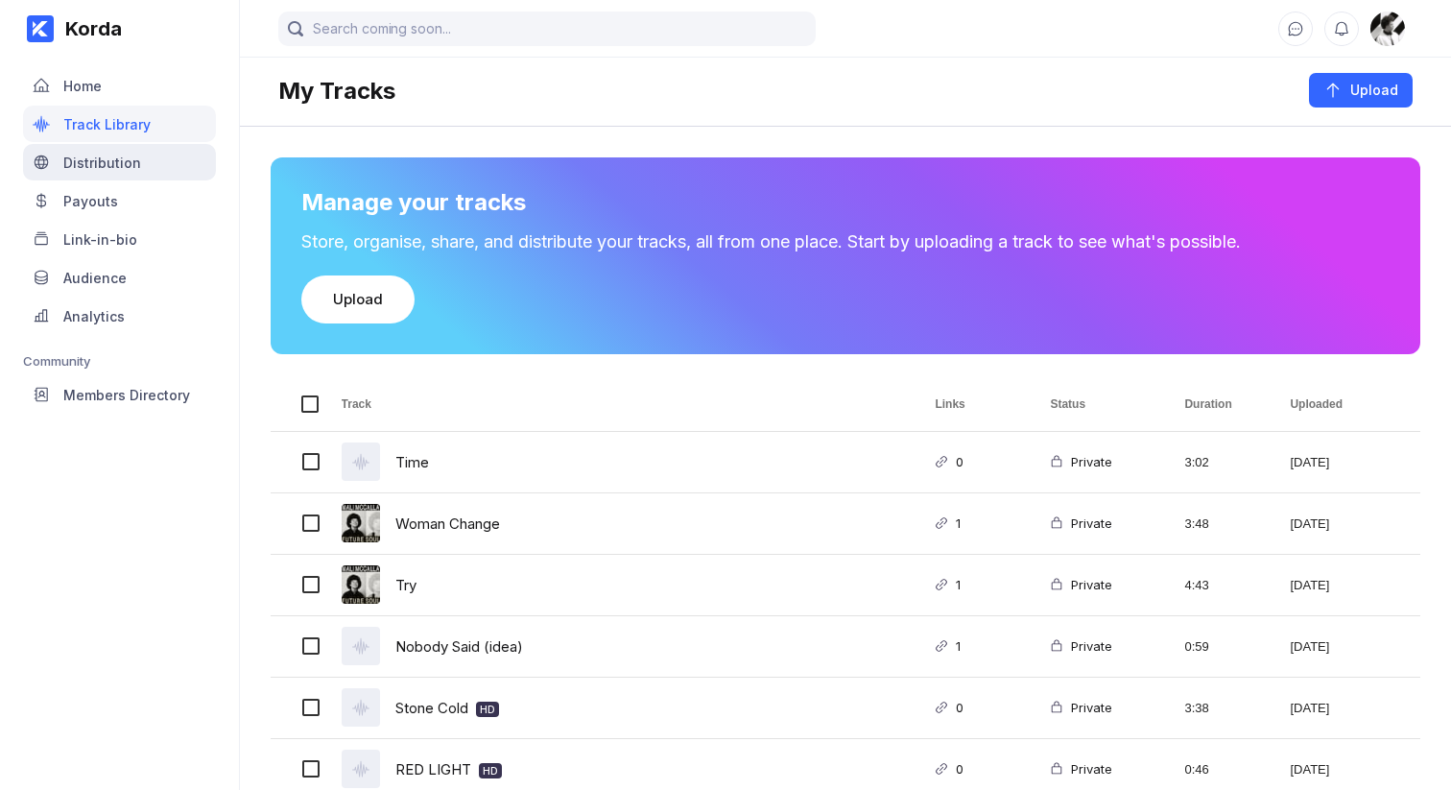
click at [84, 156] on div "Distribution" at bounding box center [102, 162] width 78 height 16
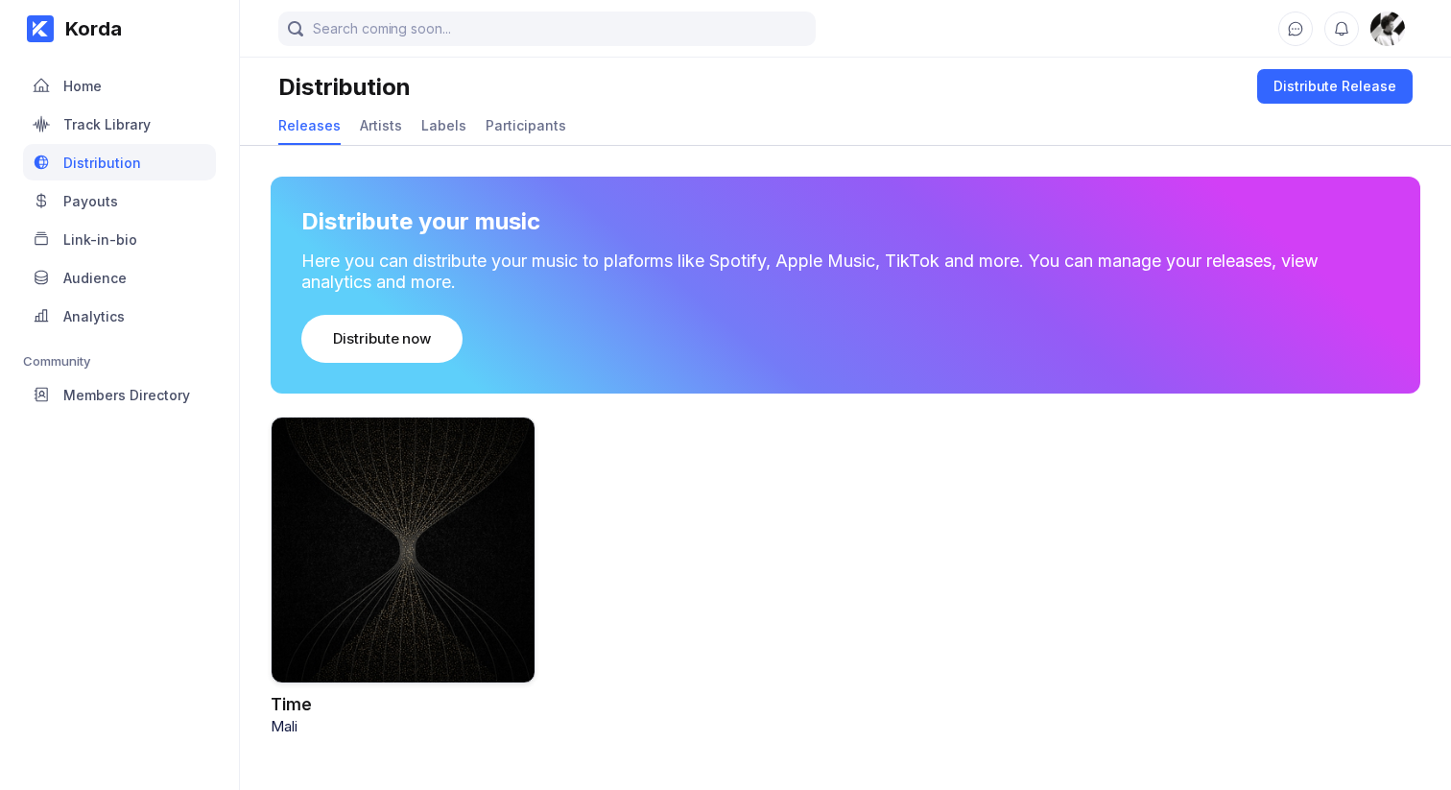
click at [124, 219] on link "Payouts" at bounding box center [119, 201] width 193 height 38
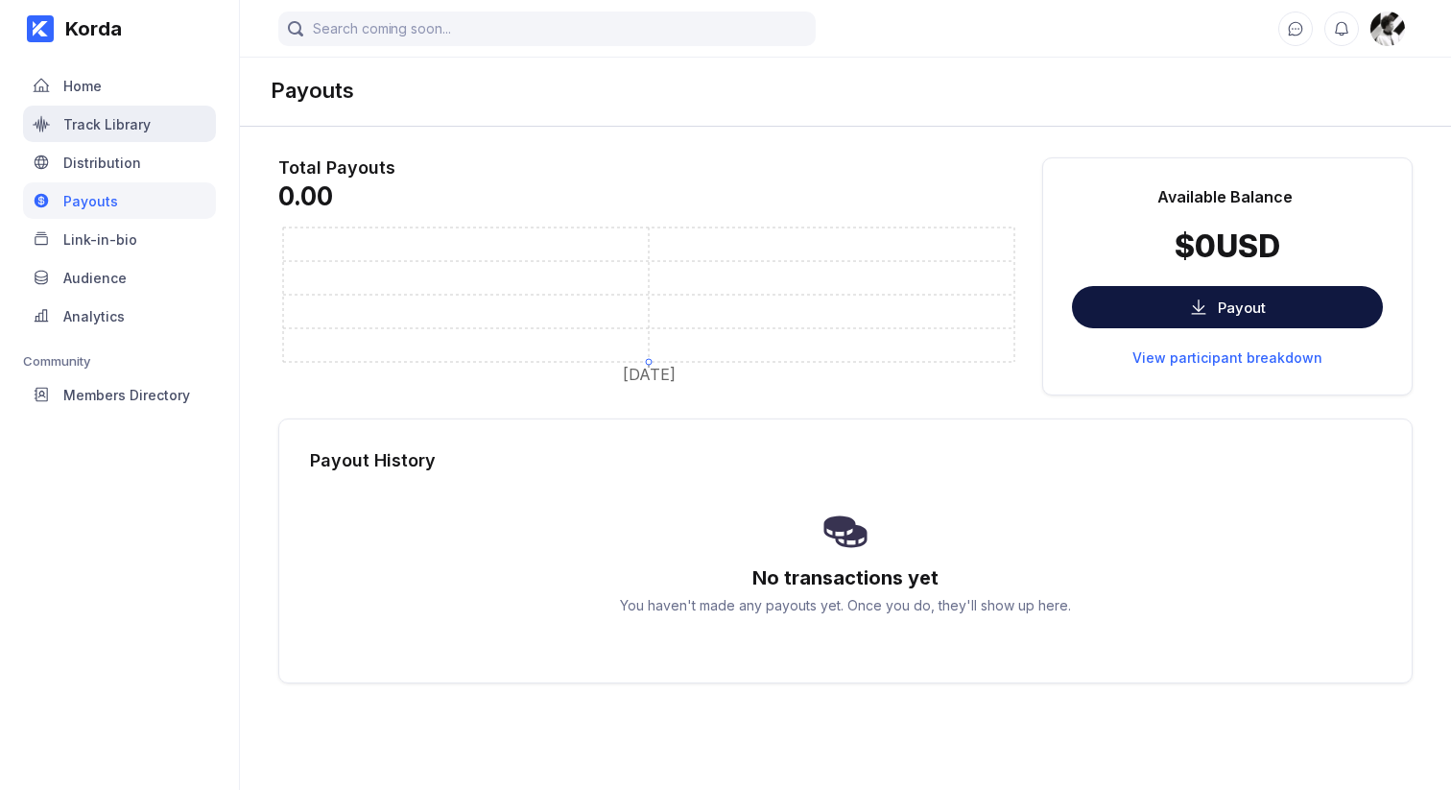
click at [120, 128] on div "Track Library" at bounding box center [106, 124] width 87 height 16
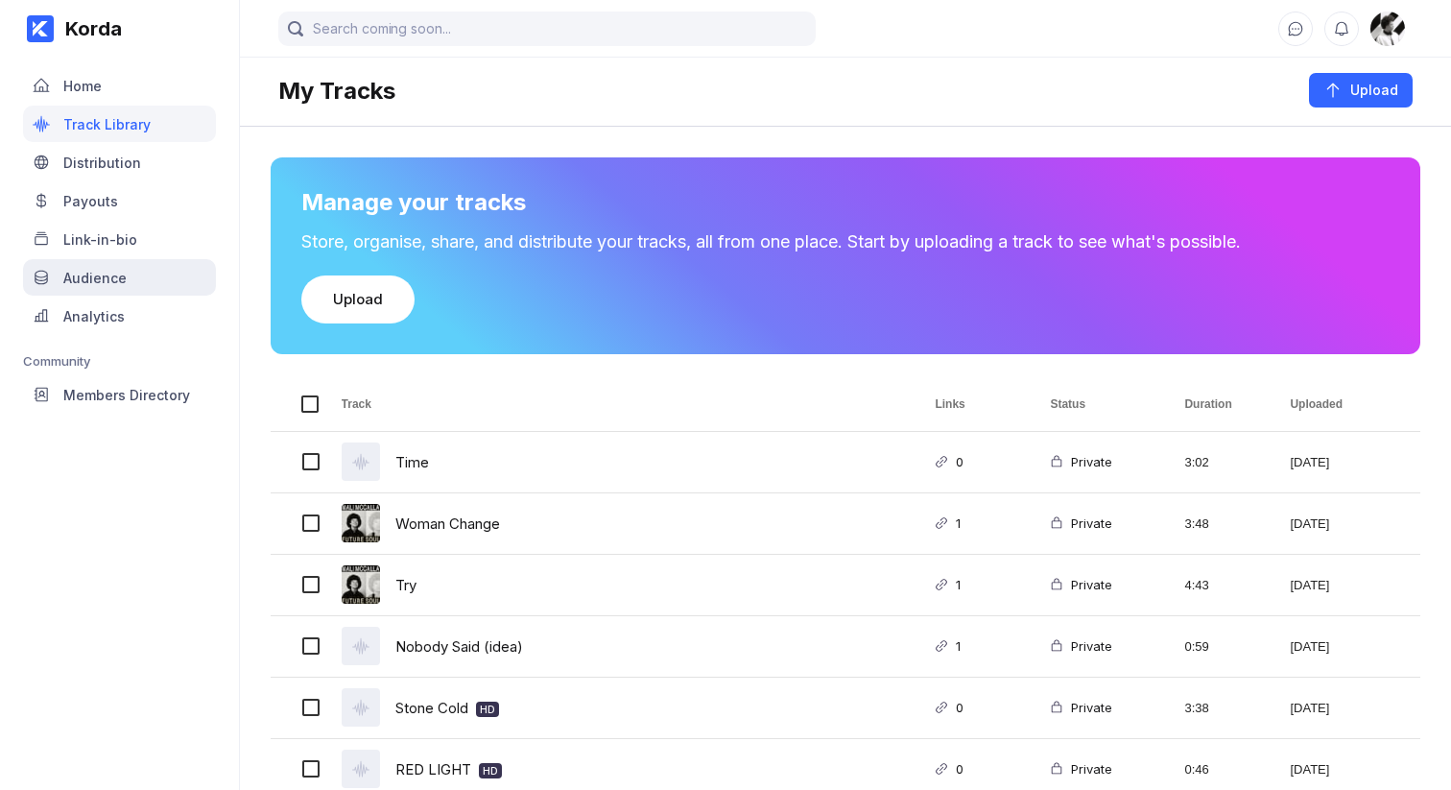
click at [95, 276] on div "Audience" at bounding box center [94, 278] width 63 height 16
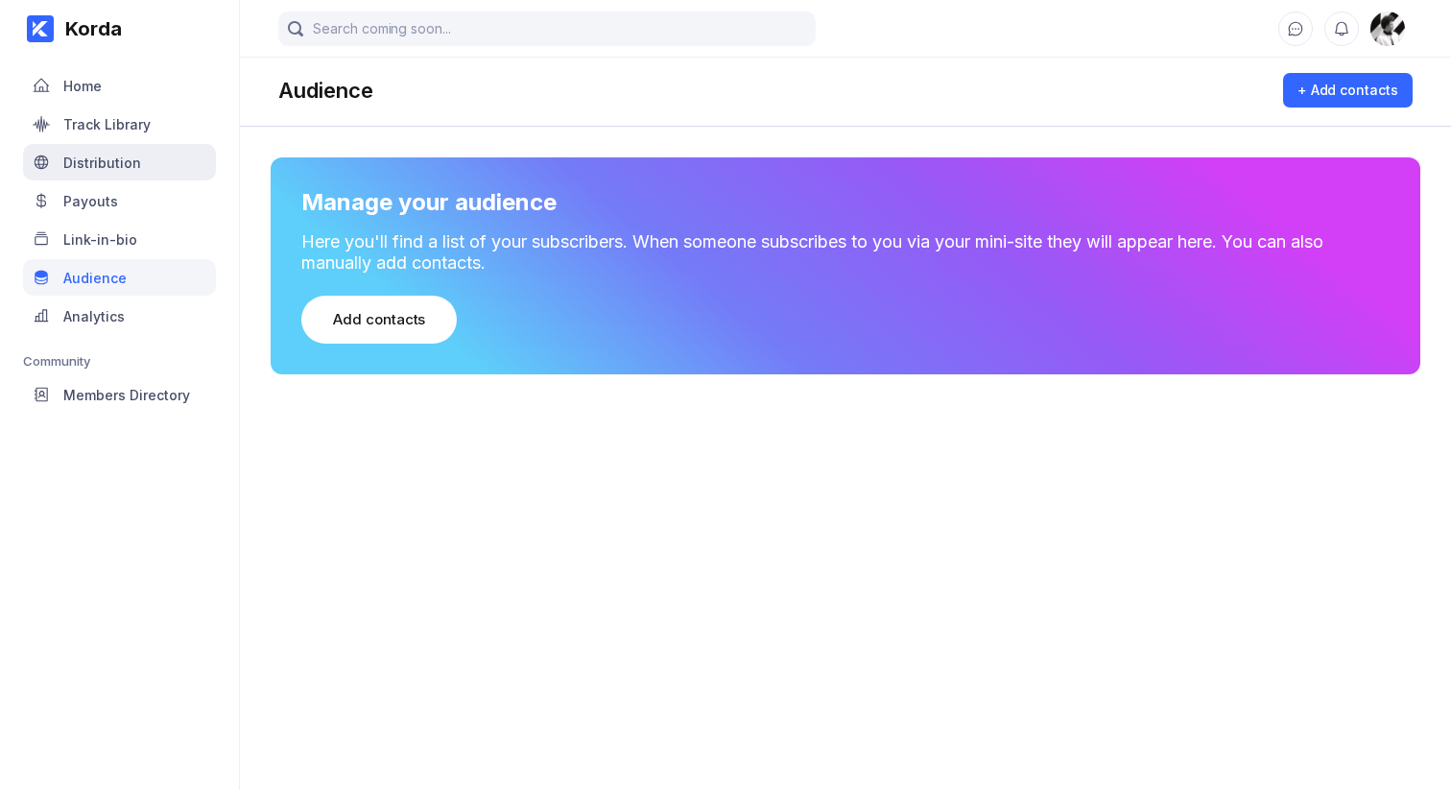
click at [88, 162] on div "Distribution" at bounding box center [102, 162] width 78 height 16
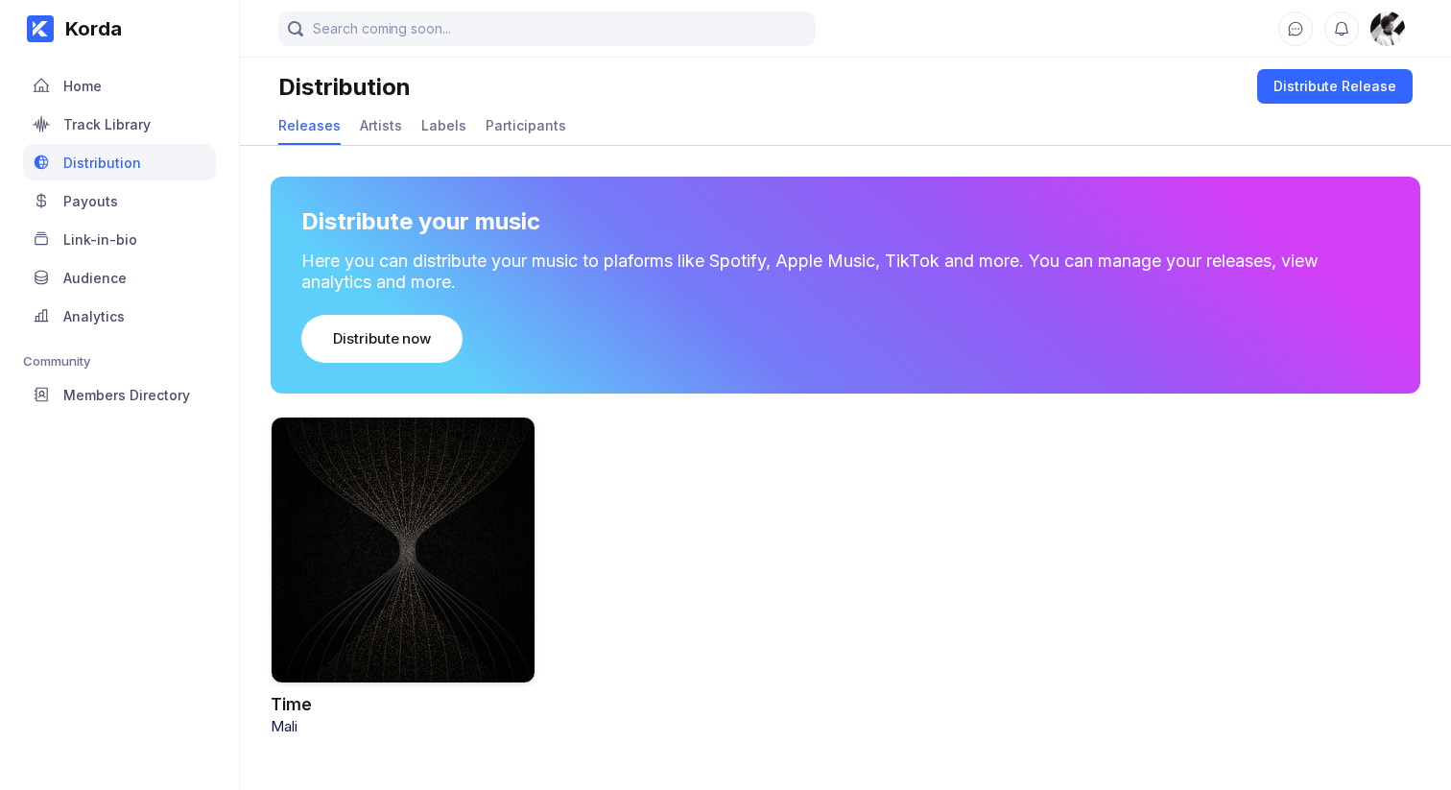
click at [386, 591] on div at bounding box center [403, 549] width 265 height 267
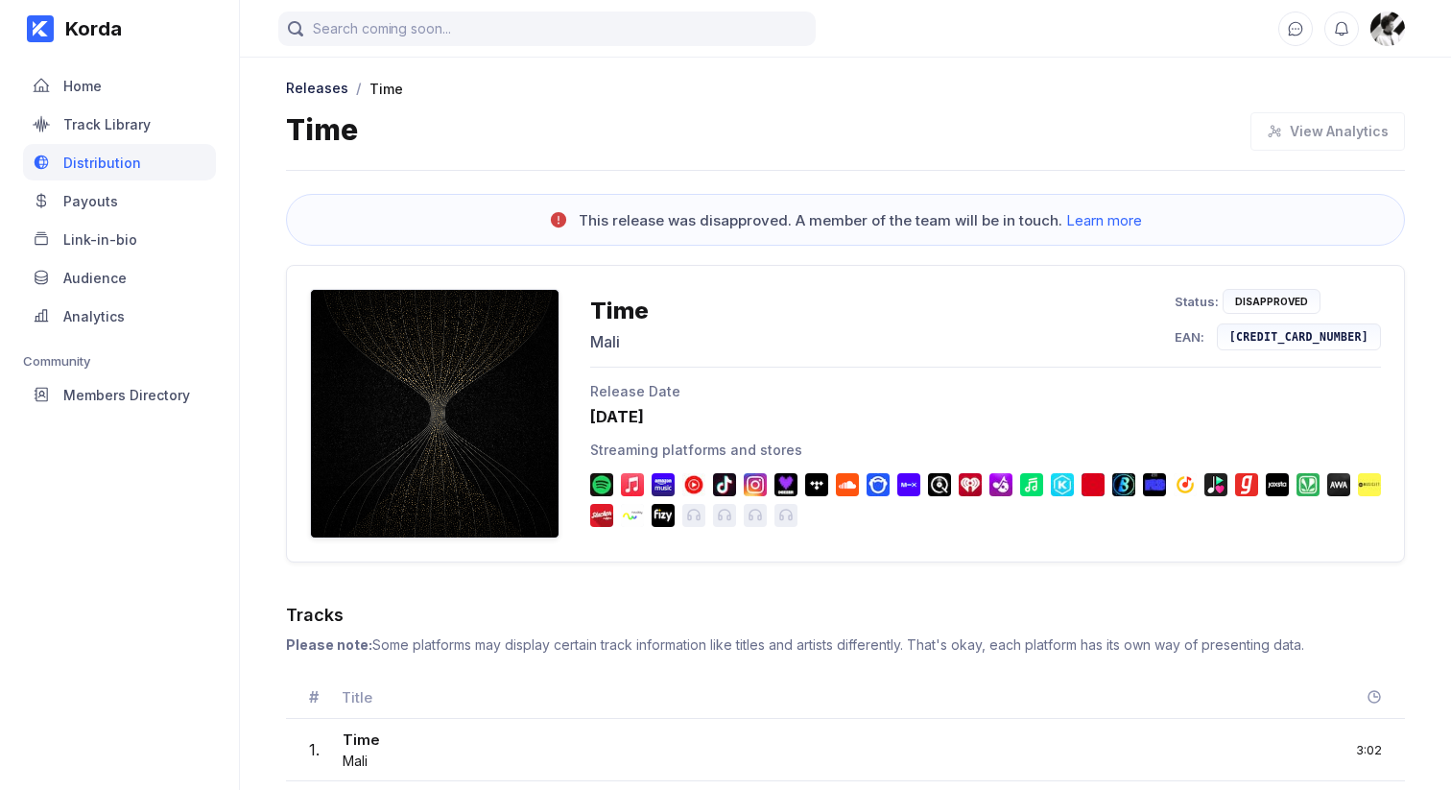
click at [817, 578] on div "Time Mali Status: Disapproved EAN: [CREDIT_CARD_NUMBER] Release Date [DATE] Str…" at bounding box center [845, 423] width 1119 height 317
click at [135, 189] on div "Payouts" at bounding box center [119, 200] width 193 height 36
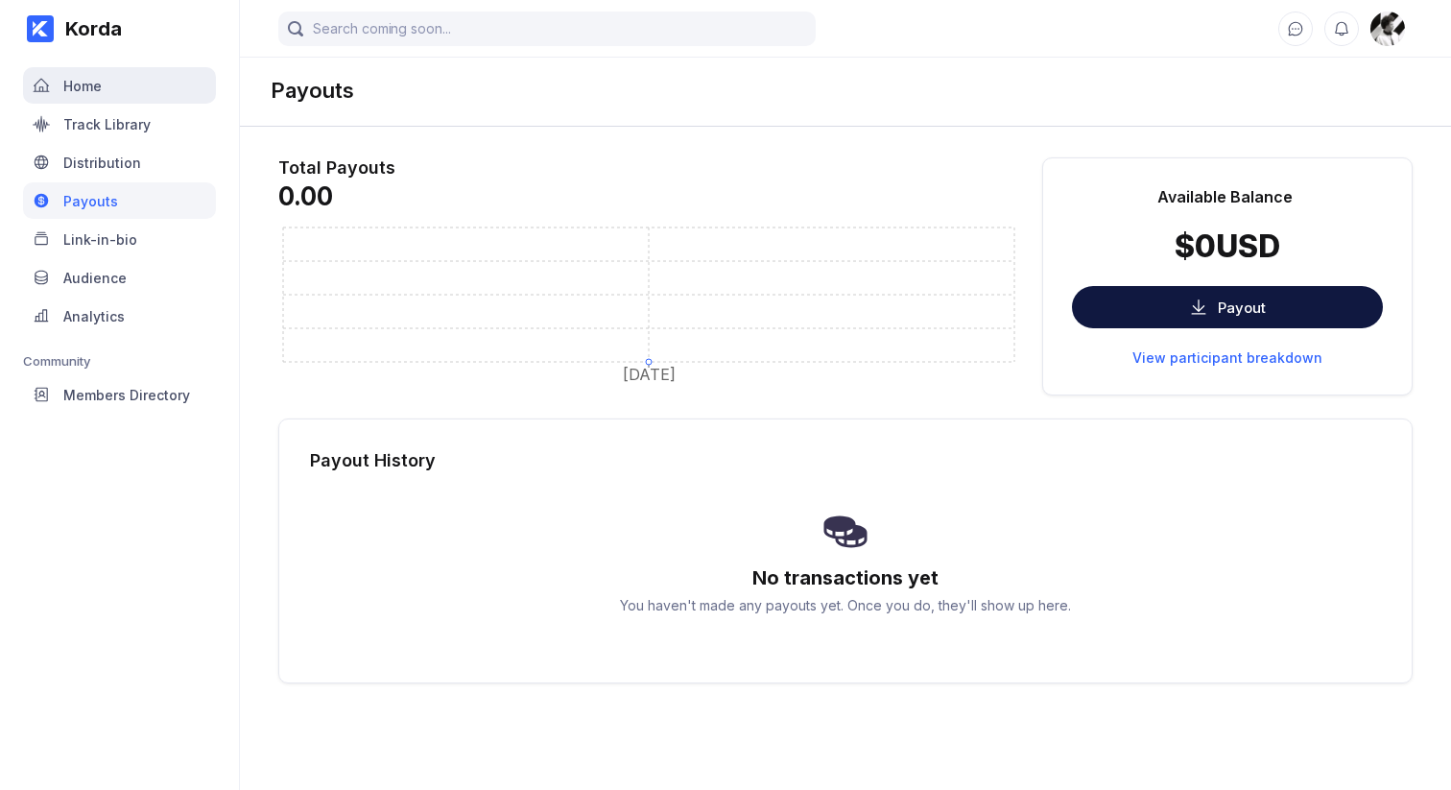
click at [83, 97] on div "Home" at bounding box center [119, 85] width 193 height 36
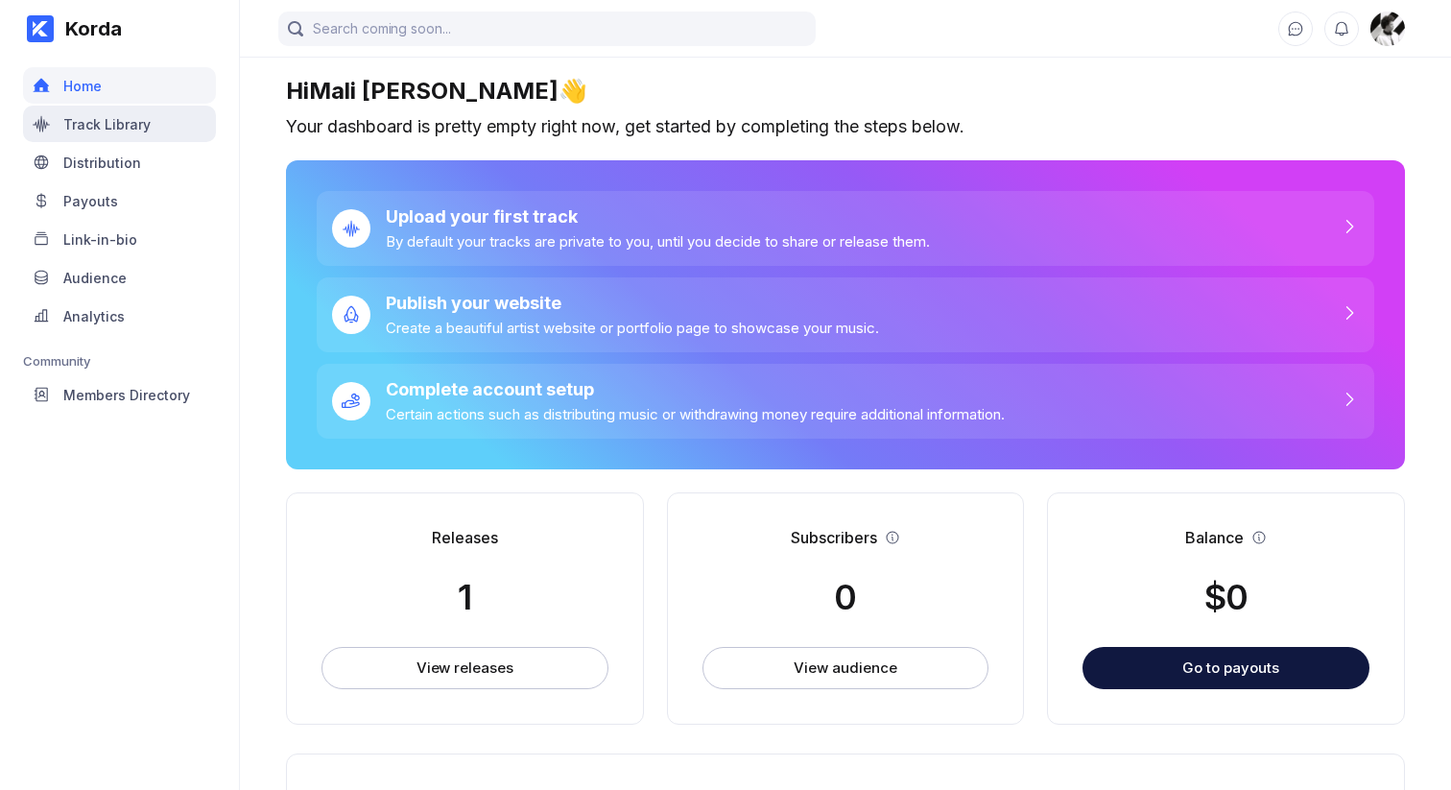
click at [91, 130] on div "Track Library" at bounding box center [106, 124] width 87 height 16
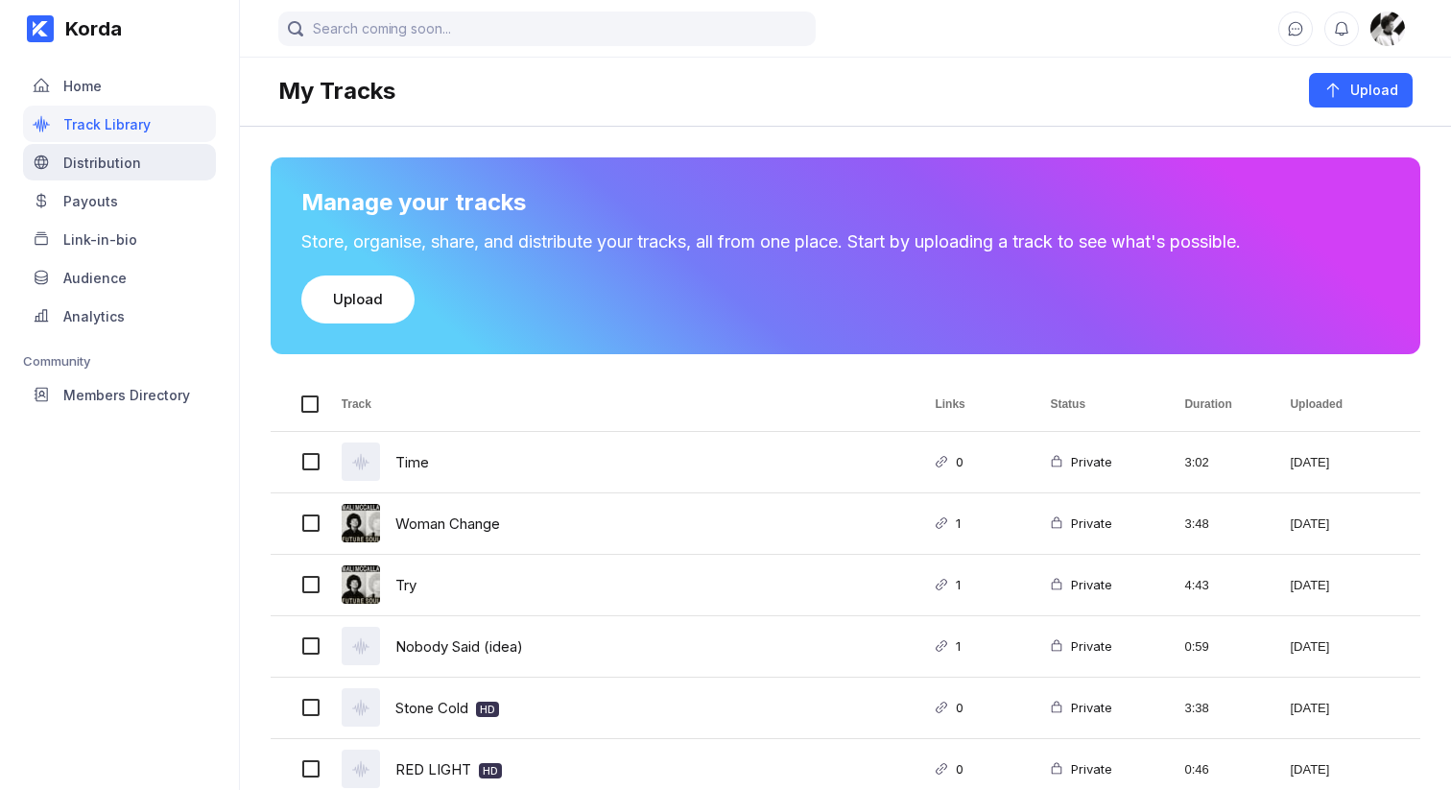
click at [97, 146] on div "Distribution" at bounding box center [119, 162] width 193 height 36
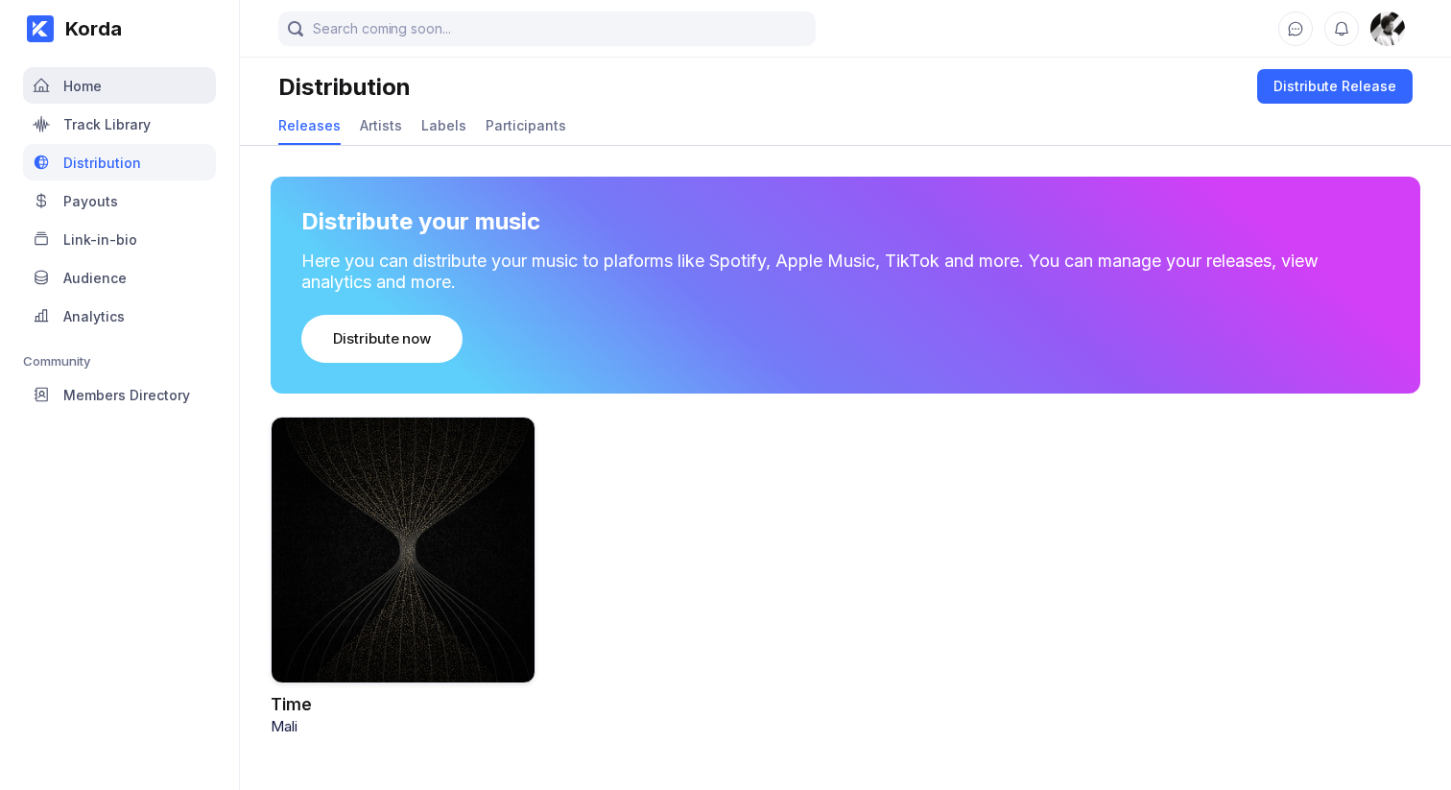
click at [107, 85] on div "Home" at bounding box center [119, 85] width 193 height 36
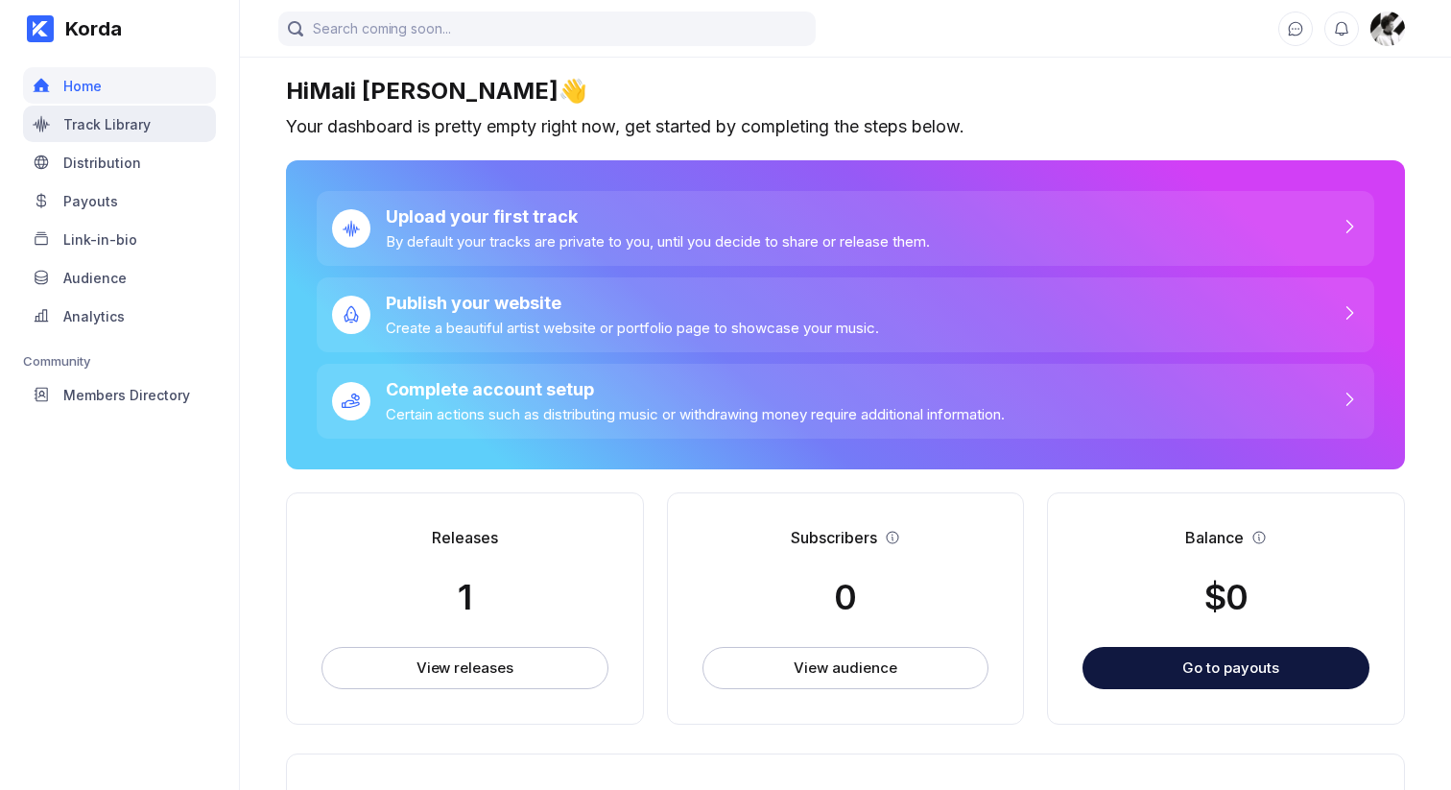
click at [111, 108] on div "Track Library" at bounding box center [119, 124] width 193 height 36
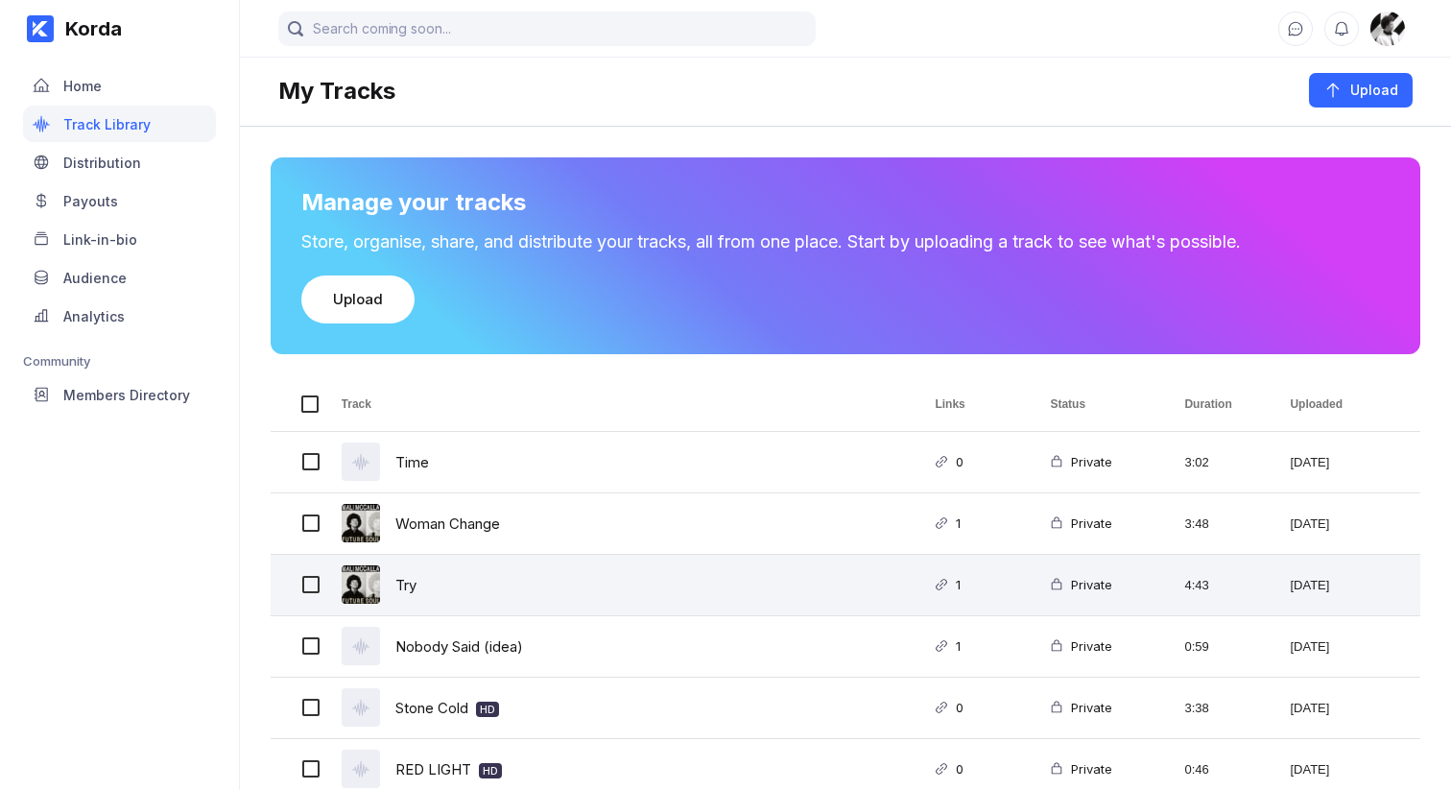
scroll to position [200, 0]
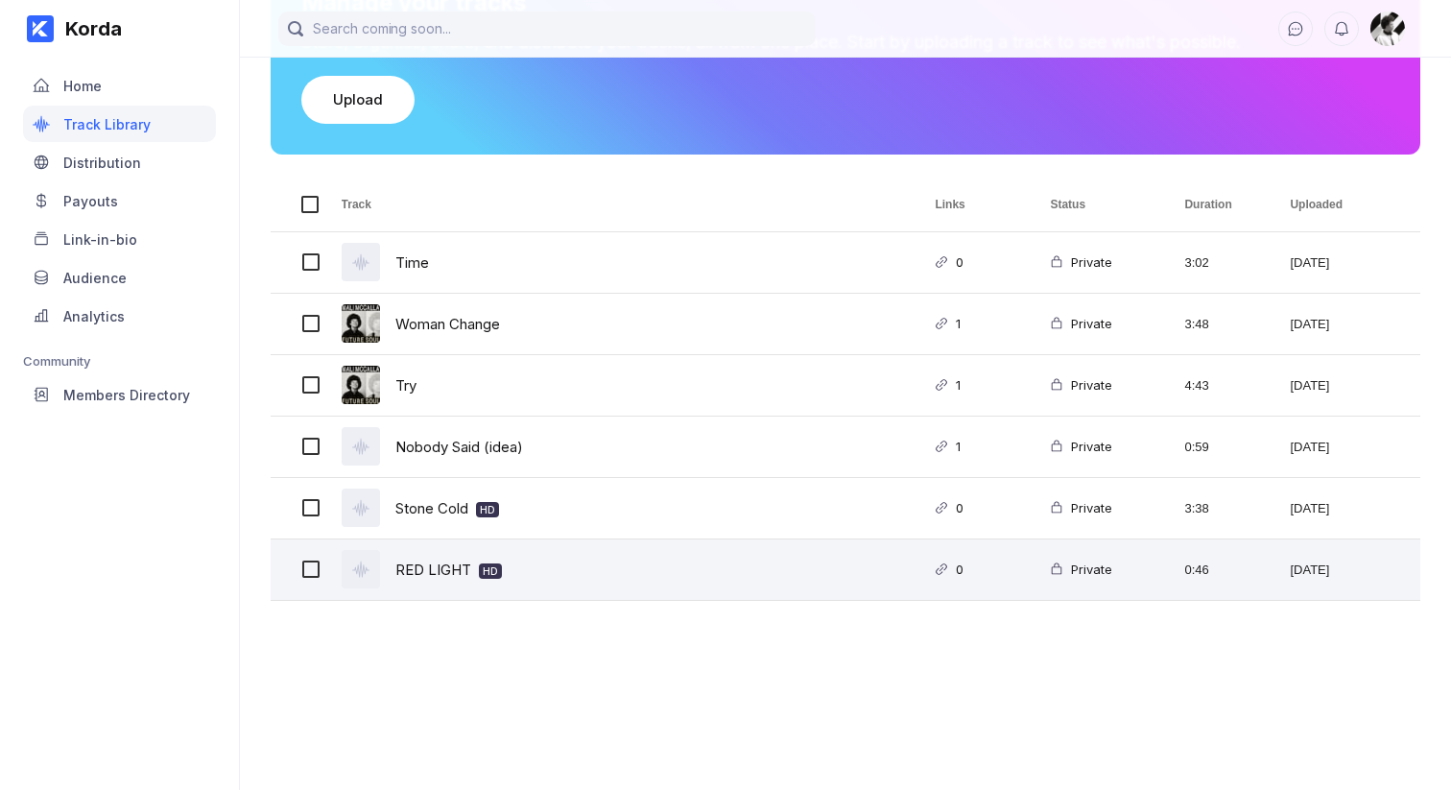
click at [449, 562] on div "RED LIGHT HD" at bounding box center [448, 569] width 107 height 45
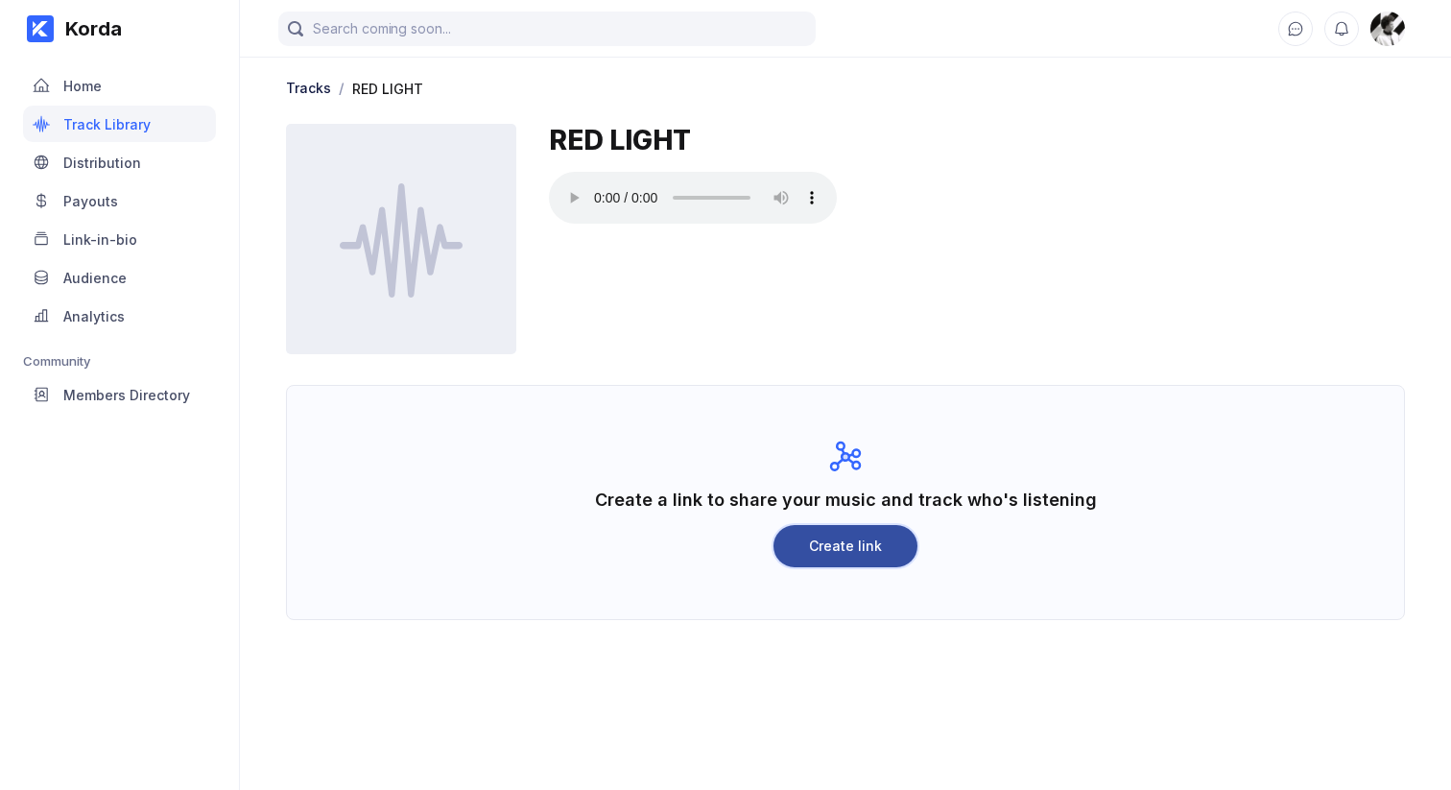
click at [815, 566] on button "Create link" at bounding box center [844, 546] width 143 height 42
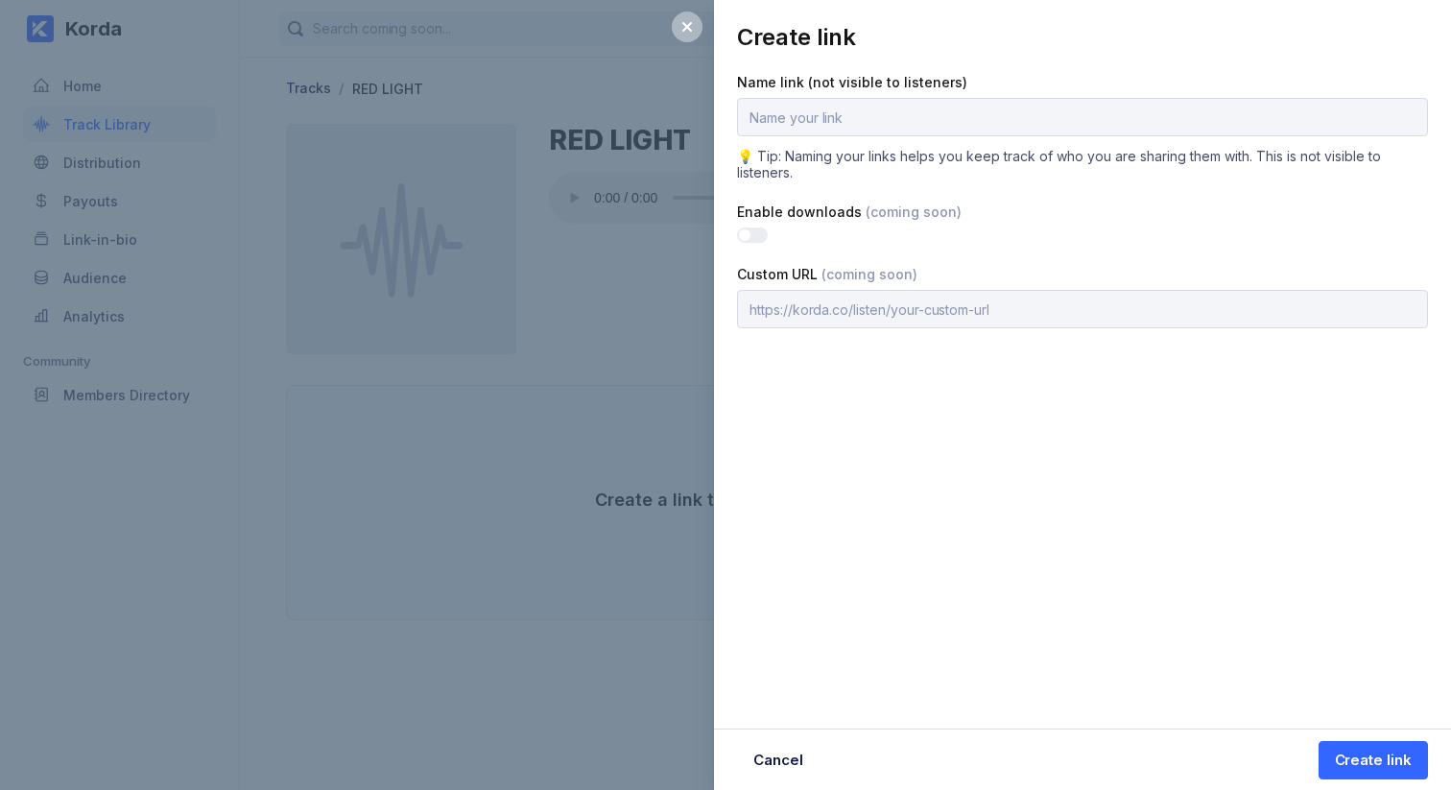
click at [744, 230] on div at bounding box center [752, 234] width 31 height 15
click at [837, 419] on div "Create link Name link (not visible to listeners) 💡 Tip: Naming your links helps…" at bounding box center [1082, 395] width 737 height 790
click at [397, 471] on div "Create link Name link (not visible to listeners) 💡 Tip: Naming your links helps…" at bounding box center [725, 395] width 1451 height 790
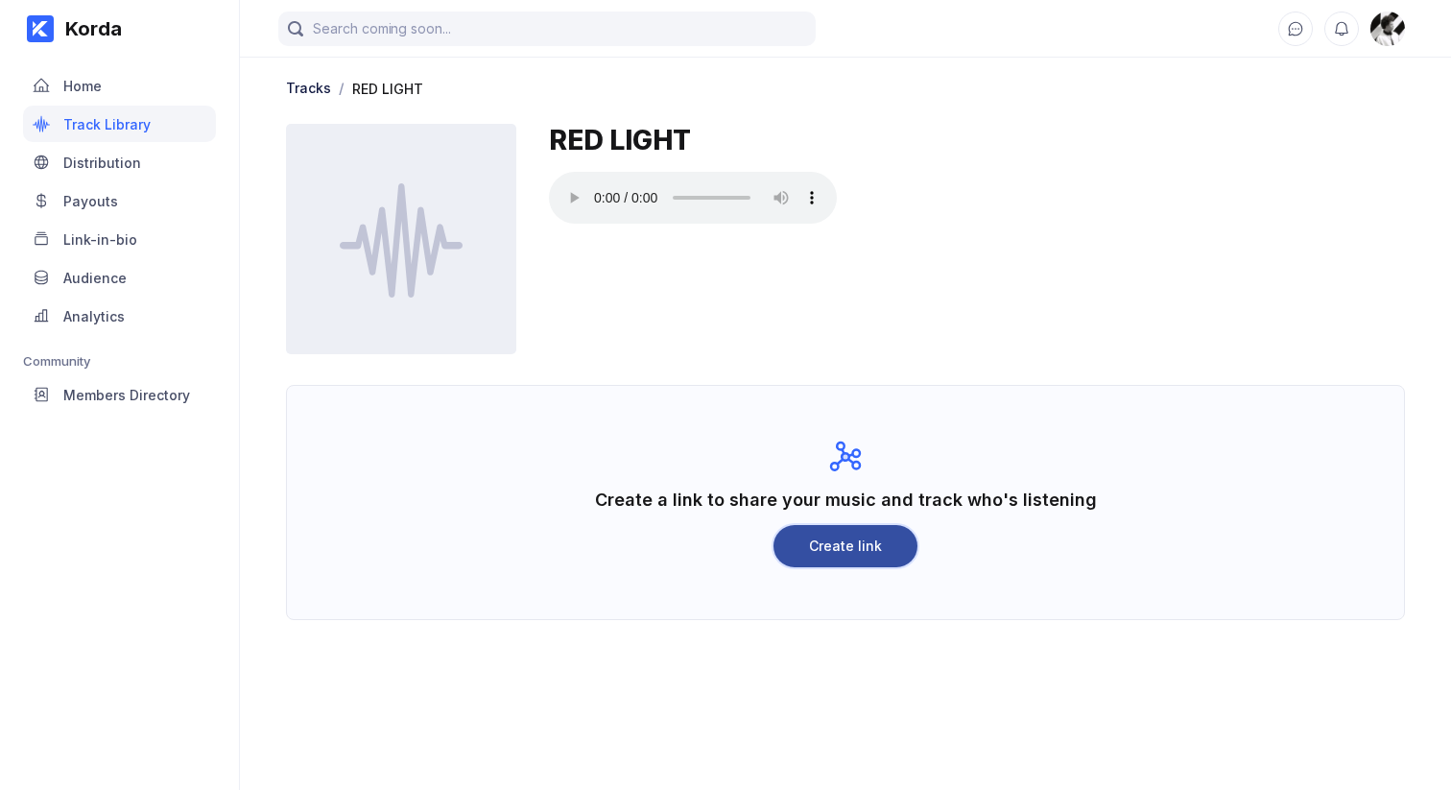
click at [861, 557] on button "Create link" at bounding box center [844, 546] width 143 height 42
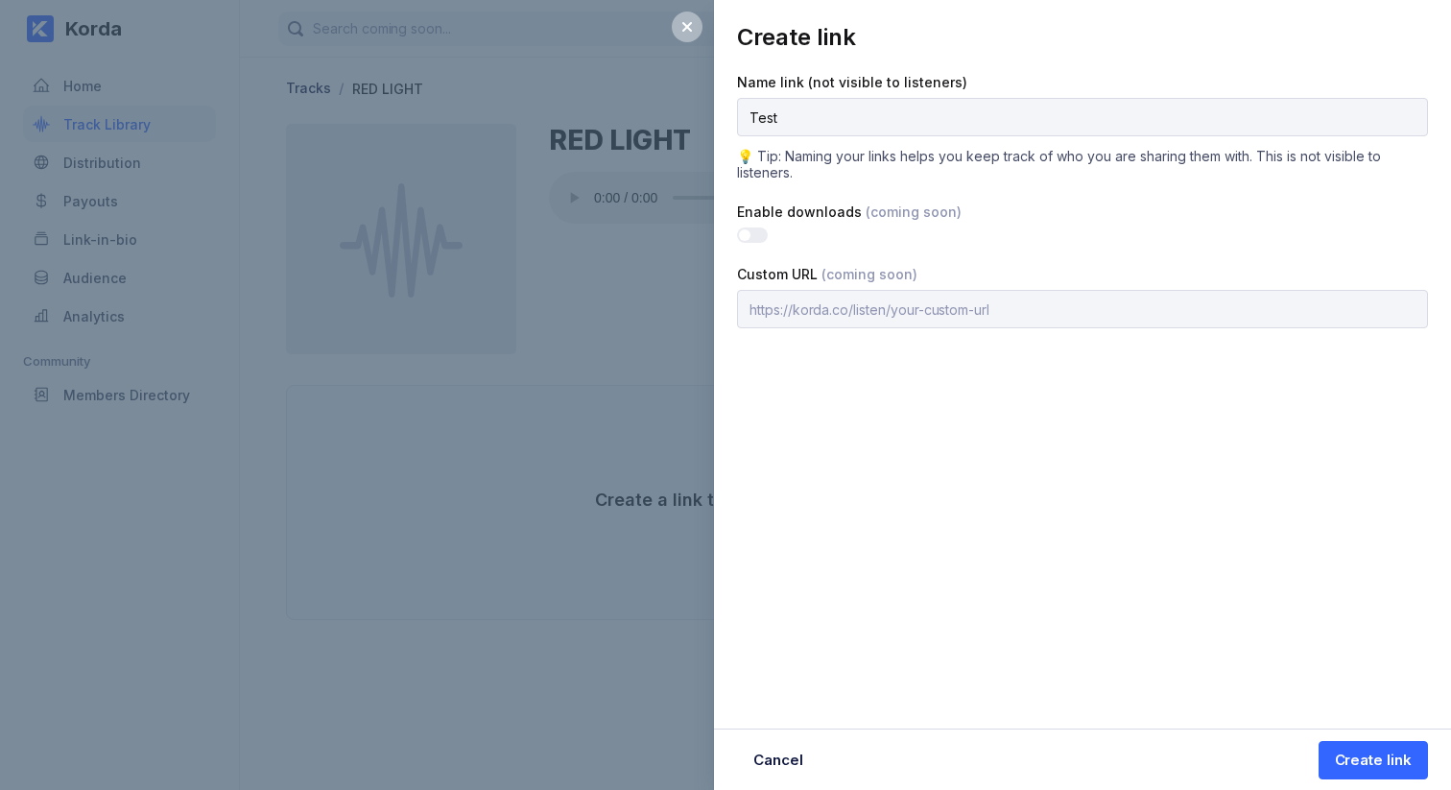
type input "Test"
click at [980, 526] on div "Create link Name link (not visible to listeners) Test 💡 Tip: Naming your links …" at bounding box center [1082, 395] width 737 height 790
click at [1384, 765] on div "Create link" at bounding box center [1373, 759] width 77 height 19
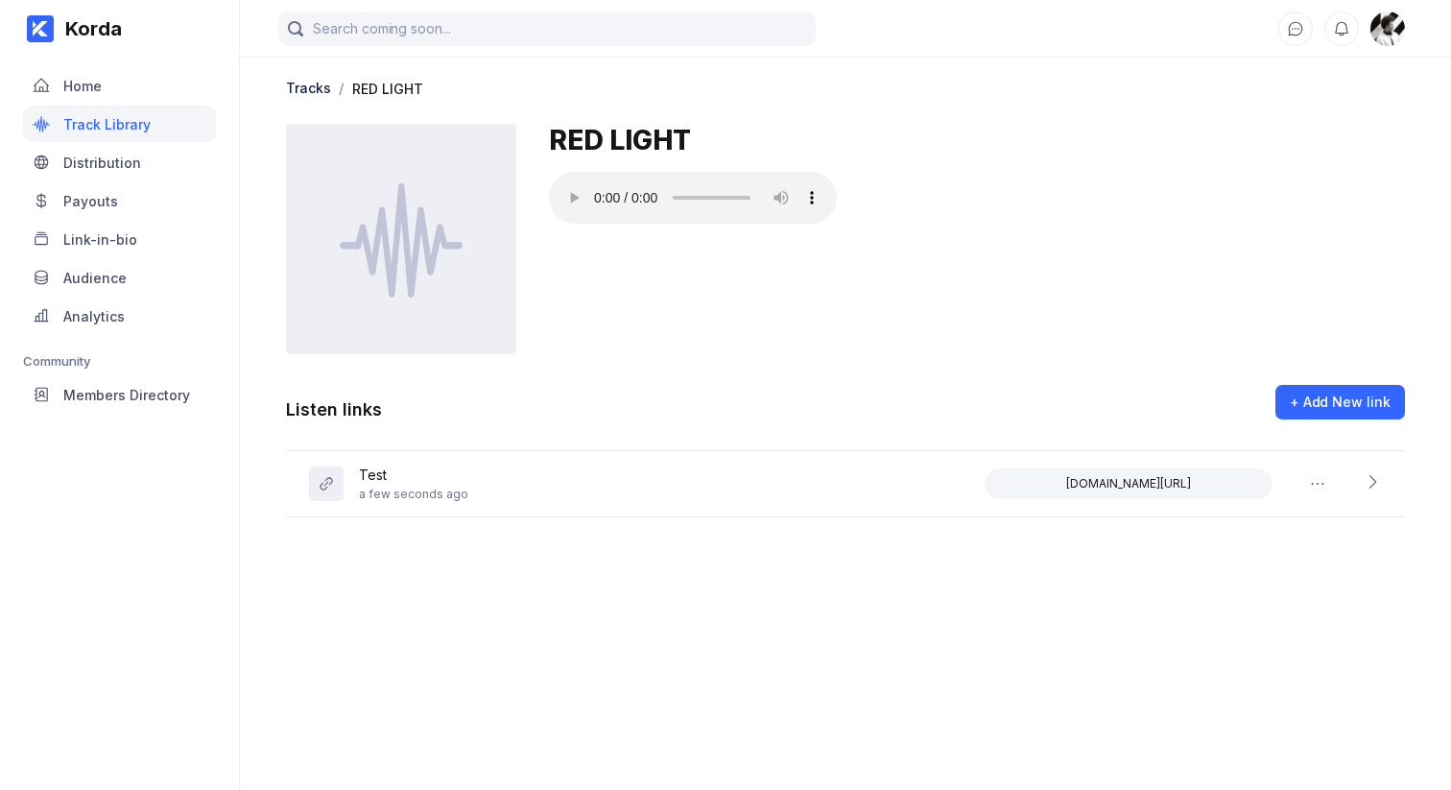
click at [559, 630] on main "Tracks / RED LIGHT RED LIGHT Listen links + Add New link Test a few seconds ago…" at bounding box center [845, 375] width 1211 height 751
click at [1314, 487] on icon at bounding box center [1317, 483] width 19 height 19
click at [1291, 556] on main "Tracks / RED LIGHT RED LIGHT Listen links + Add New link Test a few seconds ago…" at bounding box center [845, 375] width 1211 height 751
click at [1370, 483] on icon at bounding box center [1371, 481] width 19 height 19
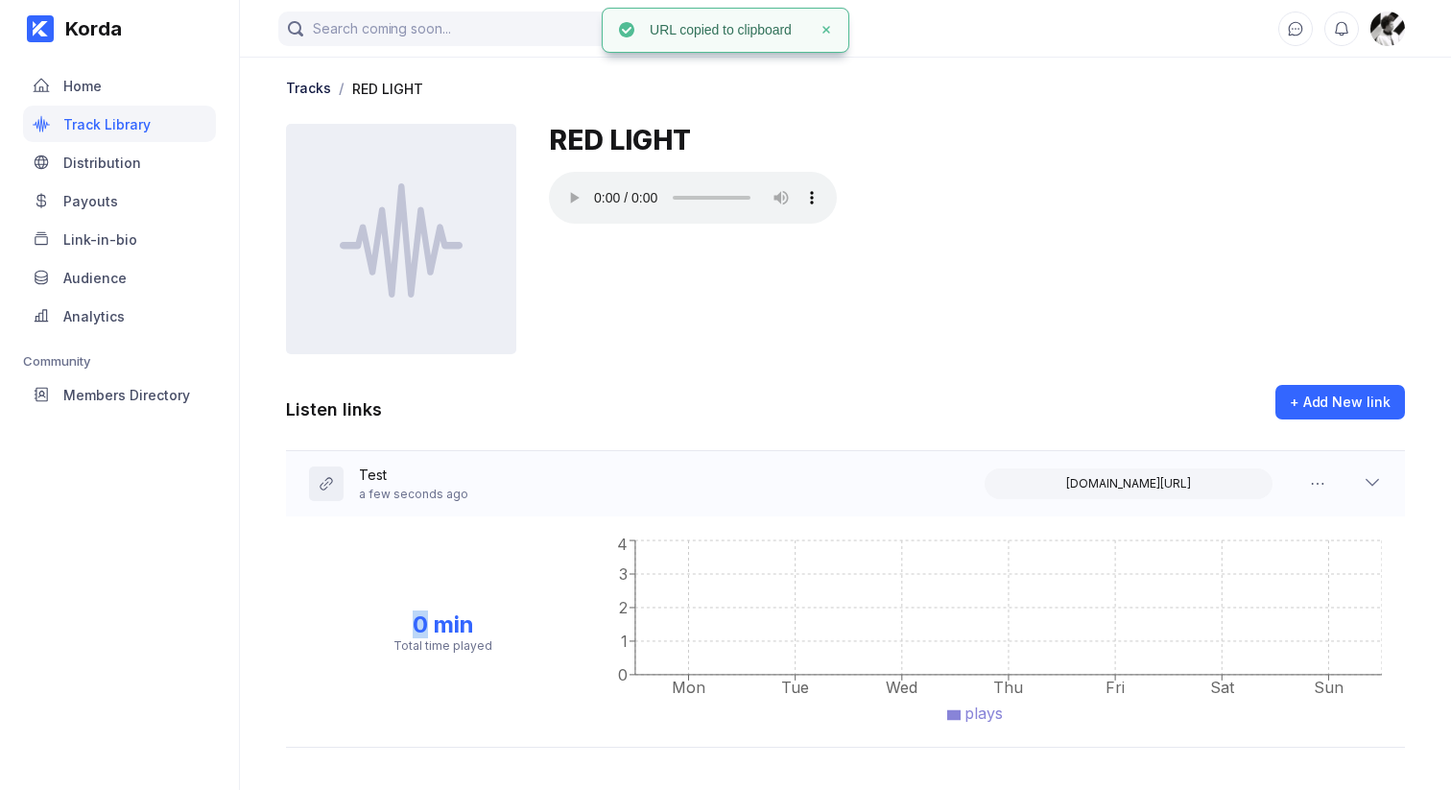
click at [1370, 483] on icon at bounding box center [1371, 483] width 13 height 8
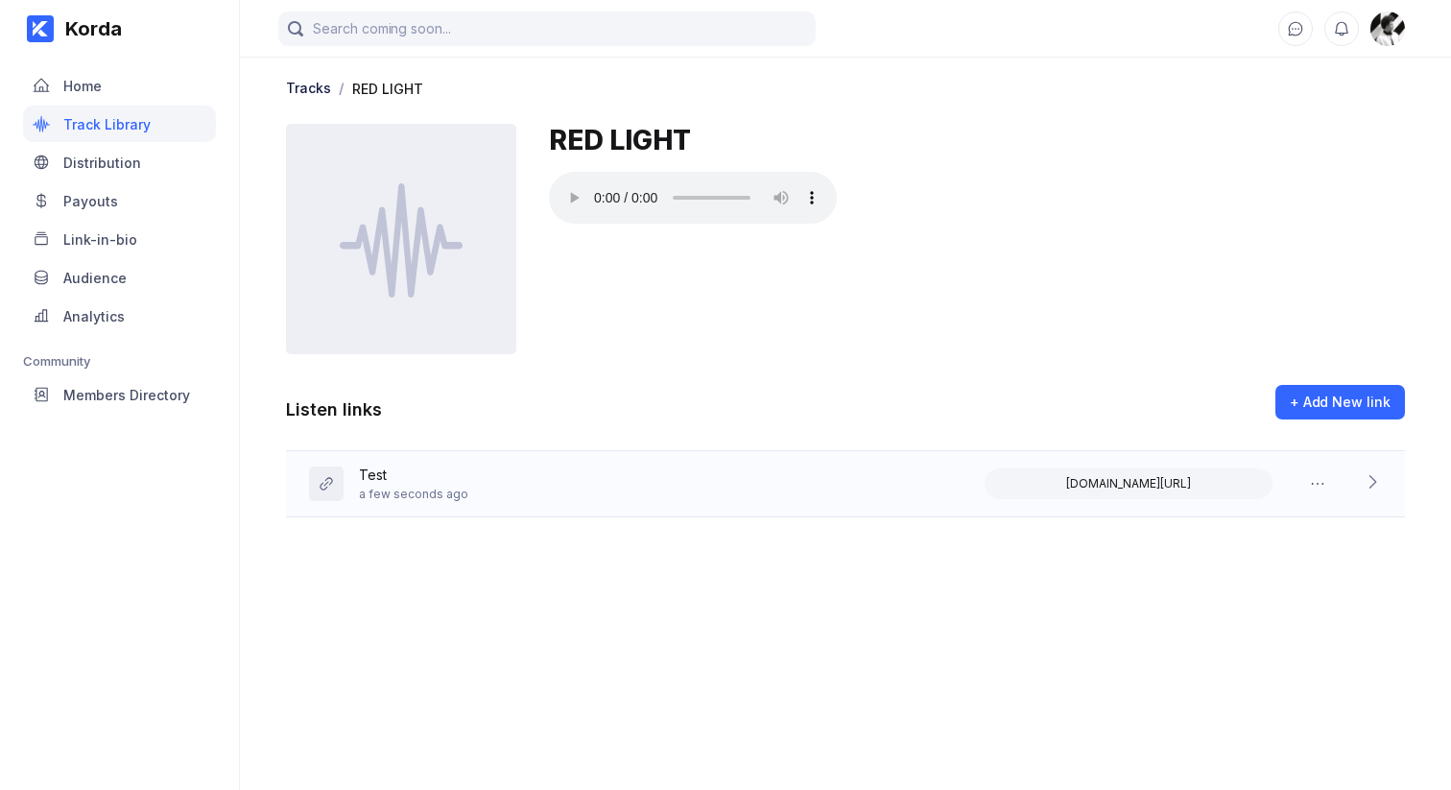
click at [603, 469] on div "Test a few seconds ago [DOMAIN_NAME][URL]" at bounding box center [845, 484] width 1119 height 66
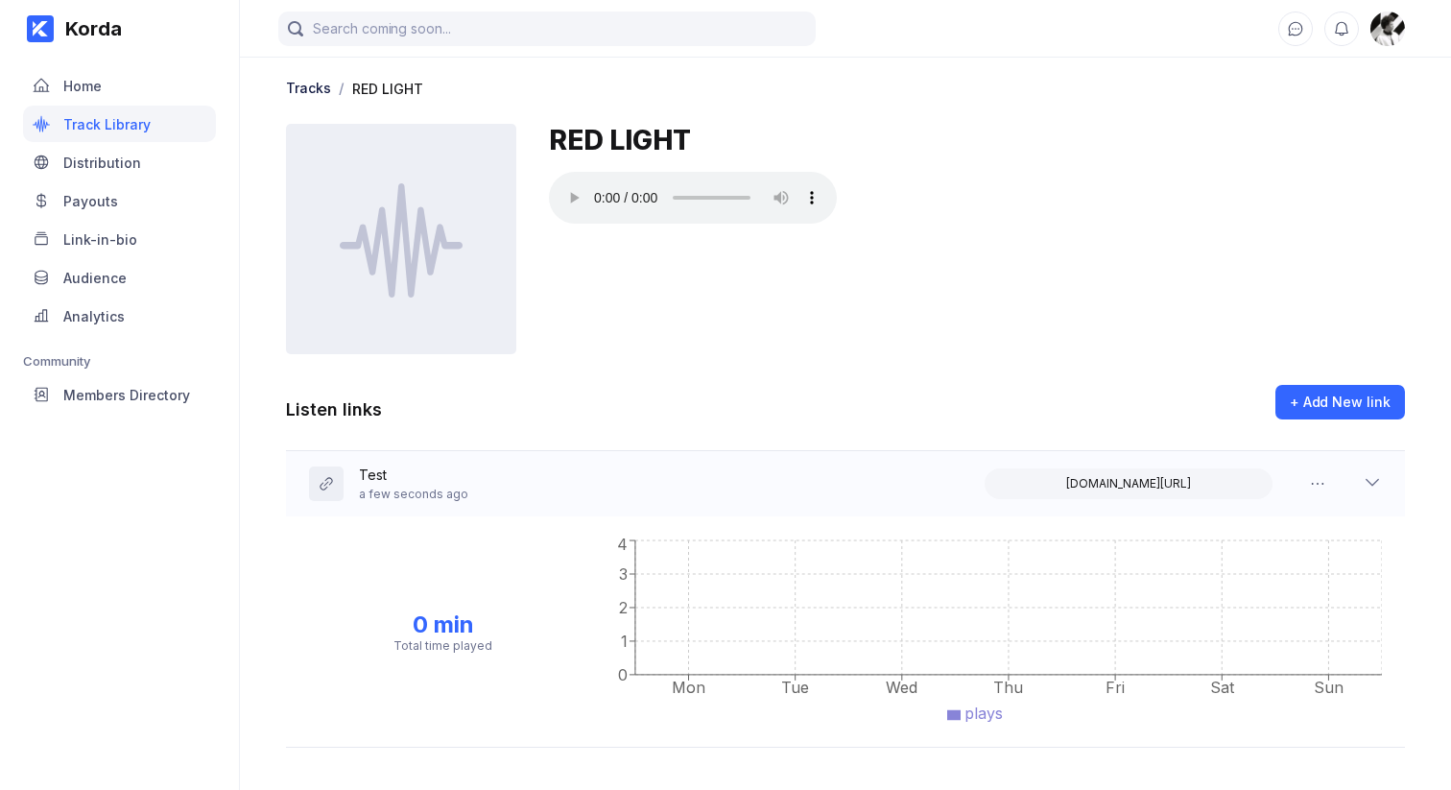
click at [623, 475] on div "Test a few seconds ago [DOMAIN_NAME][URL]" at bounding box center [845, 483] width 1119 height 65
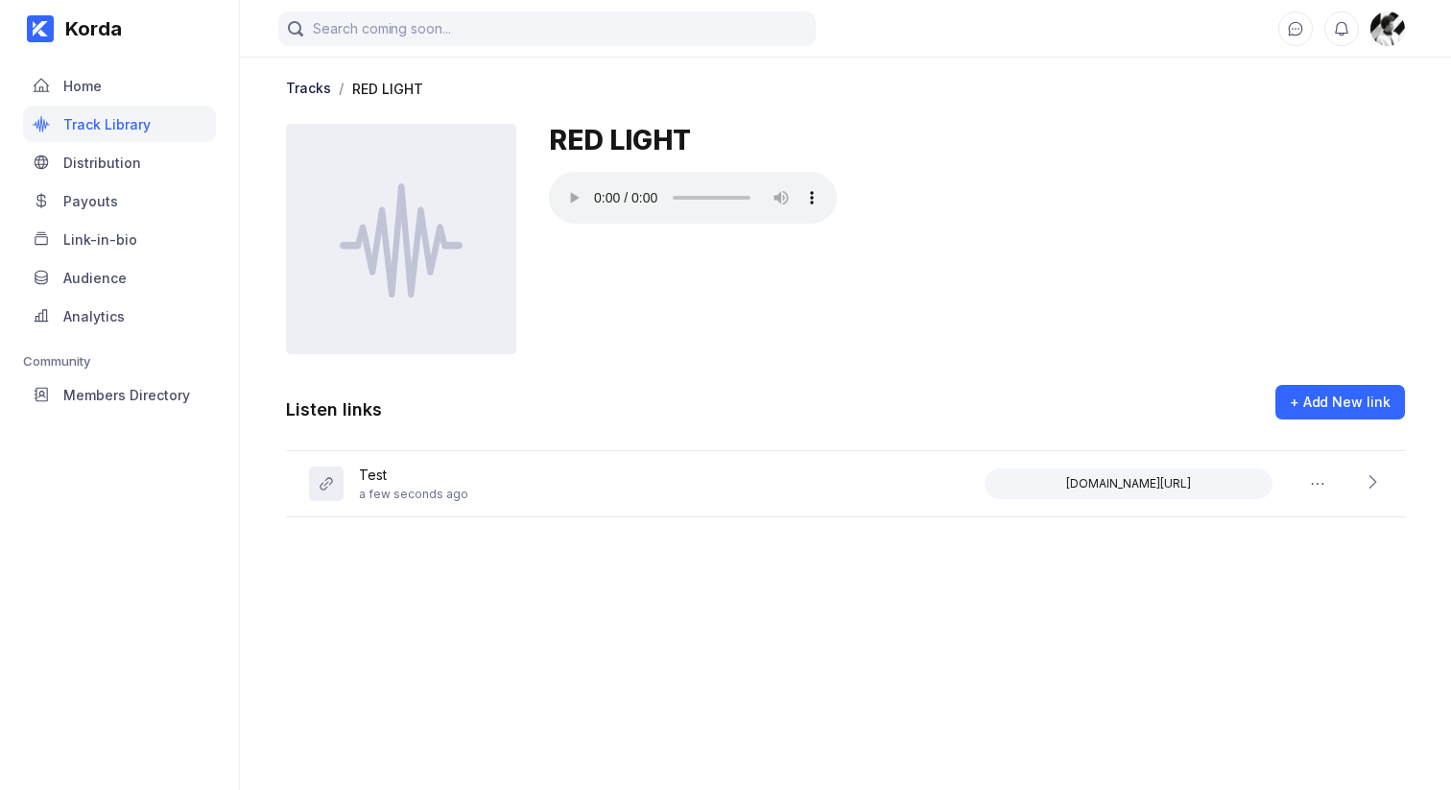
click at [1370, 489] on icon at bounding box center [1371, 481] width 19 height 19
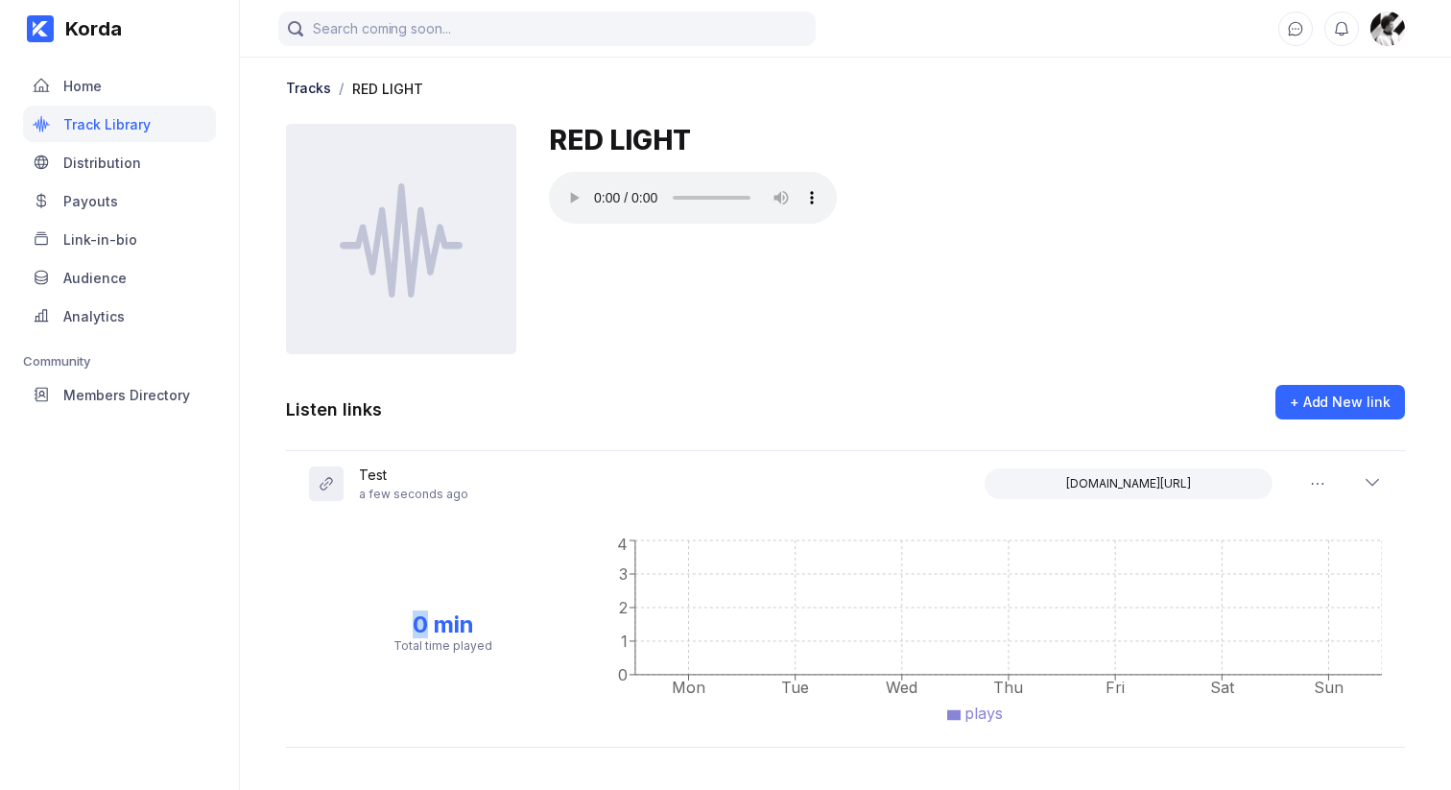
drag, startPoint x: 1370, startPoint y: 489, endPoint x: 800, endPoint y: 519, distance: 570.7
click at [1368, 489] on icon at bounding box center [1371, 481] width 19 height 19
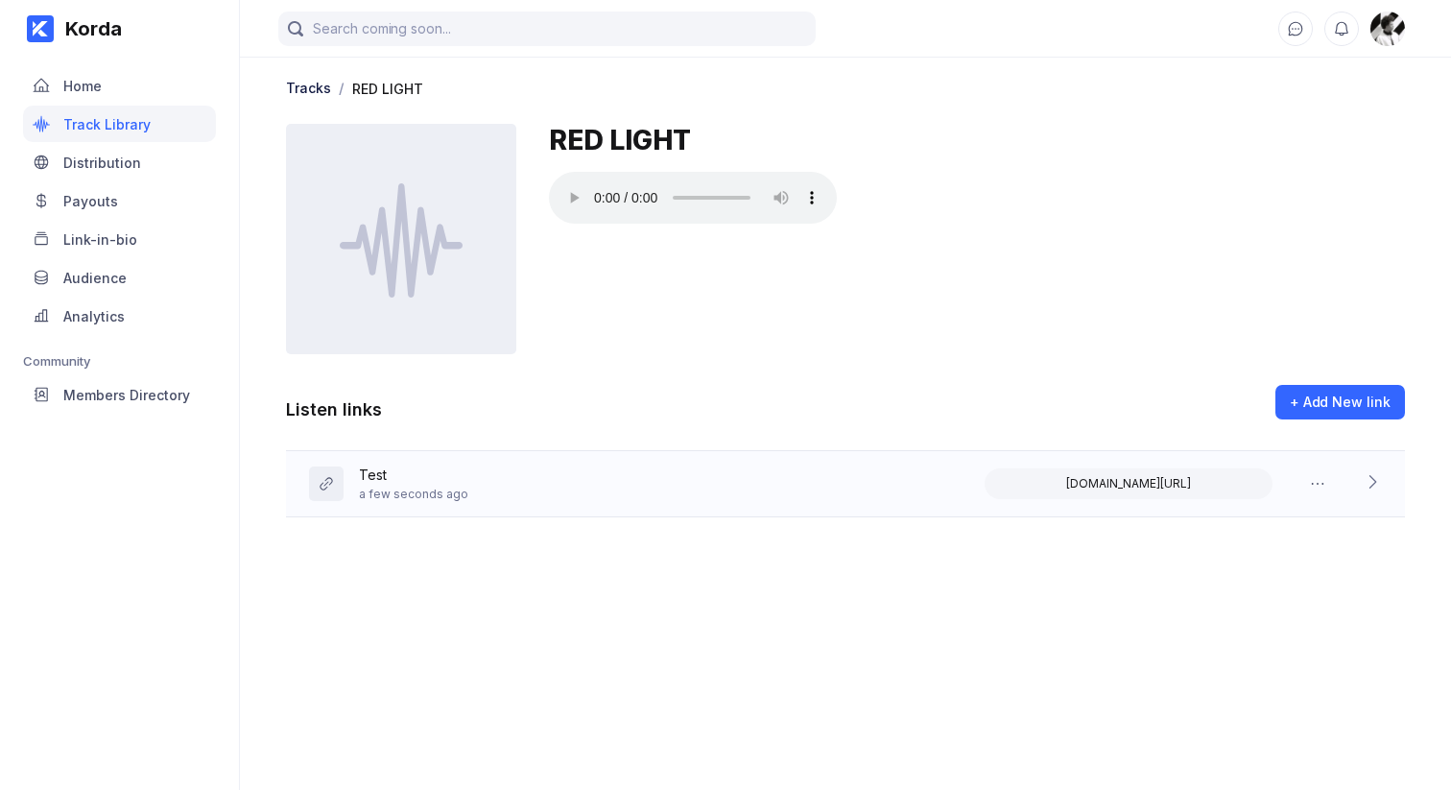
click at [545, 486] on div "Test a few seconds ago [DOMAIN_NAME][URL]" at bounding box center [845, 484] width 1119 height 66
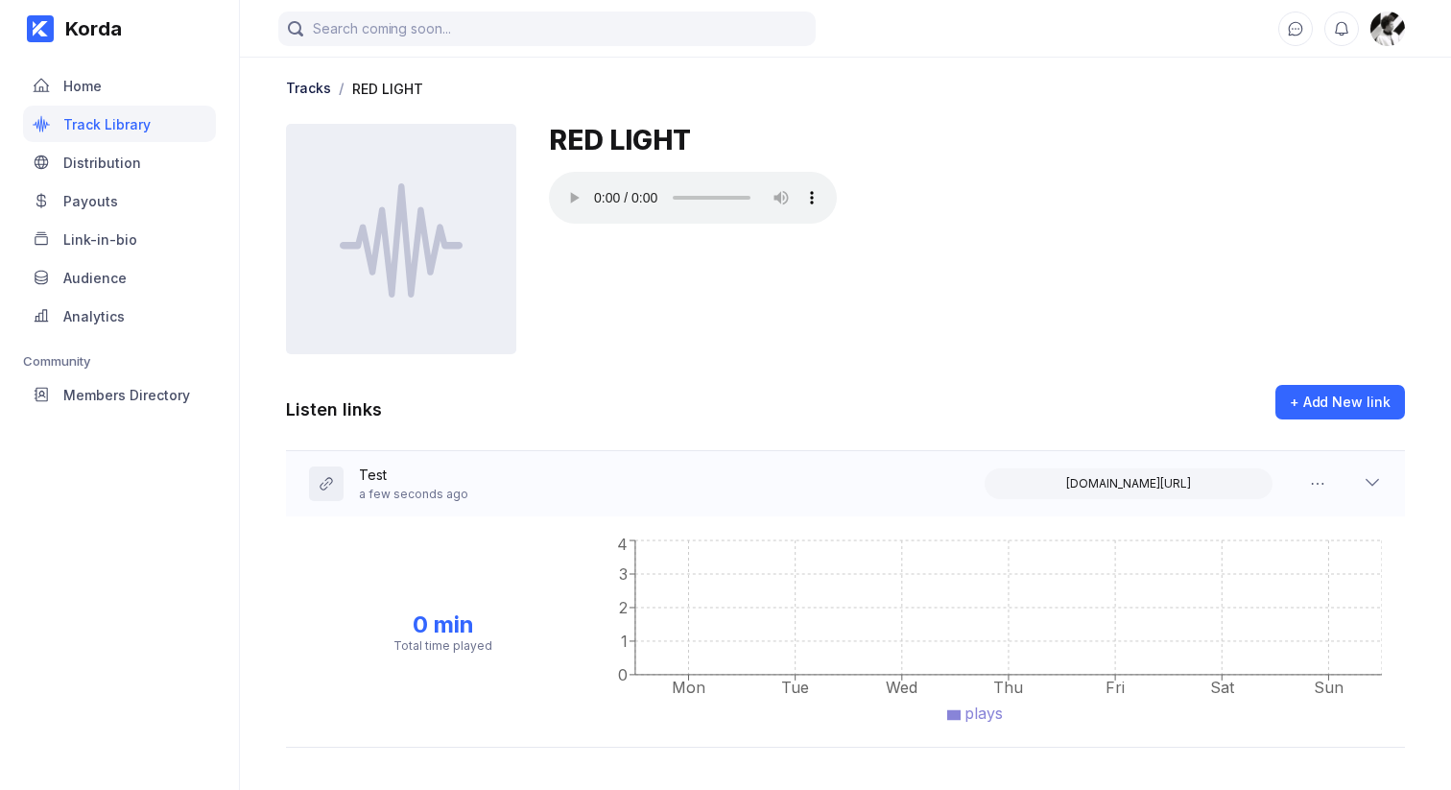
drag, startPoint x: 562, startPoint y: 485, endPoint x: 907, endPoint y: 512, distance: 345.6
click at [564, 485] on div "Test a few seconds ago [DOMAIN_NAME][URL]" at bounding box center [845, 483] width 1119 height 65
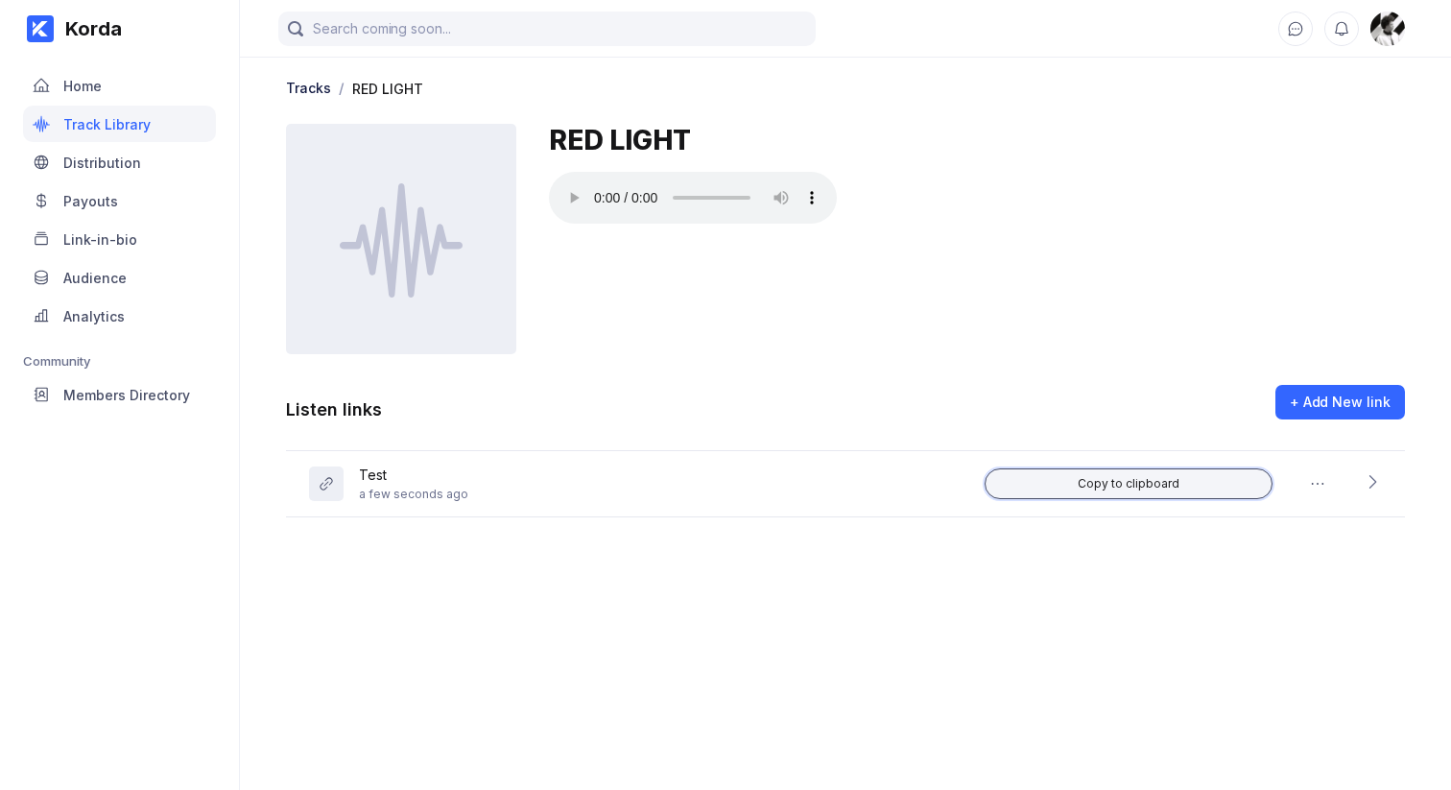
click at [1130, 470] on button "Copy to clipboard" at bounding box center [1128, 483] width 288 height 31
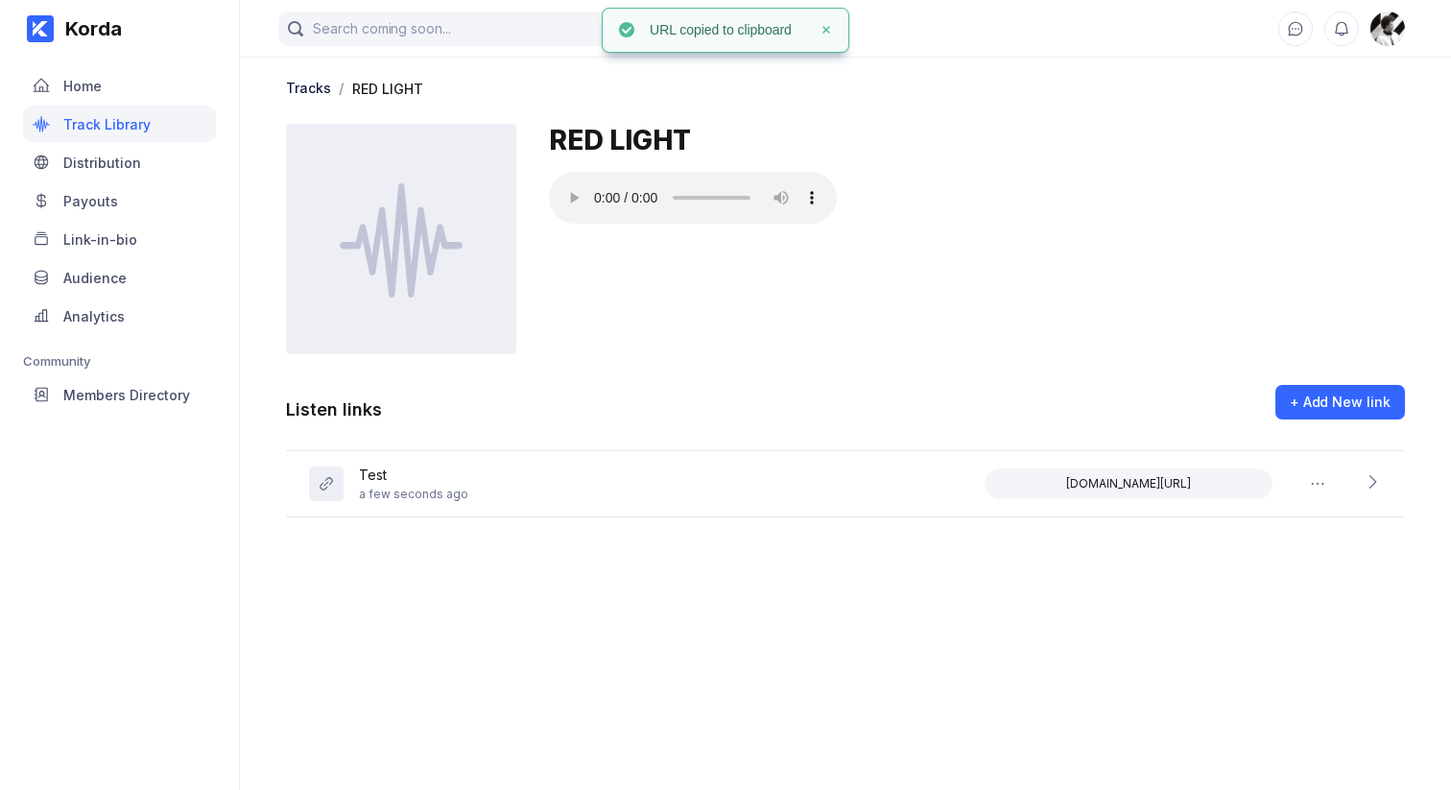
drag, startPoint x: 1116, startPoint y: 232, endPoint x: 1280, endPoint y: 485, distance: 301.0
click at [1116, 233] on div "RED LIGHT" at bounding box center [977, 239] width 856 height 230
click at [1319, 469] on button at bounding box center [1317, 483] width 52 height 31
click at [944, 309] on div "RED LIGHT" at bounding box center [977, 239] width 856 height 230
click at [438, 448] on div "Listen links + Add New link" at bounding box center [845, 418] width 1119 height 66
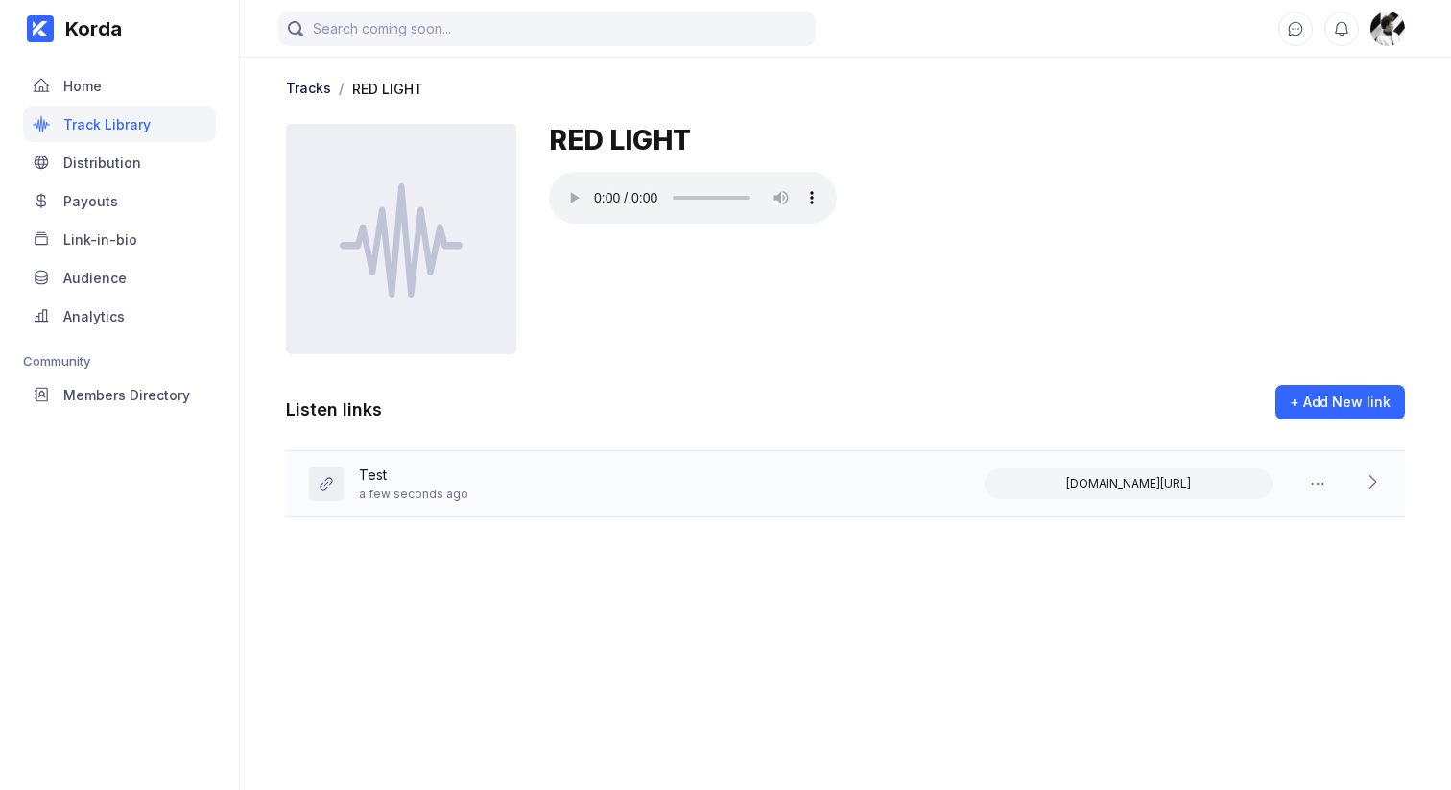
click at [438, 478] on div "Test" at bounding box center [413, 476] width 109 height 20
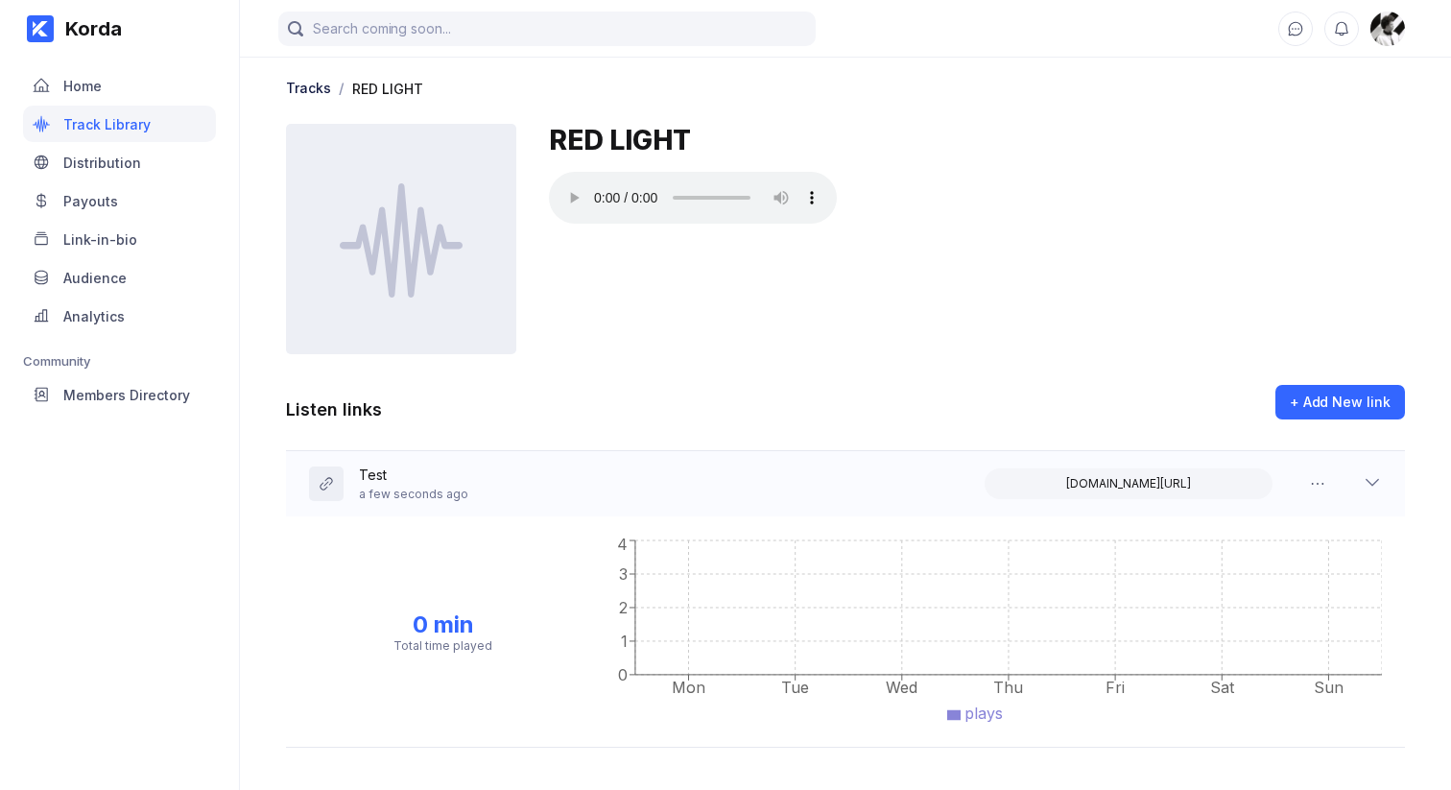
click at [509, 469] on div "Test a few seconds ago [DOMAIN_NAME][URL]" at bounding box center [845, 483] width 1119 height 65
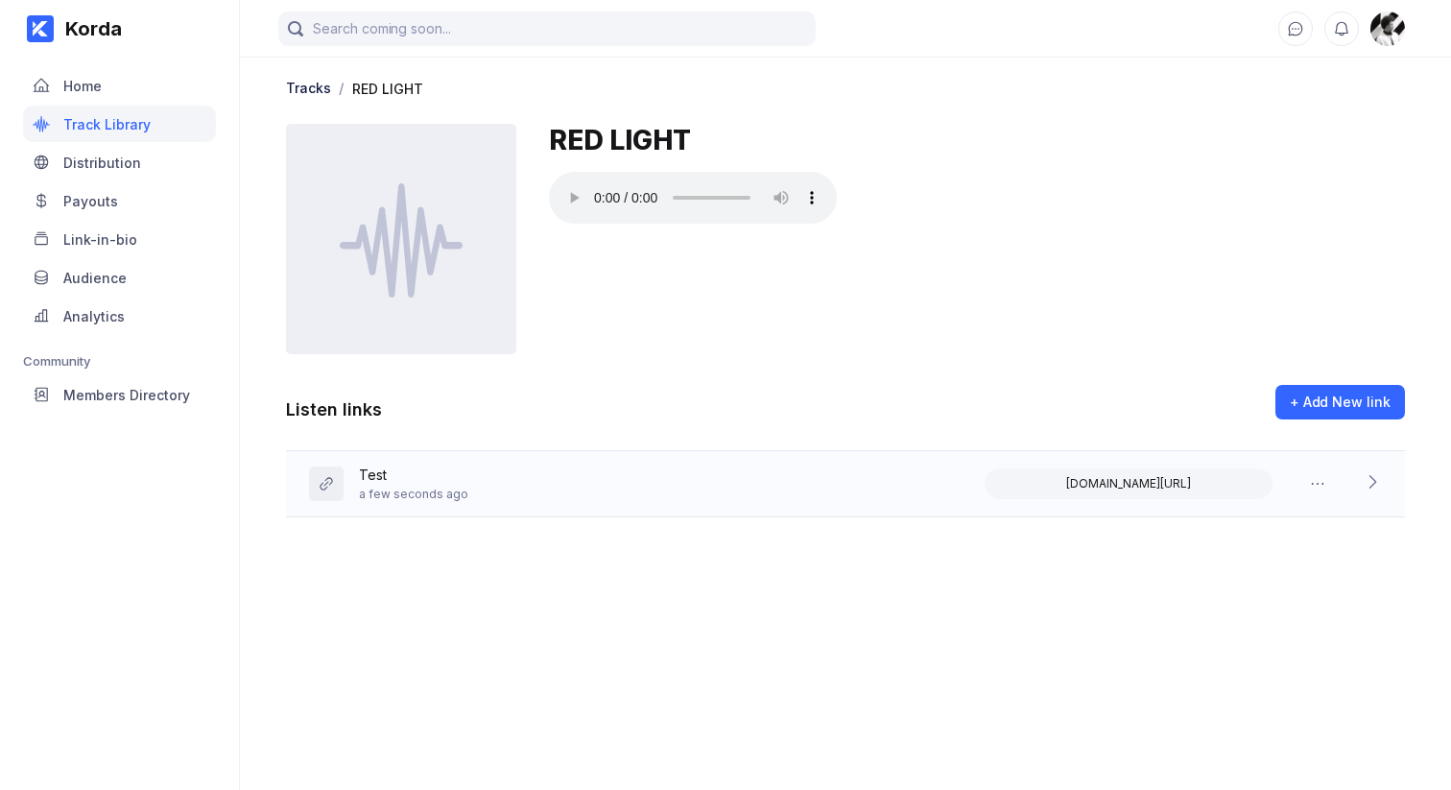
click at [509, 469] on div "Test a few seconds ago [DOMAIN_NAME][URL]" at bounding box center [845, 484] width 1119 height 66
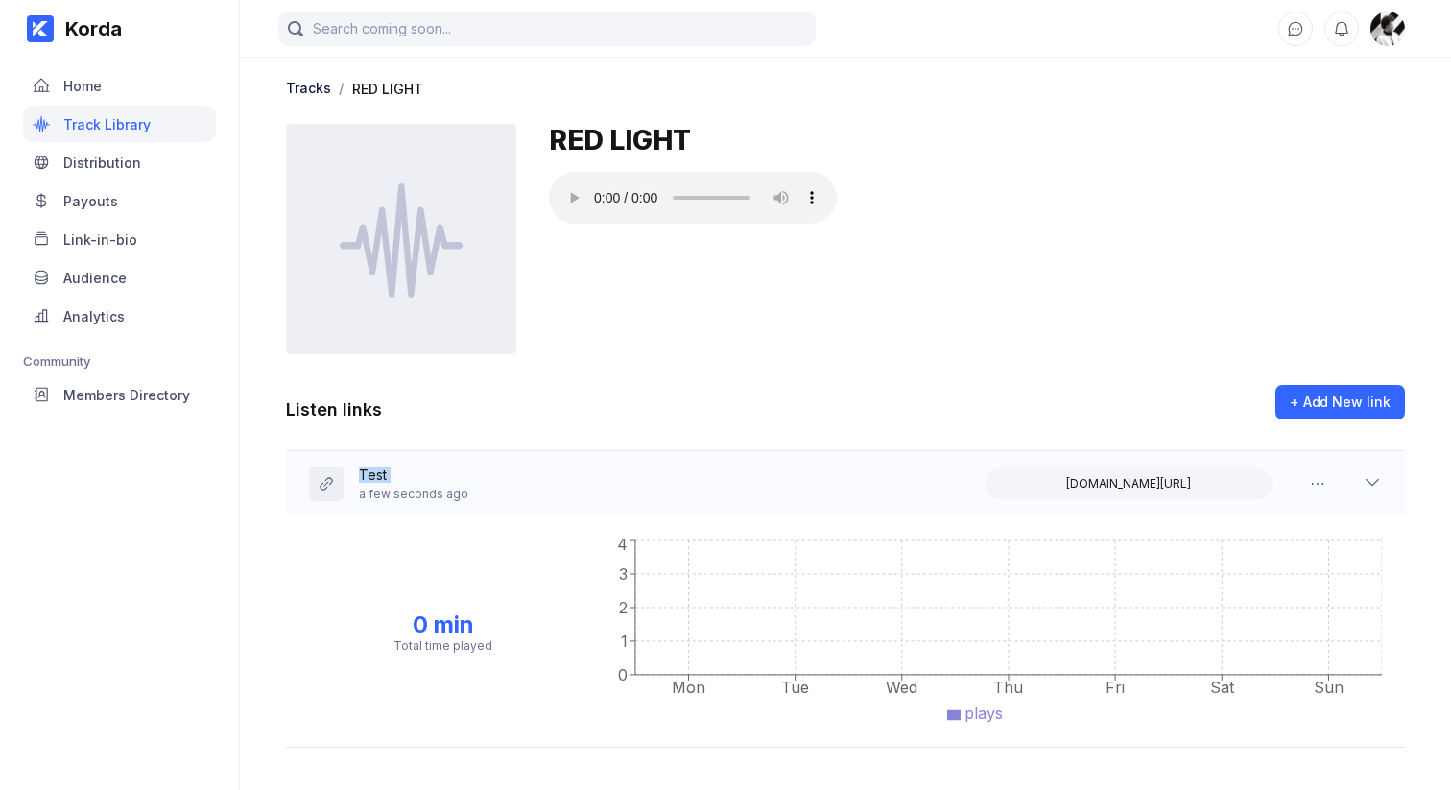
click at [509, 469] on div "Test a few seconds ago [DOMAIN_NAME][URL]" at bounding box center [845, 483] width 1119 height 65
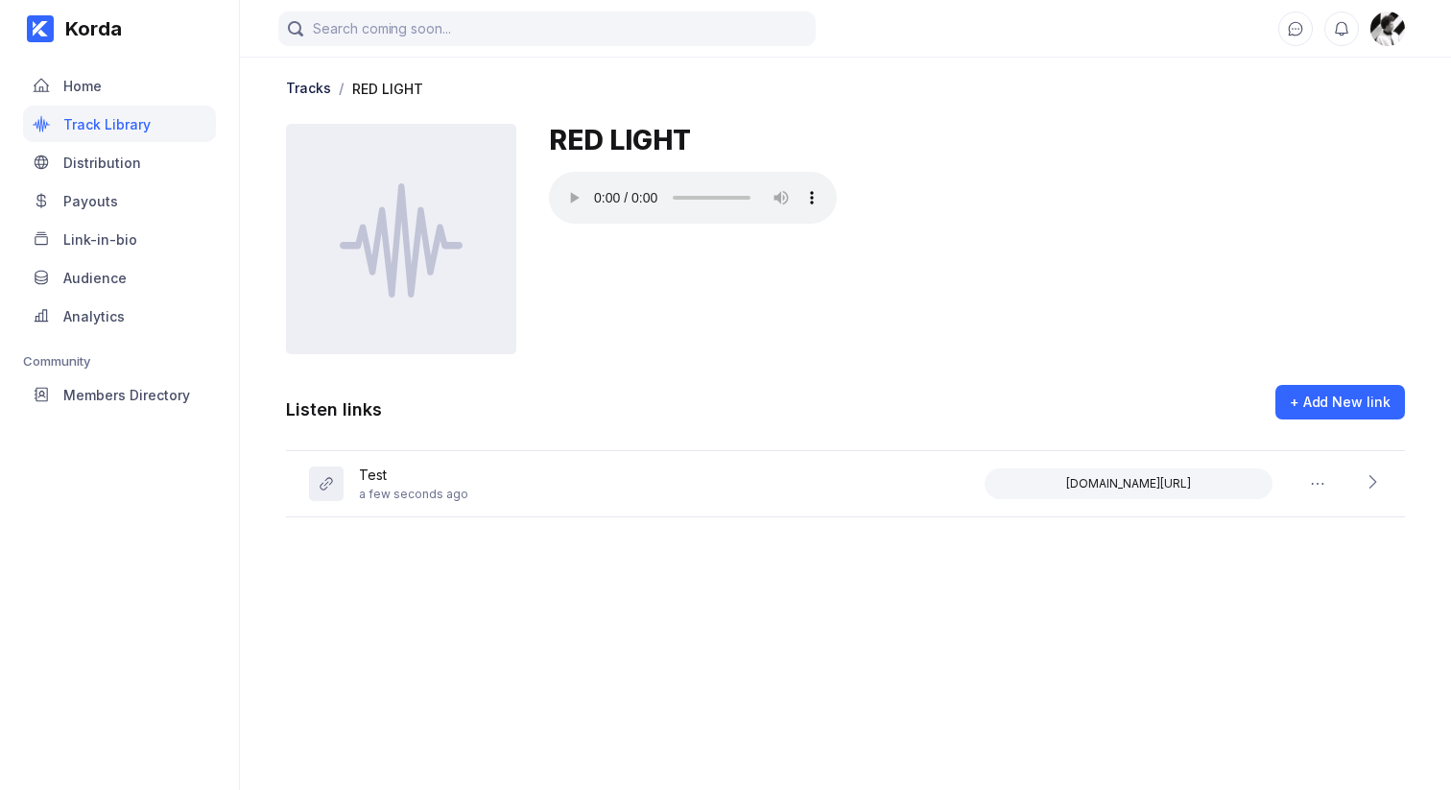
click at [621, 396] on div "Listen links + Add New link" at bounding box center [845, 418] width 1119 height 66
click at [564, 685] on main "Tracks / RED LIGHT RED LIGHT Listen links + Add New link Test a few seconds ago…" at bounding box center [845, 375] width 1211 height 751
click at [127, 154] on div "Distribution" at bounding box center [102, 162] width 78 height 16
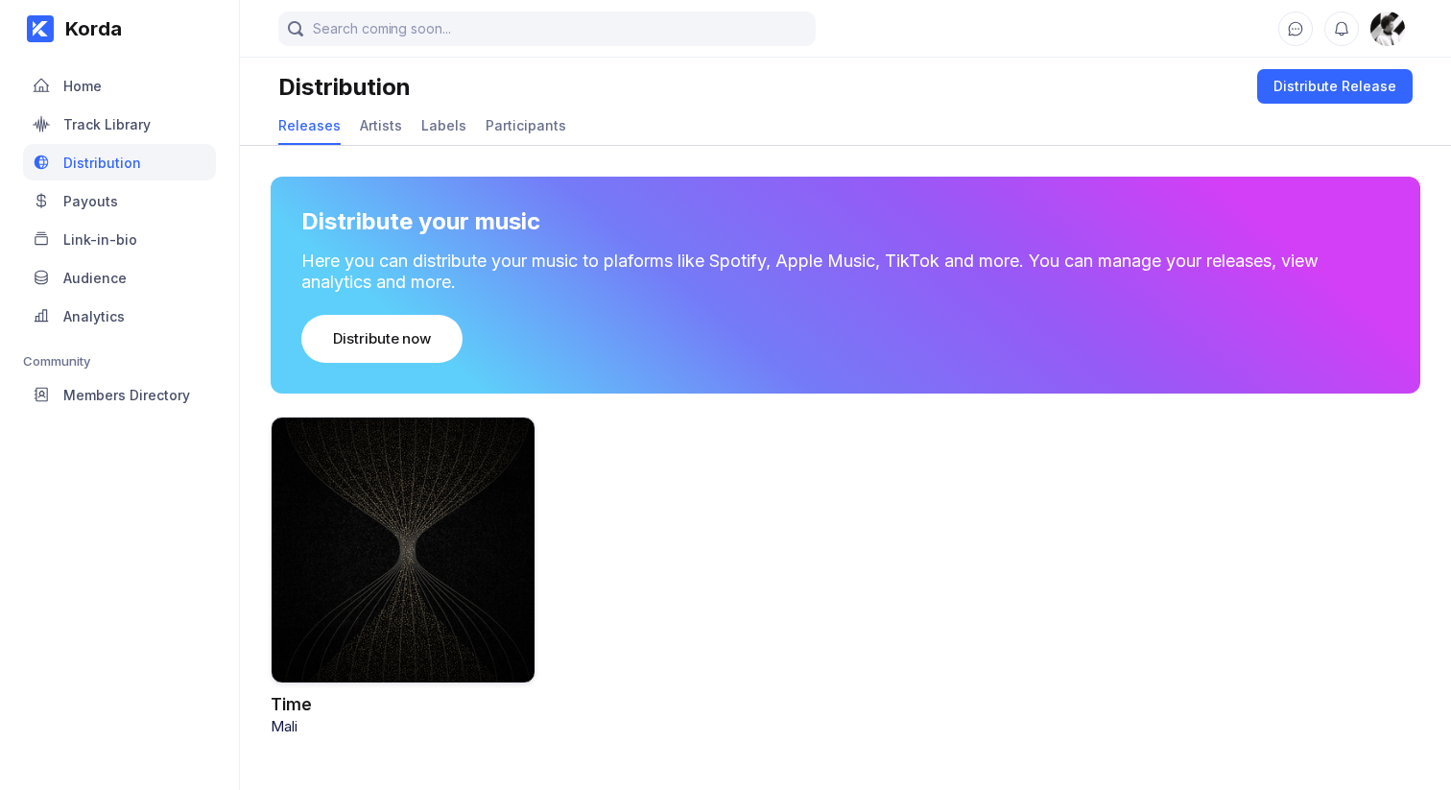
click at [403, 503] on div at bounding box center [403, 549] width 265 height 267
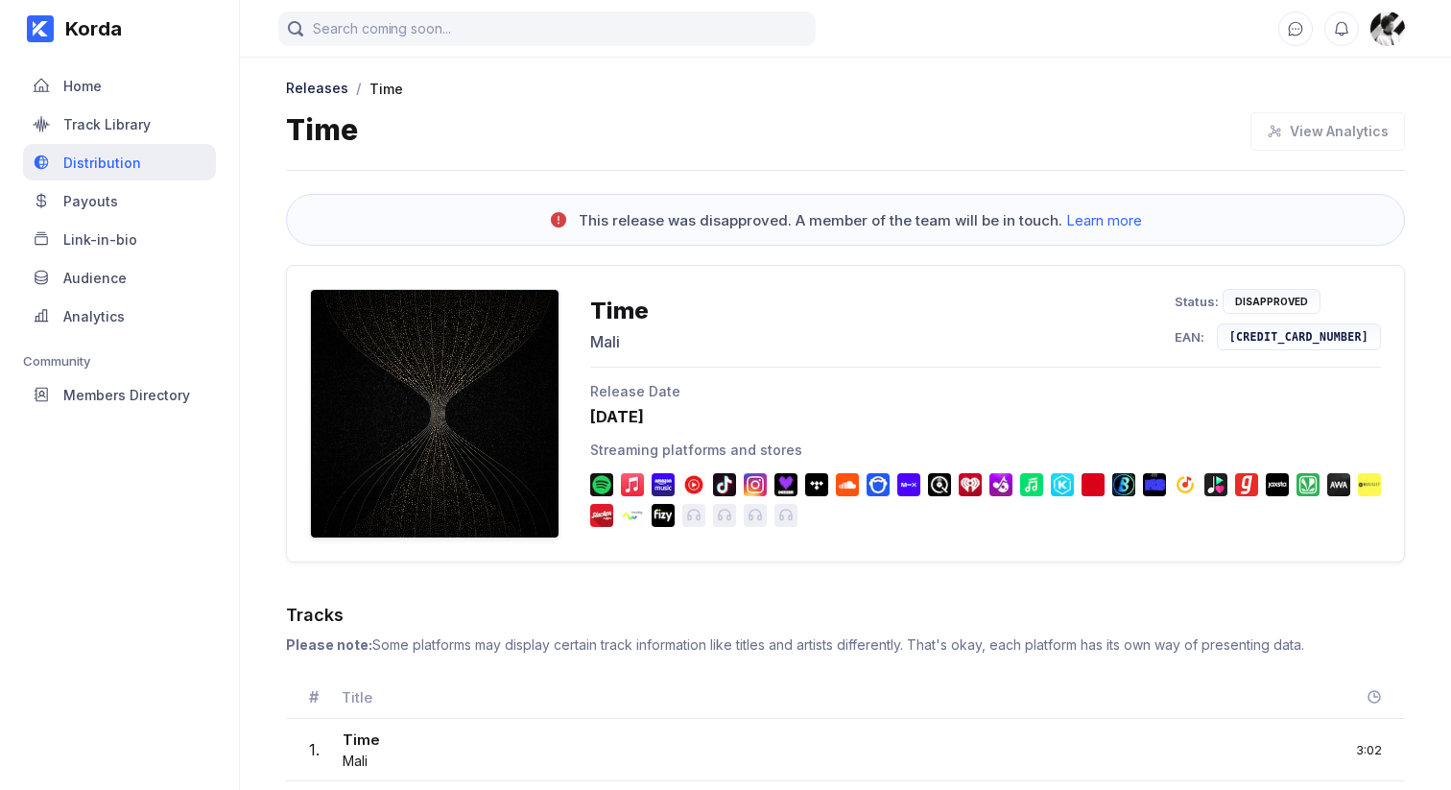
click at [87, 154] on div "Distribution" at bounding box center [102, 162] width 78 height 16
